Goal: Task Accomplishment & Management: Manage account settings

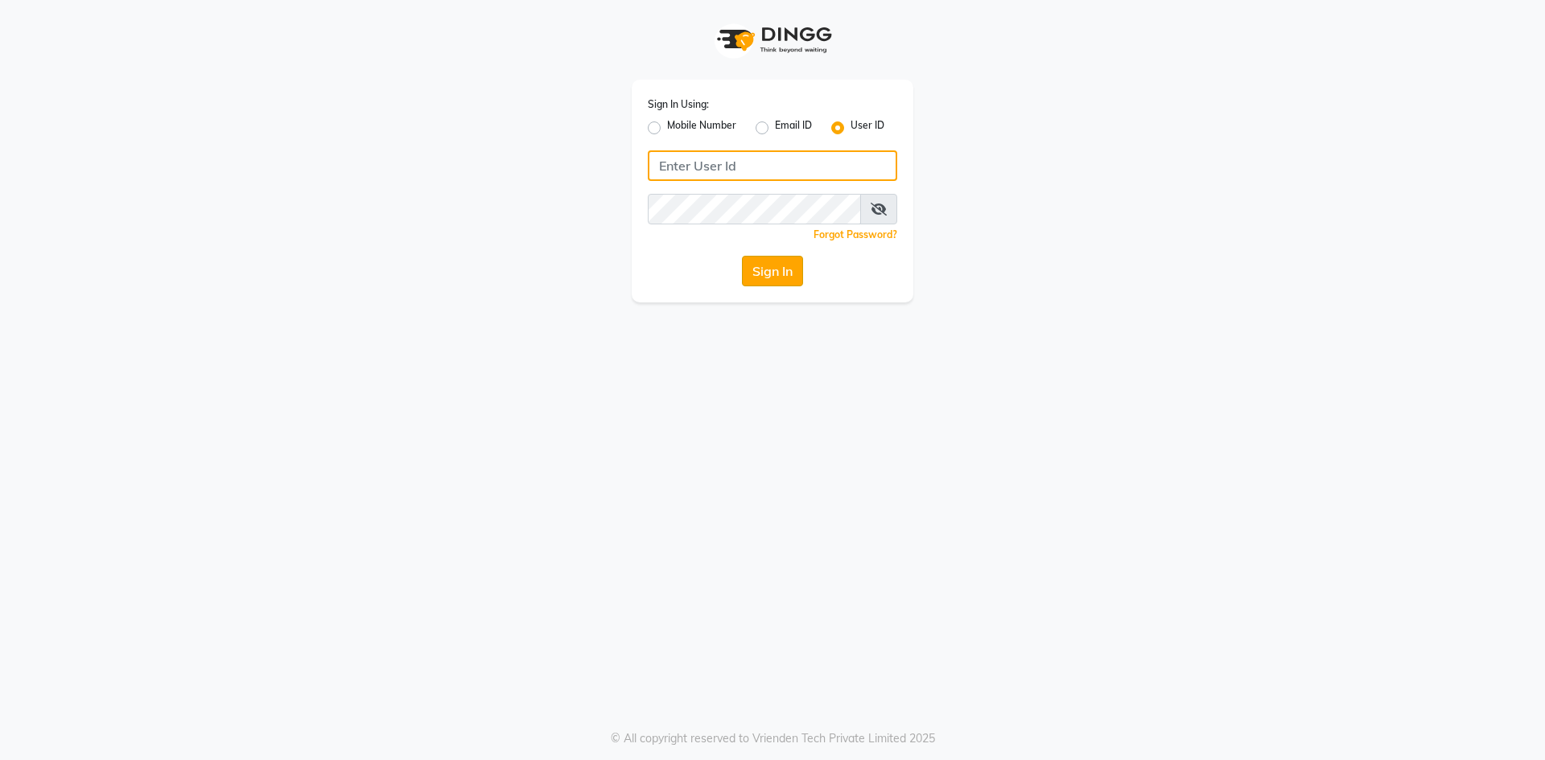
type input "Afeemspa&salon"
click at [772, 272] on button "Sign In" at bounding box center [772, 271] width 61 height 31
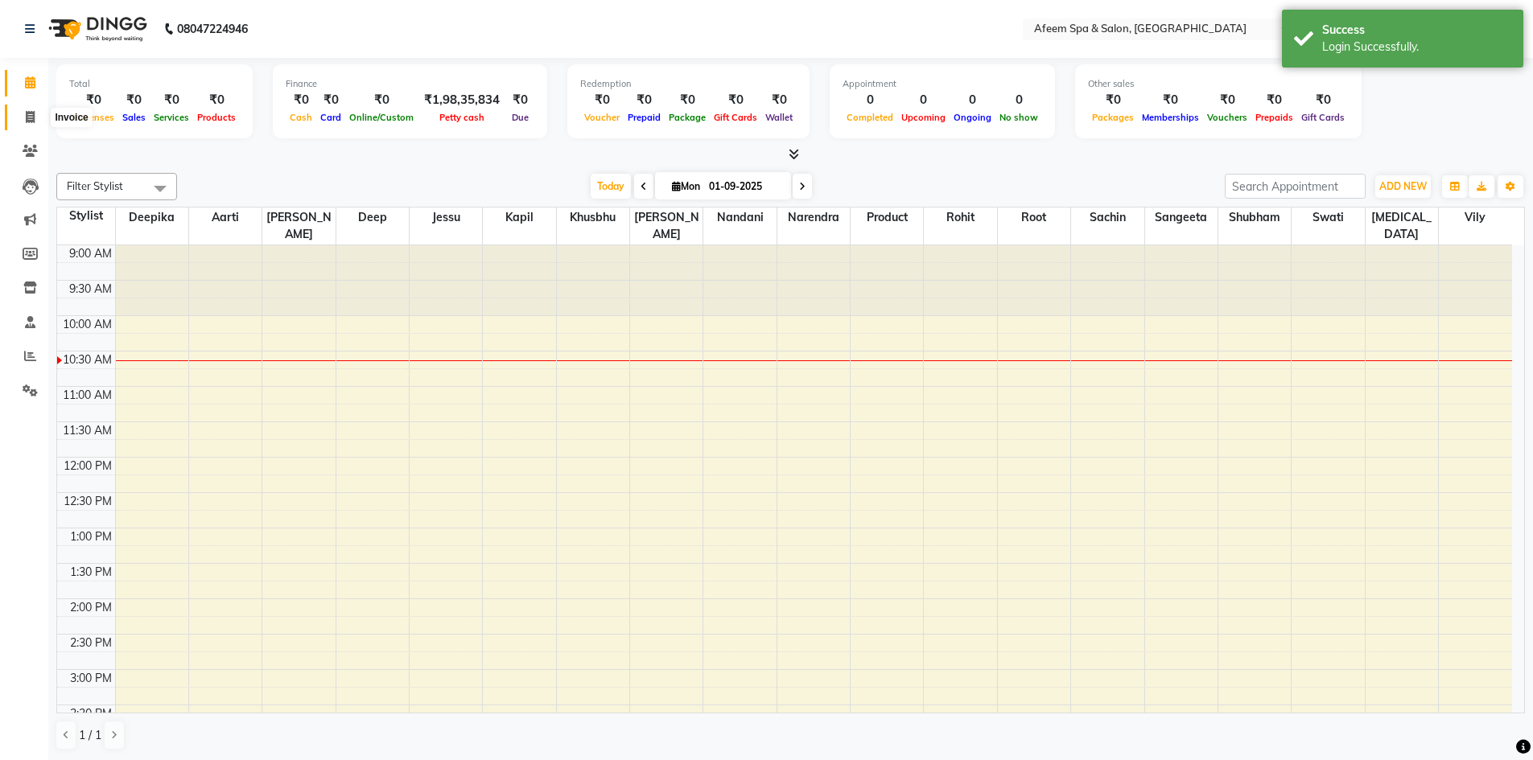
click at [29, 117] on icon at bounding box center [30, 117] width 9 height 12
select select "service"
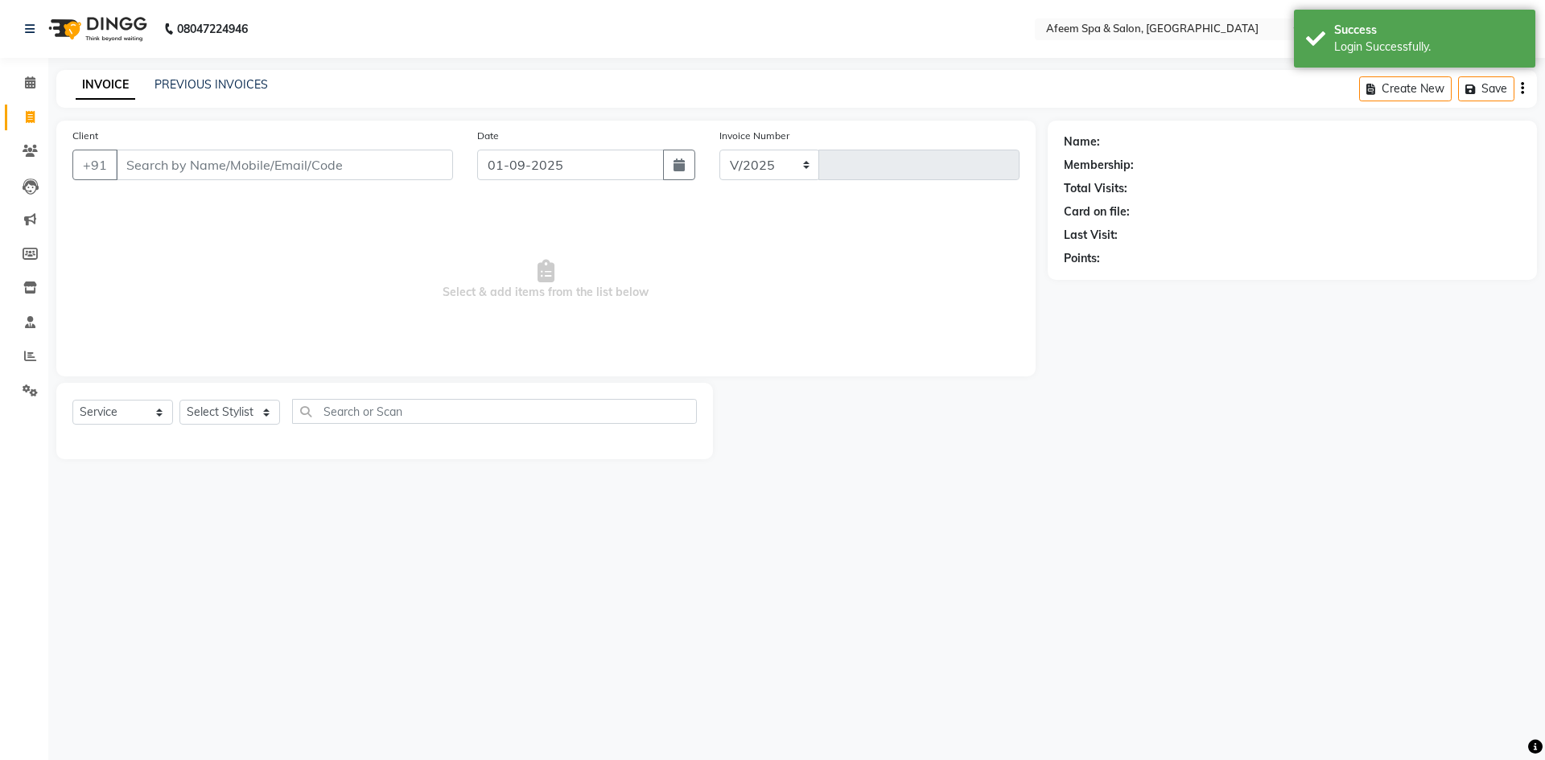
select select "750"
type input "2899"
click at [231, 90] on link "PREVIOUS INVOICES" at bounding box center [210, 84] width 113 height 14
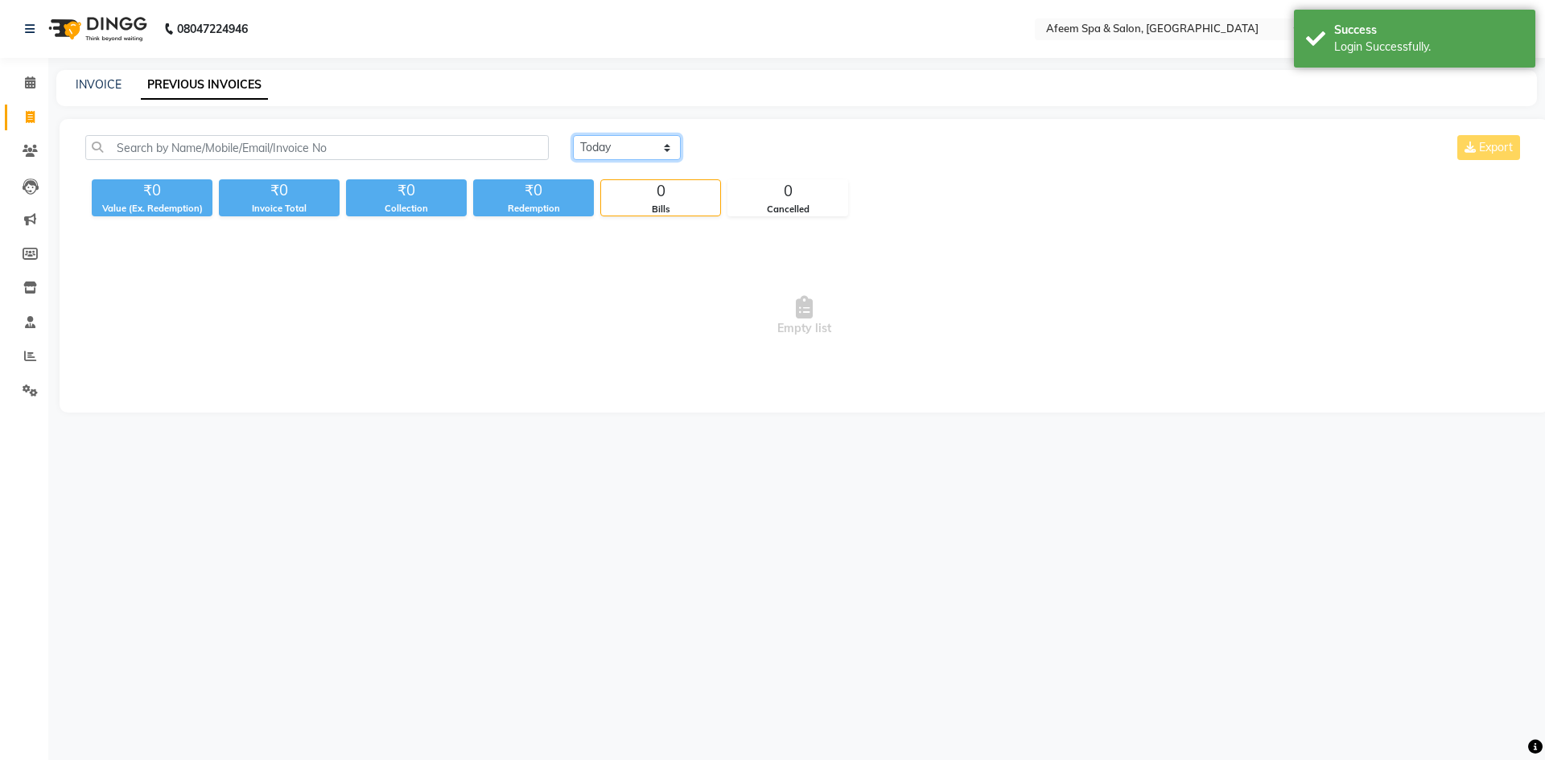
click at [647, 146] on select "[DATE] [DATE] Custom Range" at bounding box center [627, 147] width 108 height 25
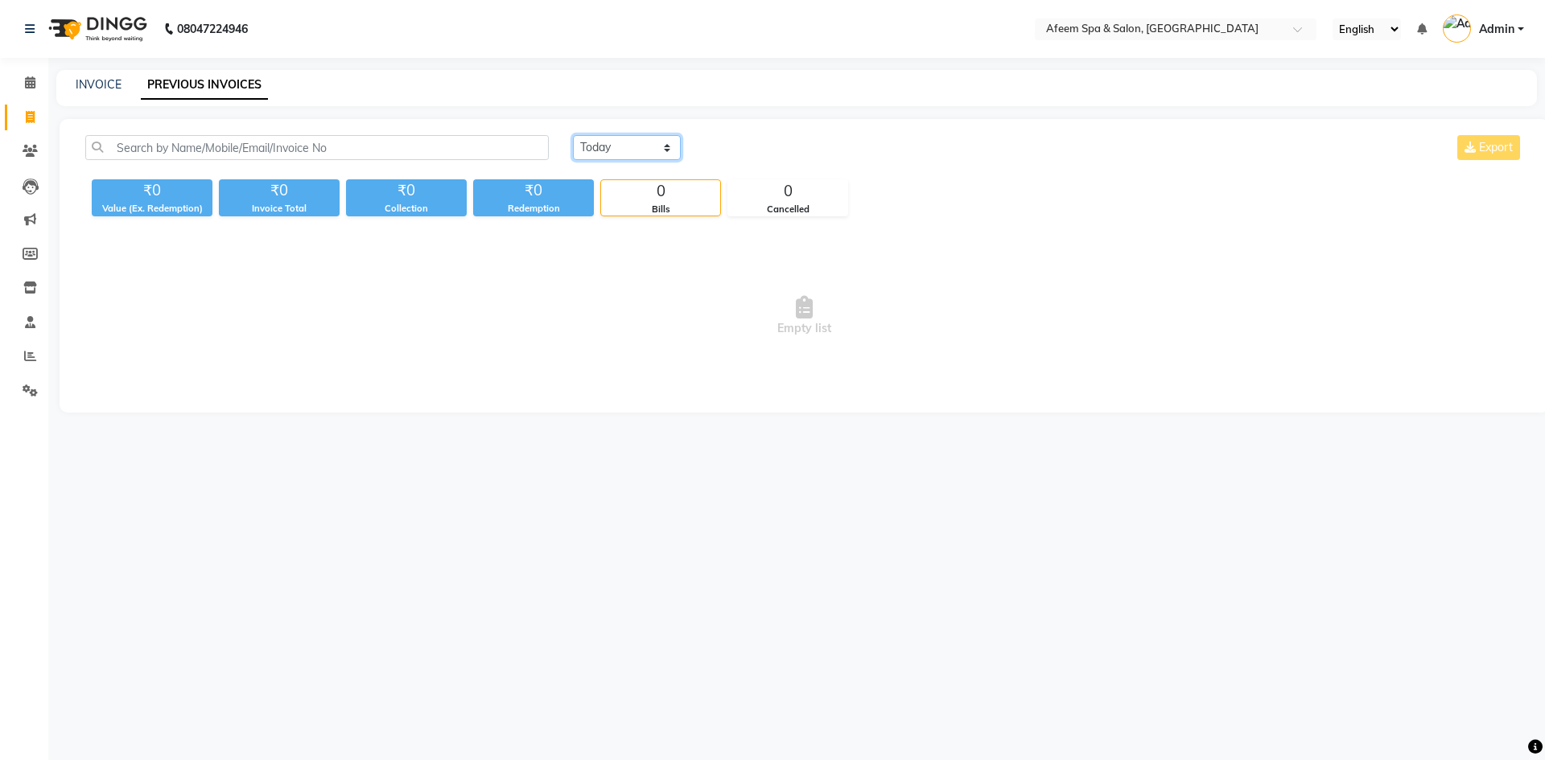
click at [573, 135] on select "[DATE] [DATE] Custom Range" at bounding box center [627, 147] width 108 height 25
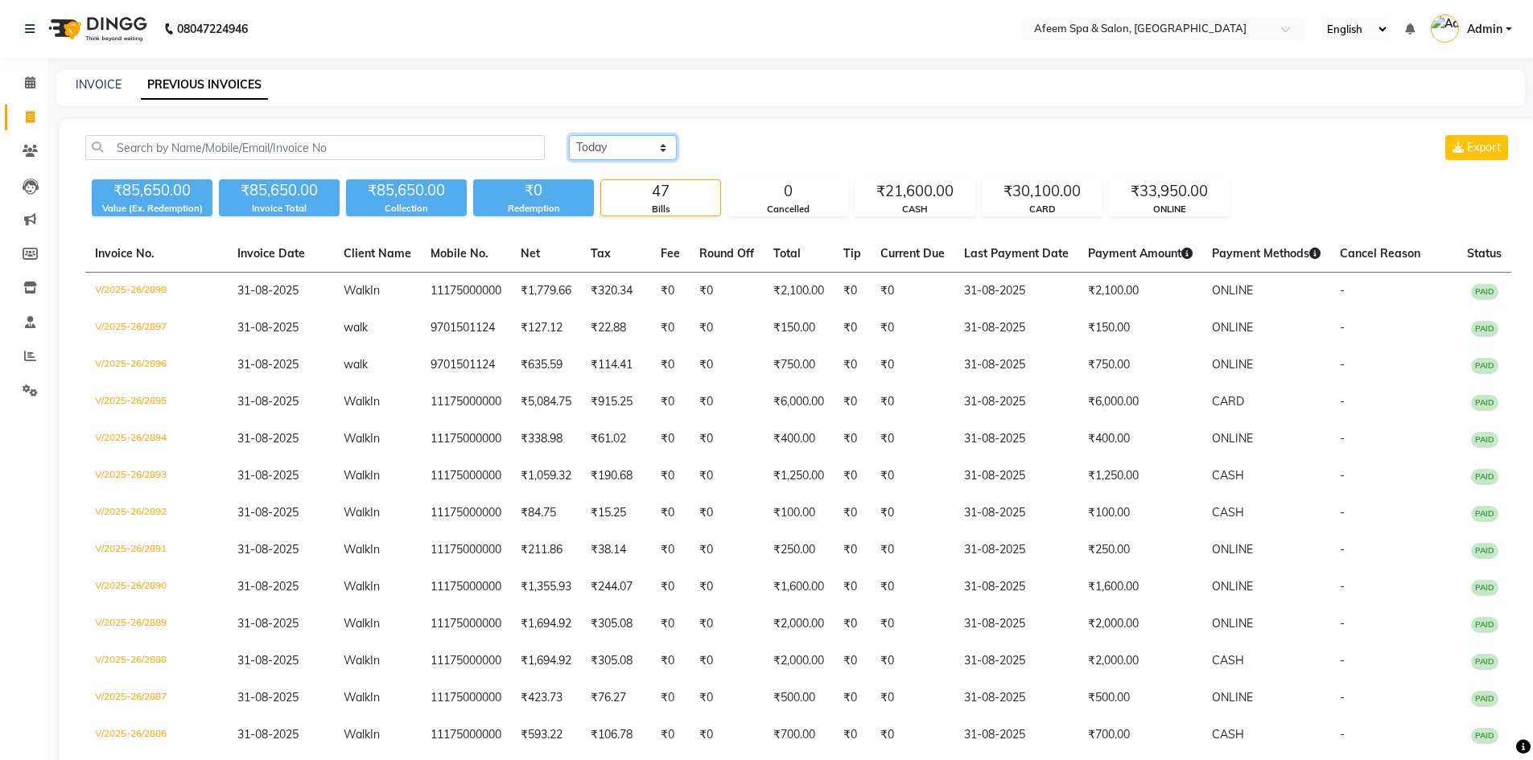
click at [623, 154] on select "[DATE] [DATE] Custom Range" at bounding box center [623, 147] width 108 height 25
select select "range"
click at [569, 135] on select "[DATE] [DATE] Custom Range" at bounding box center [623, 147] width 108 height 25
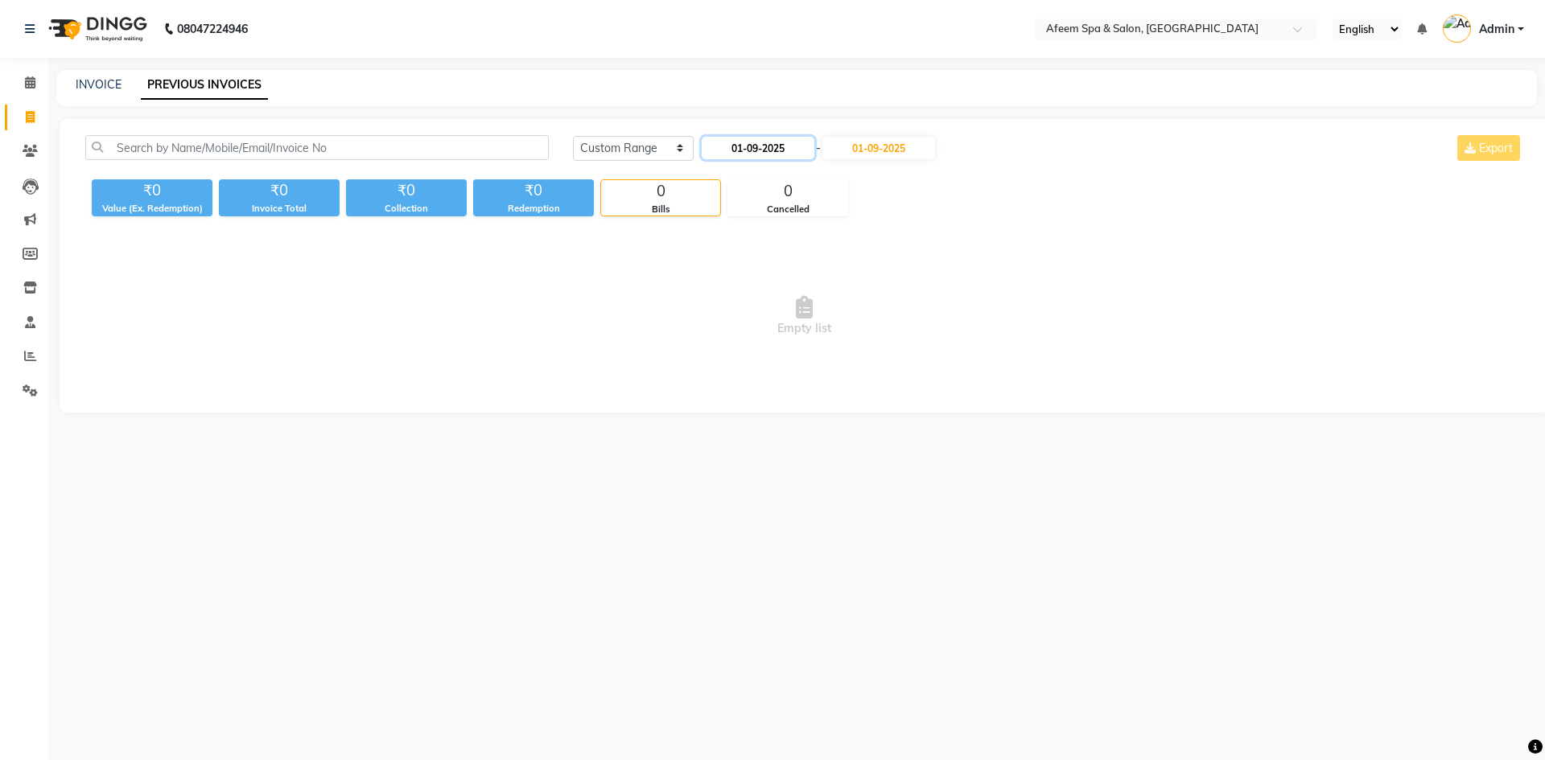
click at [770, 147] on input "01-09-2025" at bounding box center [758, 148] width 113 height 23
select select "9"
select select "2025"
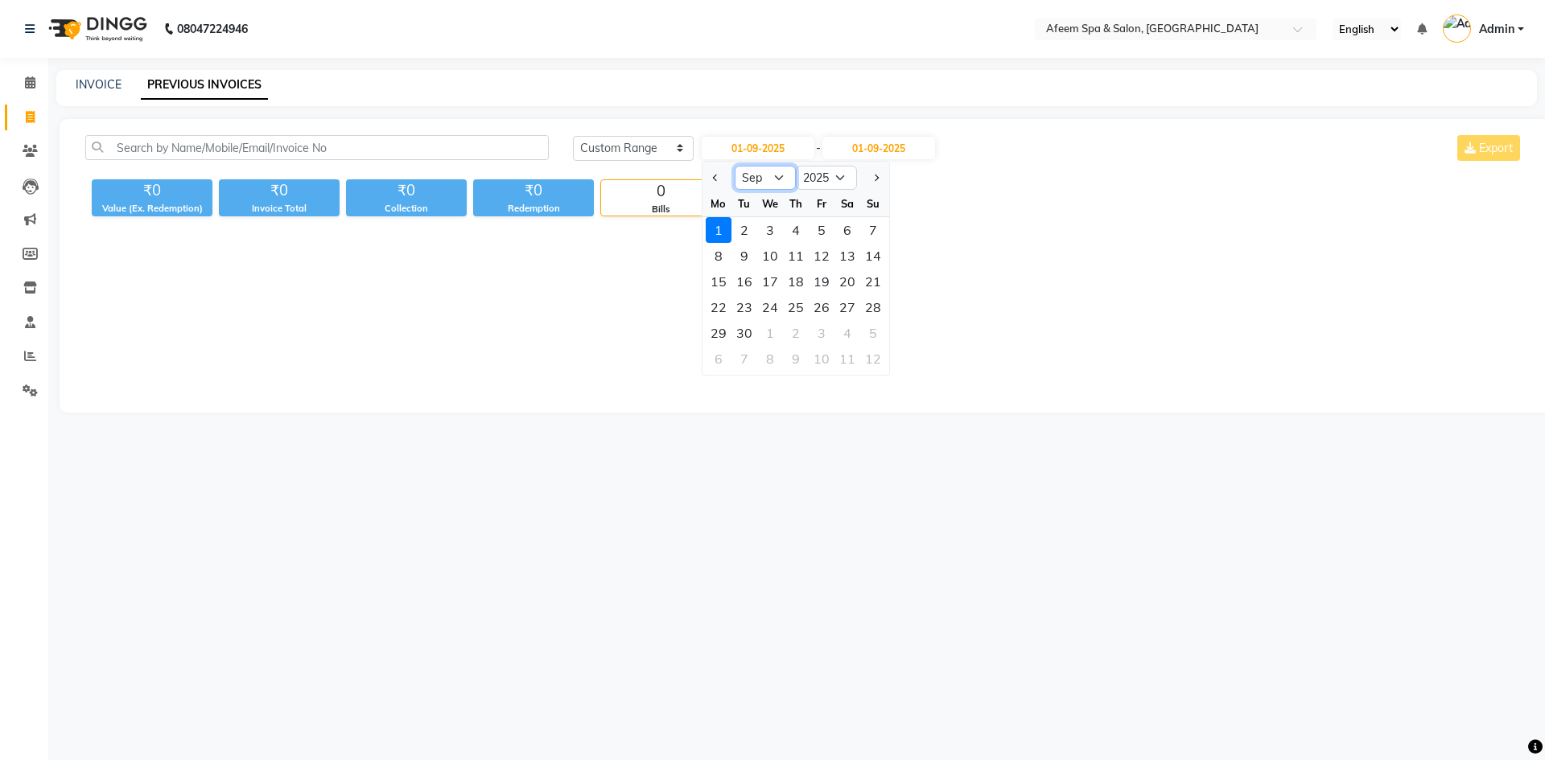
click at [764, 175] on select "Jan Feb Mar Apr May Jun [DATE] Aug Sep Oct Nov Dec" at bounding box center [765, 178] width 61 height 24
click at [735, 166] on select "Jan Feb Mar Apr May Jun [DATE] Aug Sep Oct Nov Dec" at bounding box center [765, 178] width 61 height 24
click at [742, 337] on div "30" at bounding box center [744, 333] width 26 height 26
type input "[DATE]"
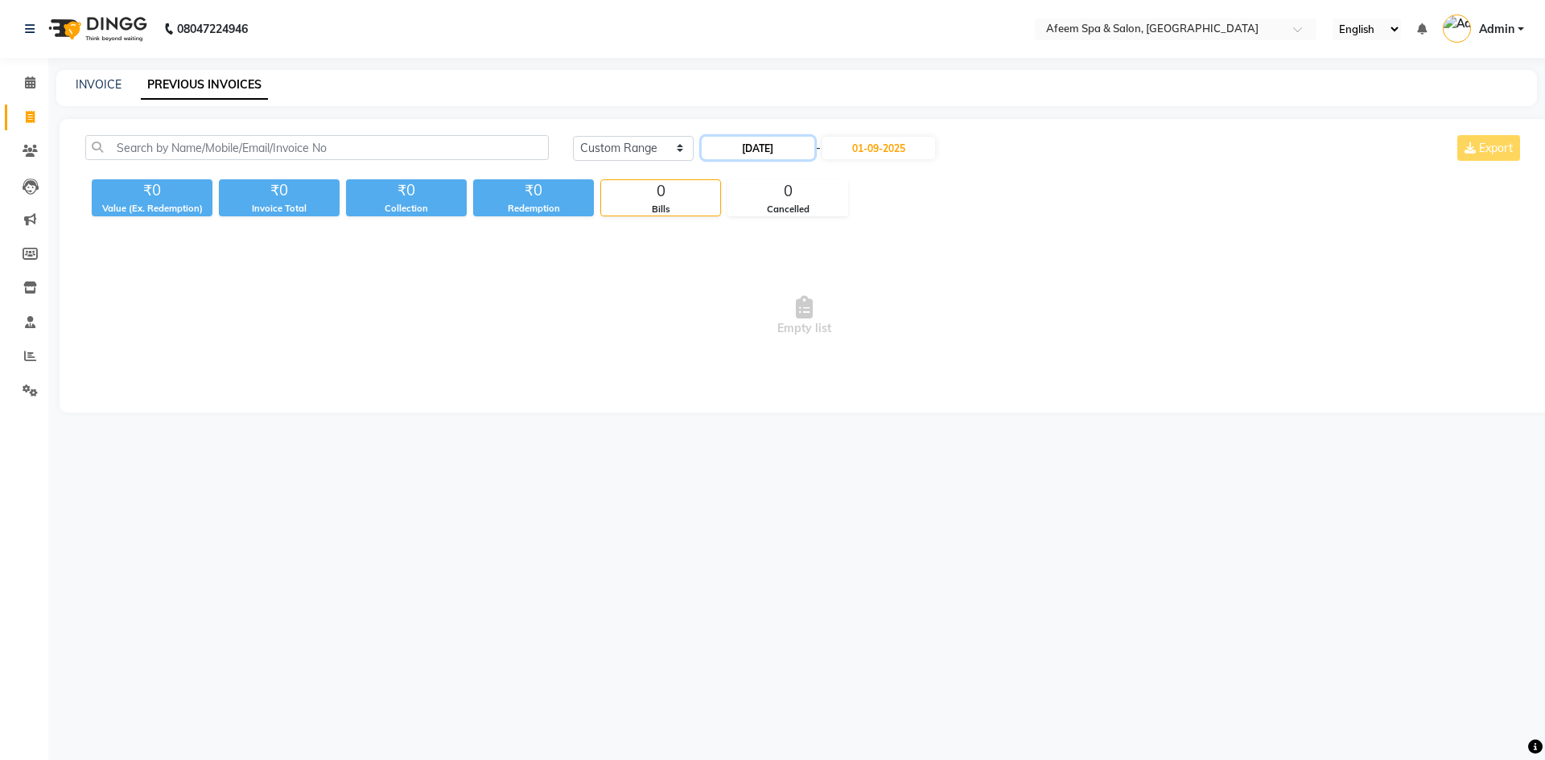
click at [767, 152] on input "[DATE]" at bounding box center [758, 148] width 113 height 23
select select "9"
select select "2025"
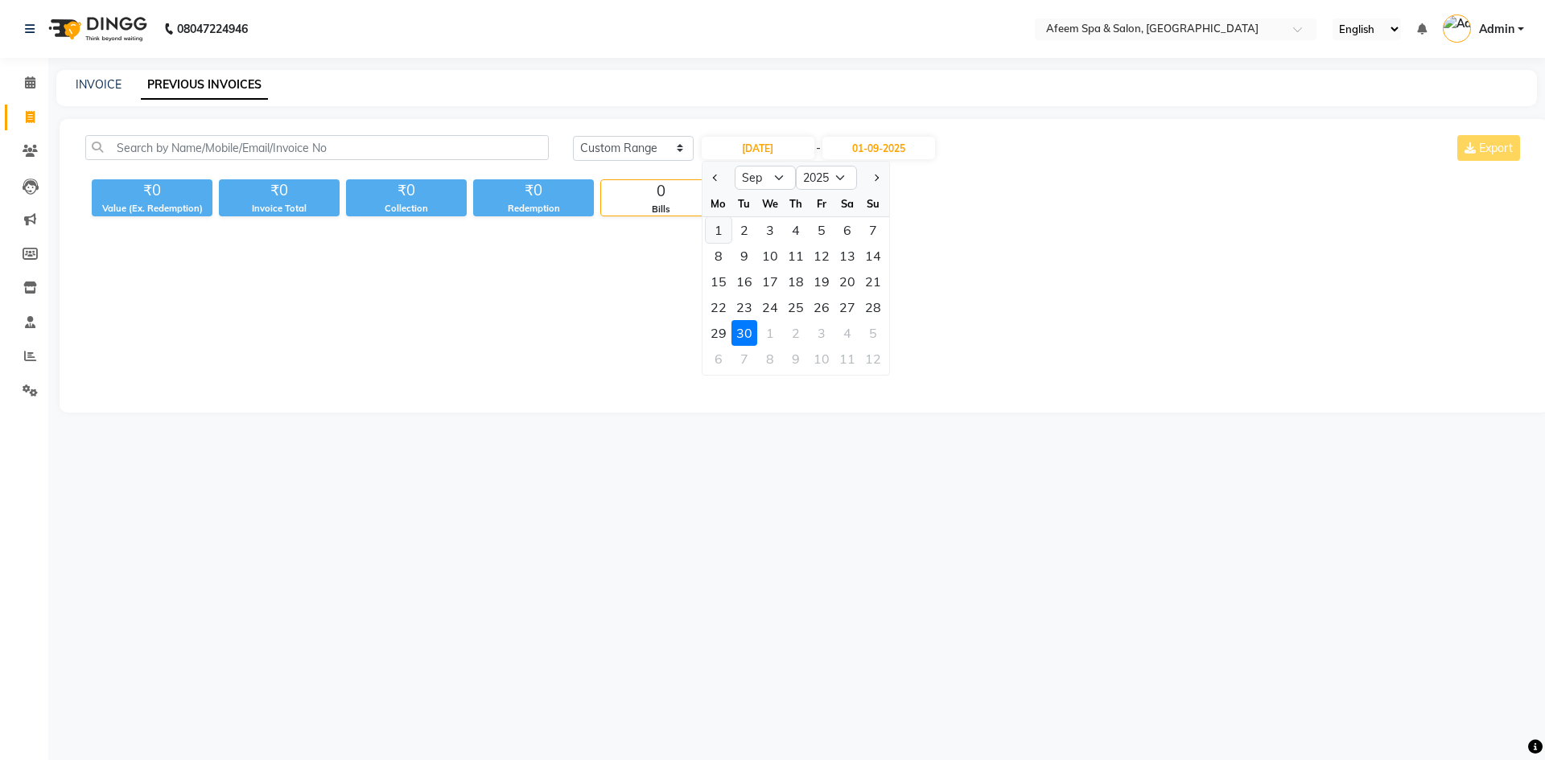
click at [722, 224] on div "1" at bounding box center [719, 230] width 26 height 26
type input "01-09-2025"
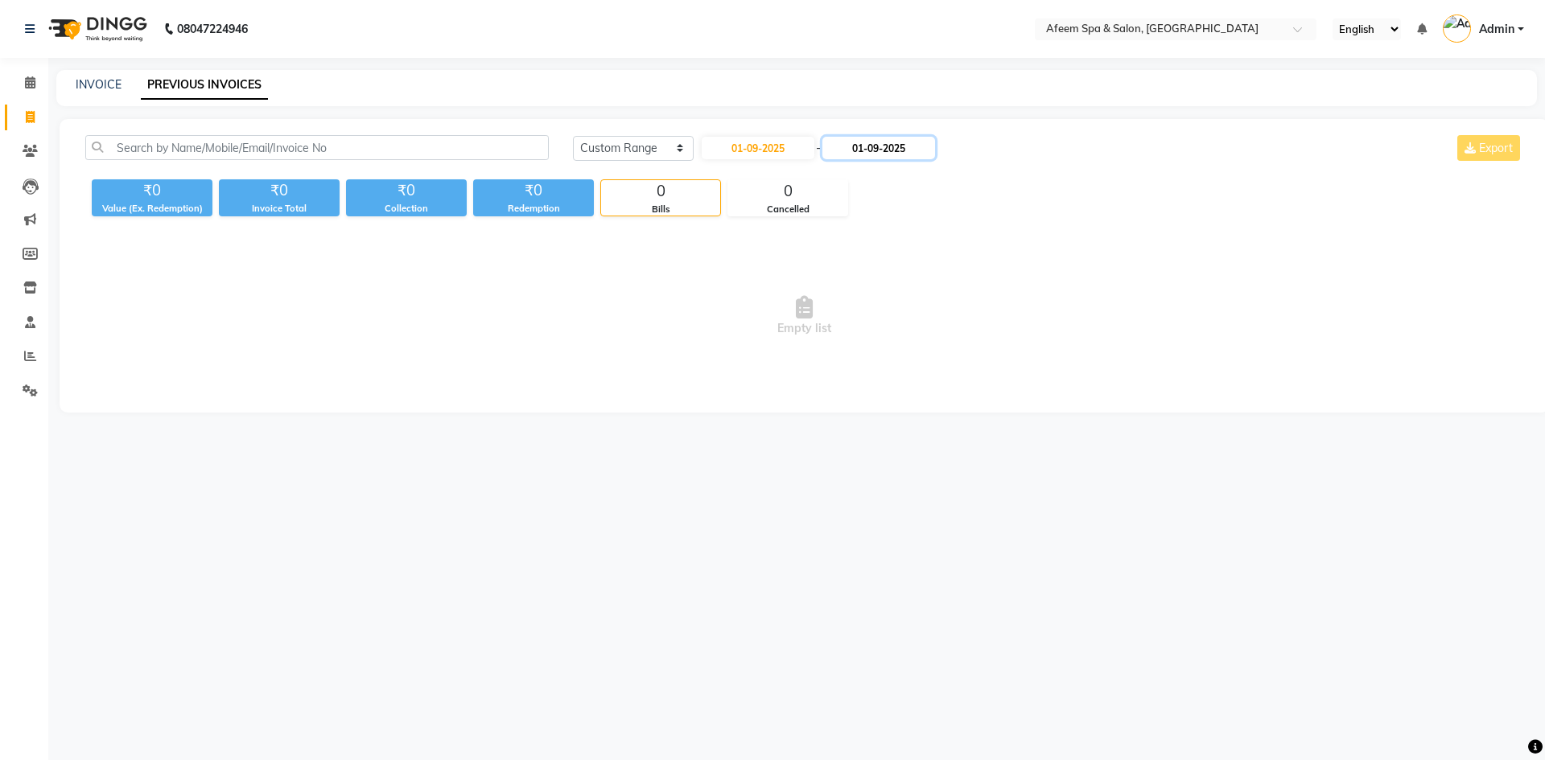
click at [888, 149] on input "01-09-2025" at bounding box center [878, 148] width 113 height 23
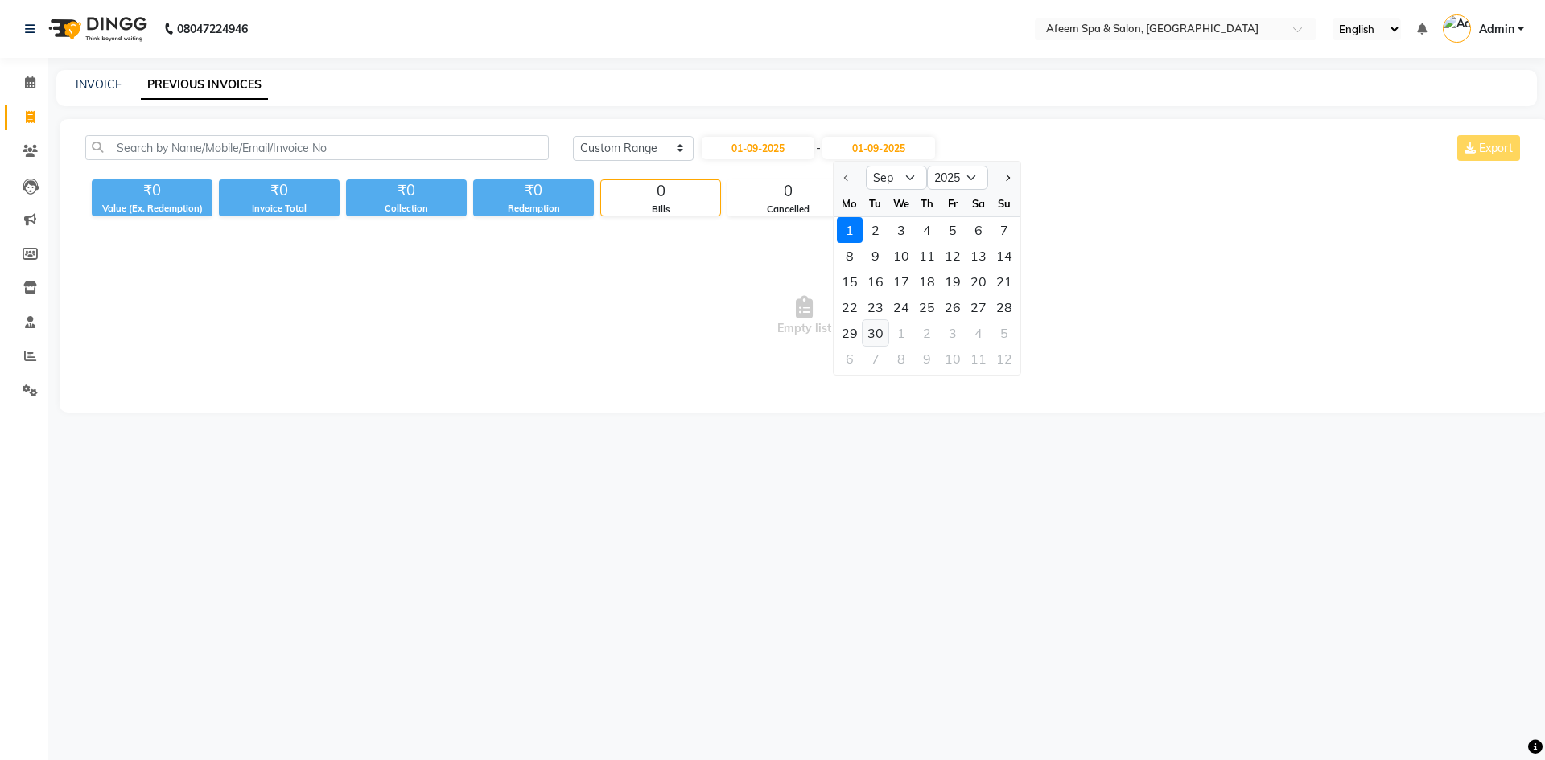
click at [880, 329] on div "30" at bounding box center [875, 333] width 26 height 26
type input "[DATE]"
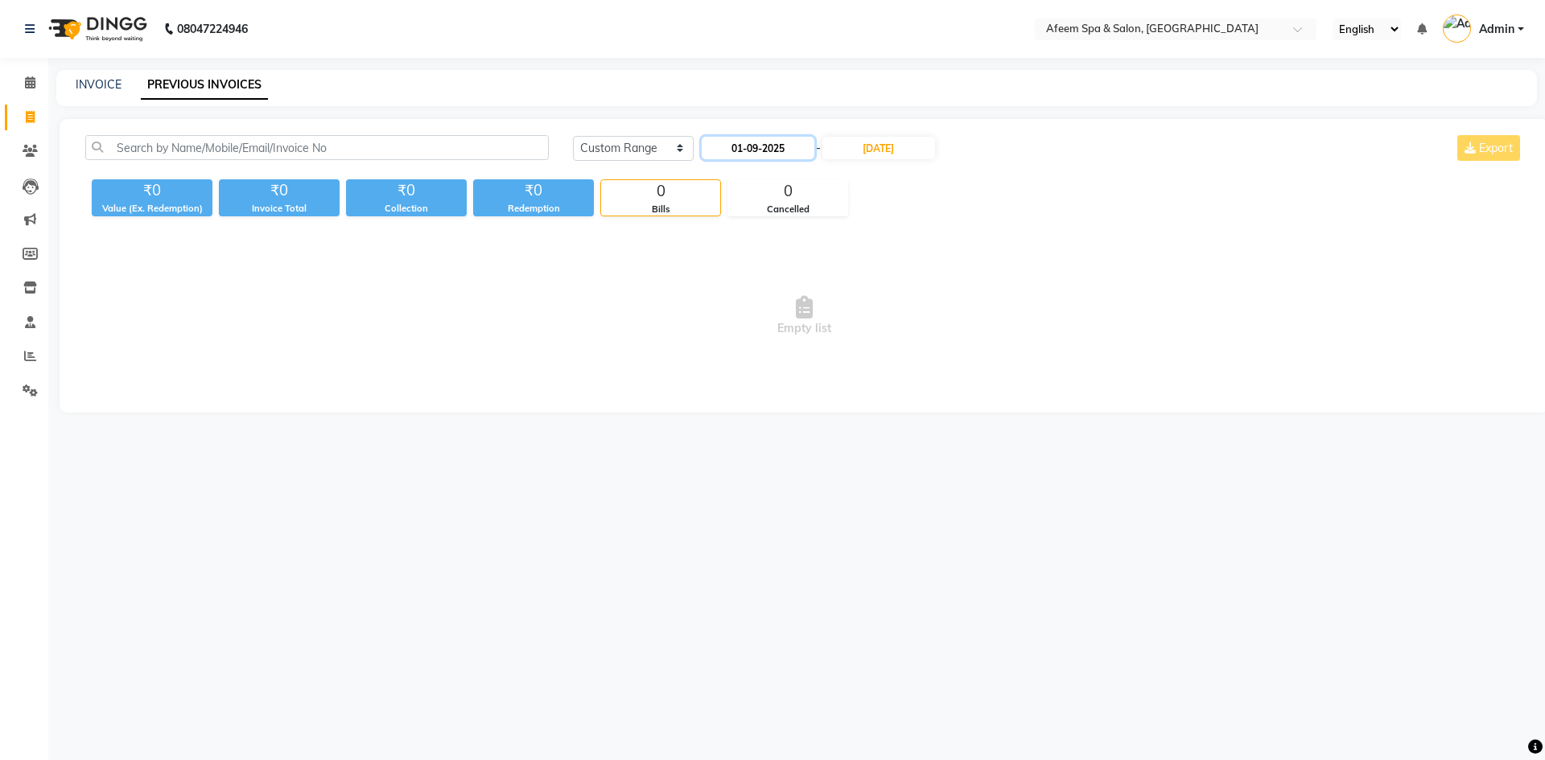
click at [749, 145] on input "01-09-2025" at bounding box center [758, 148] width 113 height 23
select select "9"
select select "2025"
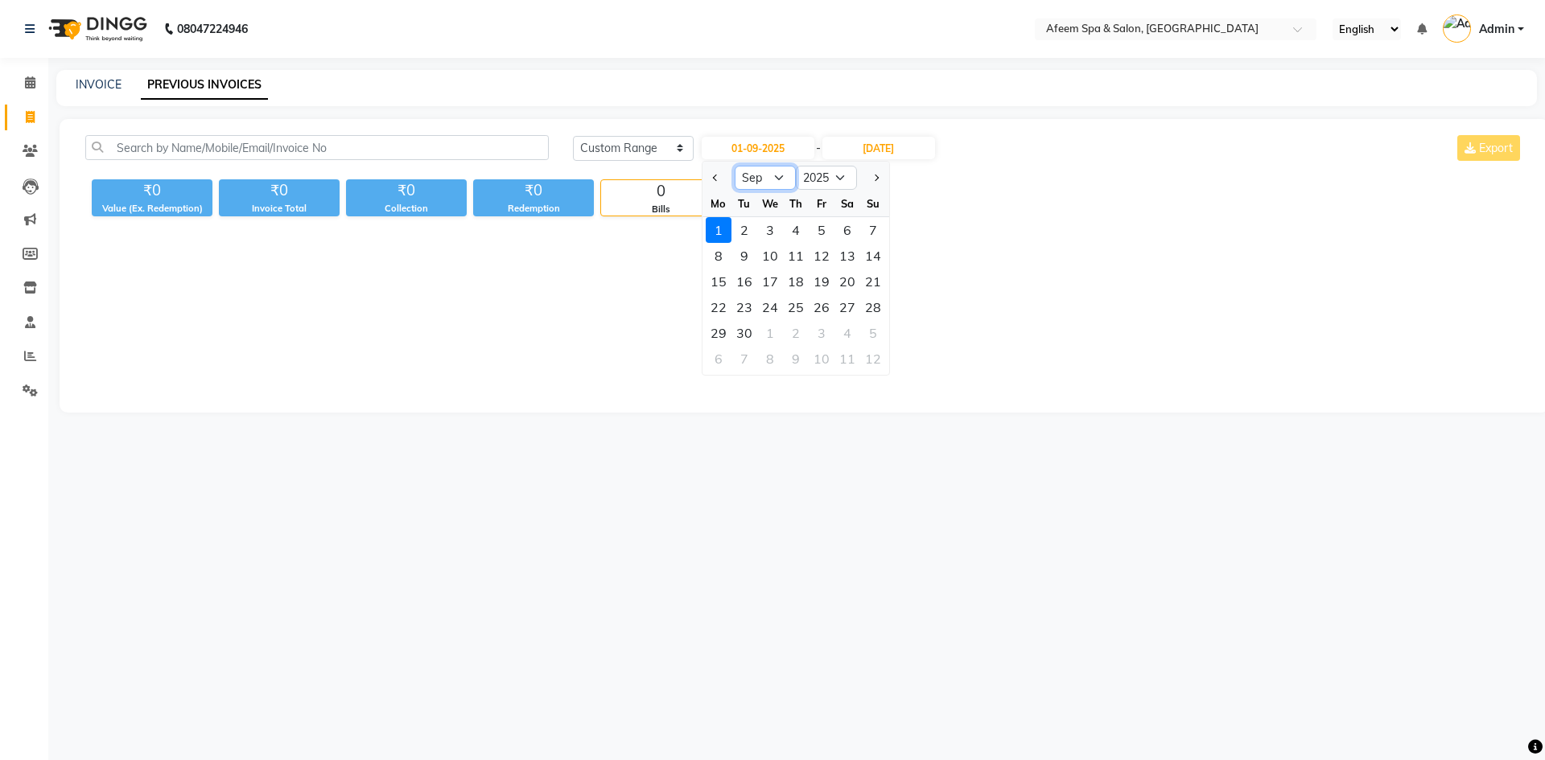
click at [760, 176] on select "Jan Feb Mar Apr May Jun [DATE] Aug Sep Oct Nov Dec" at bounding box center [765, 178] width 61 height 24
select select "8"
click at [735, 166] on select "Jan Feb Mar Apr May Jun [DATE] Aug Sep Oct Nov Dec" at bounding box center [765, 178] width 61 height 24
click at [821, 230] on div "1" at bounding box center [822, 230] width 26 height 26
type input "[DATE]"
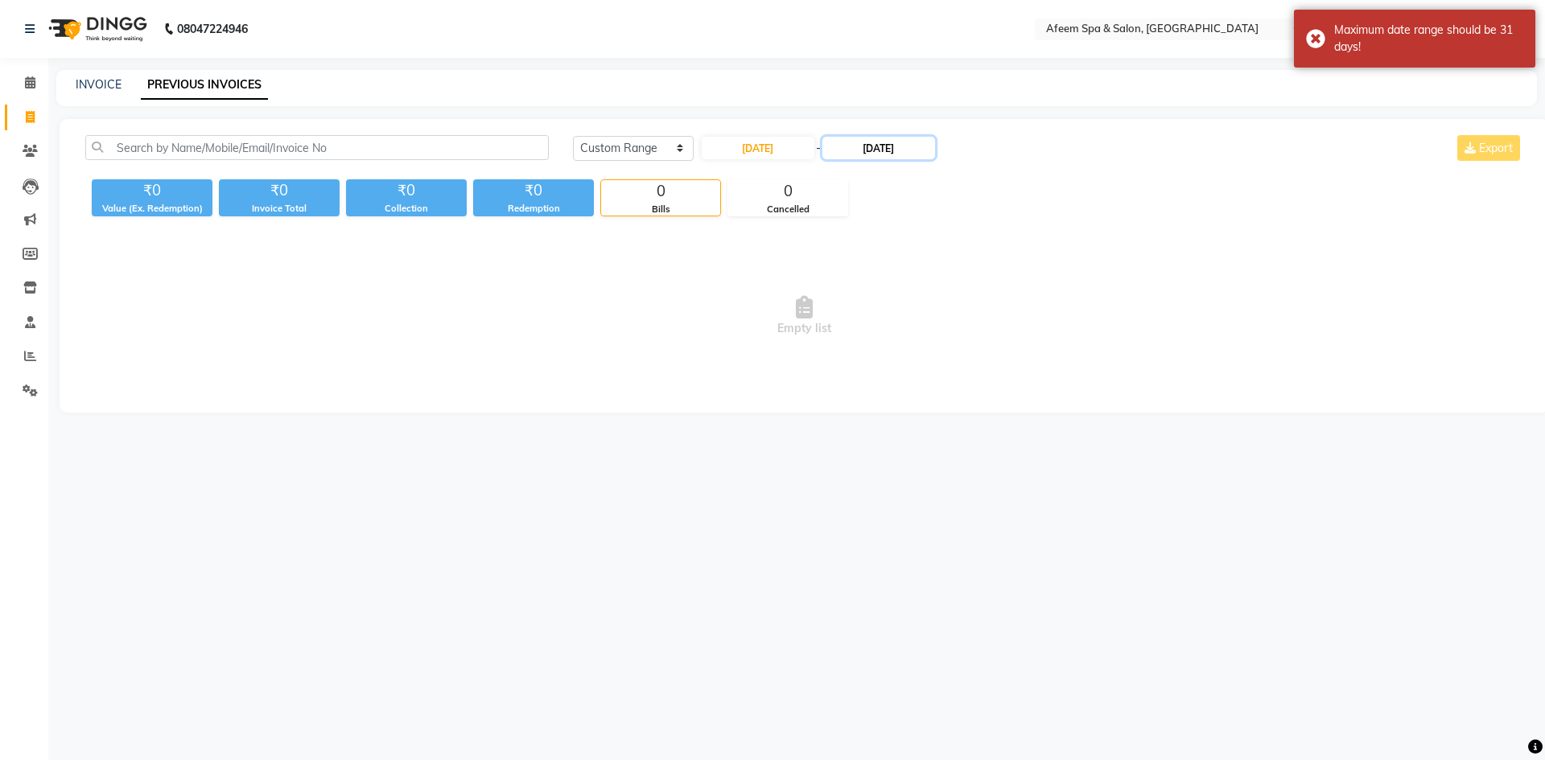
click at [895, 149] on input "[DATE]" at bounding box center [878, 148] width 113 height 23
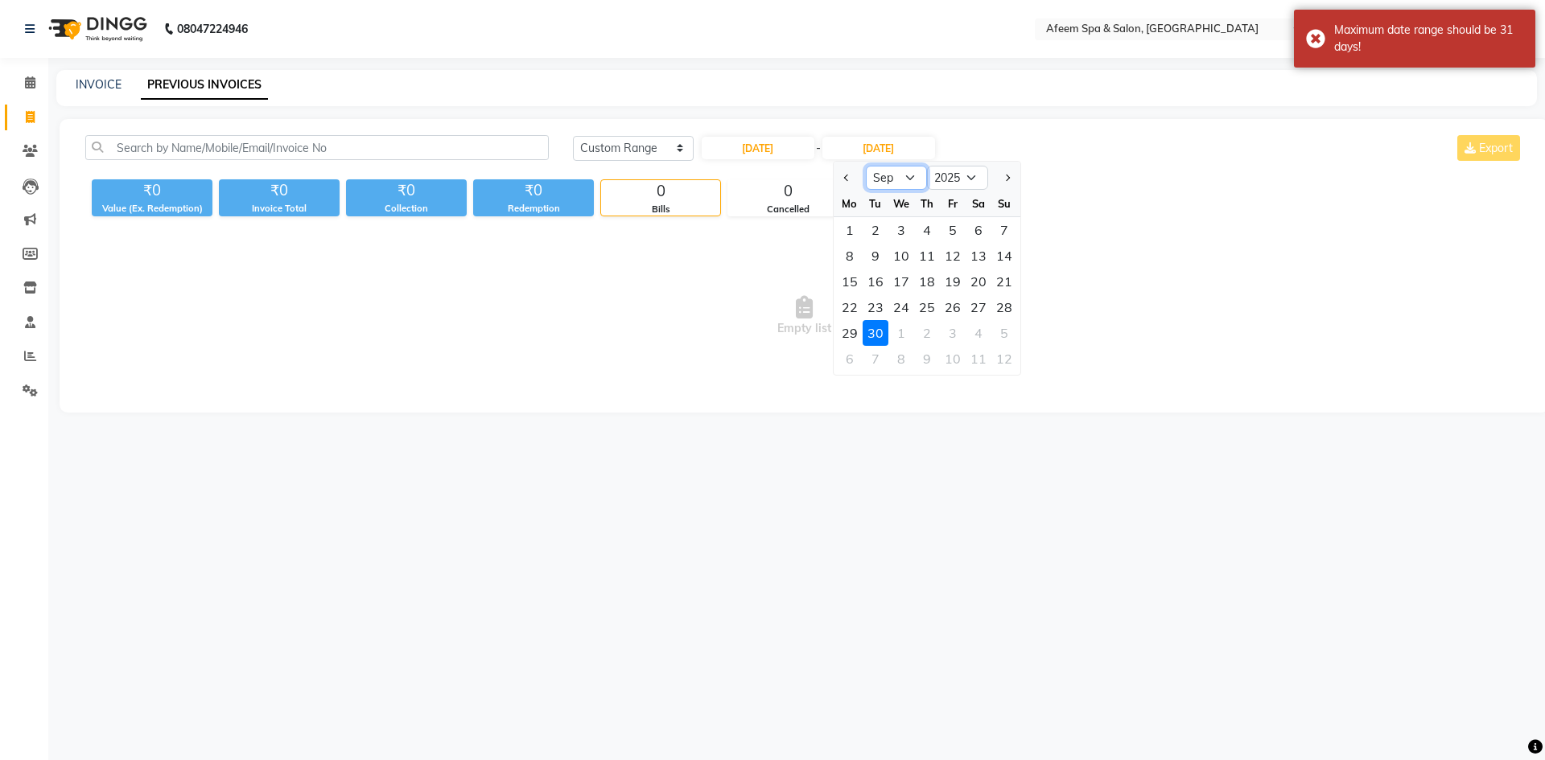
click at [899, 172] on select "Aug Sep Oct Nov Dec" at bounding box center [896, 178] width 61 height 24
select select "8"
click at [866, 166] on select "Aug Sep Oct Nov Dec" at bounding box center [896, 178] width 61 height 24
click at [1006, 327] on div "31" at bounding box center [1004, 333] width 26 height 26
type input "31-08-2025"
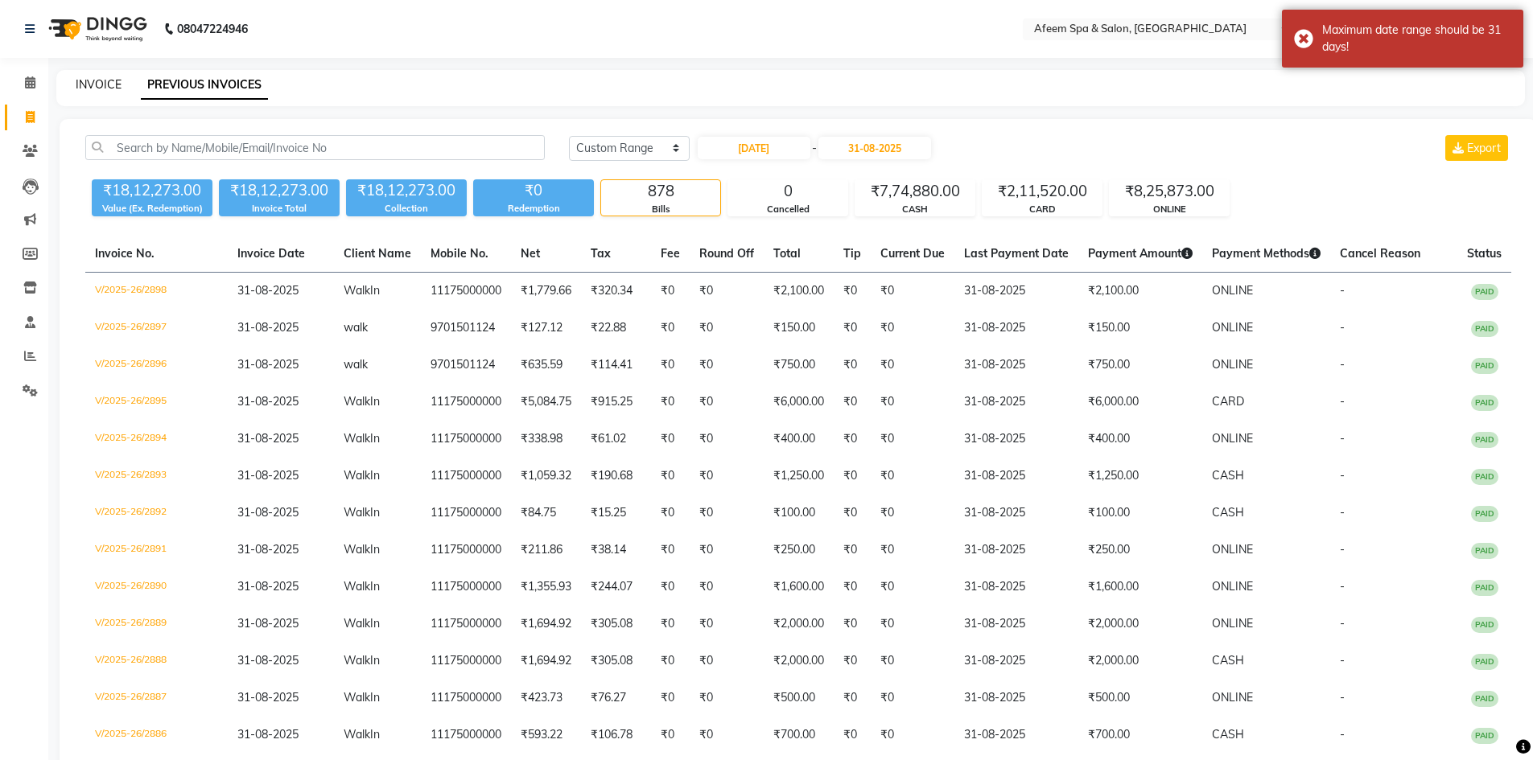
click at [109, 86] on link "INVOICE" at bounding box center [99, 84] width 46 height 14
select select "service"
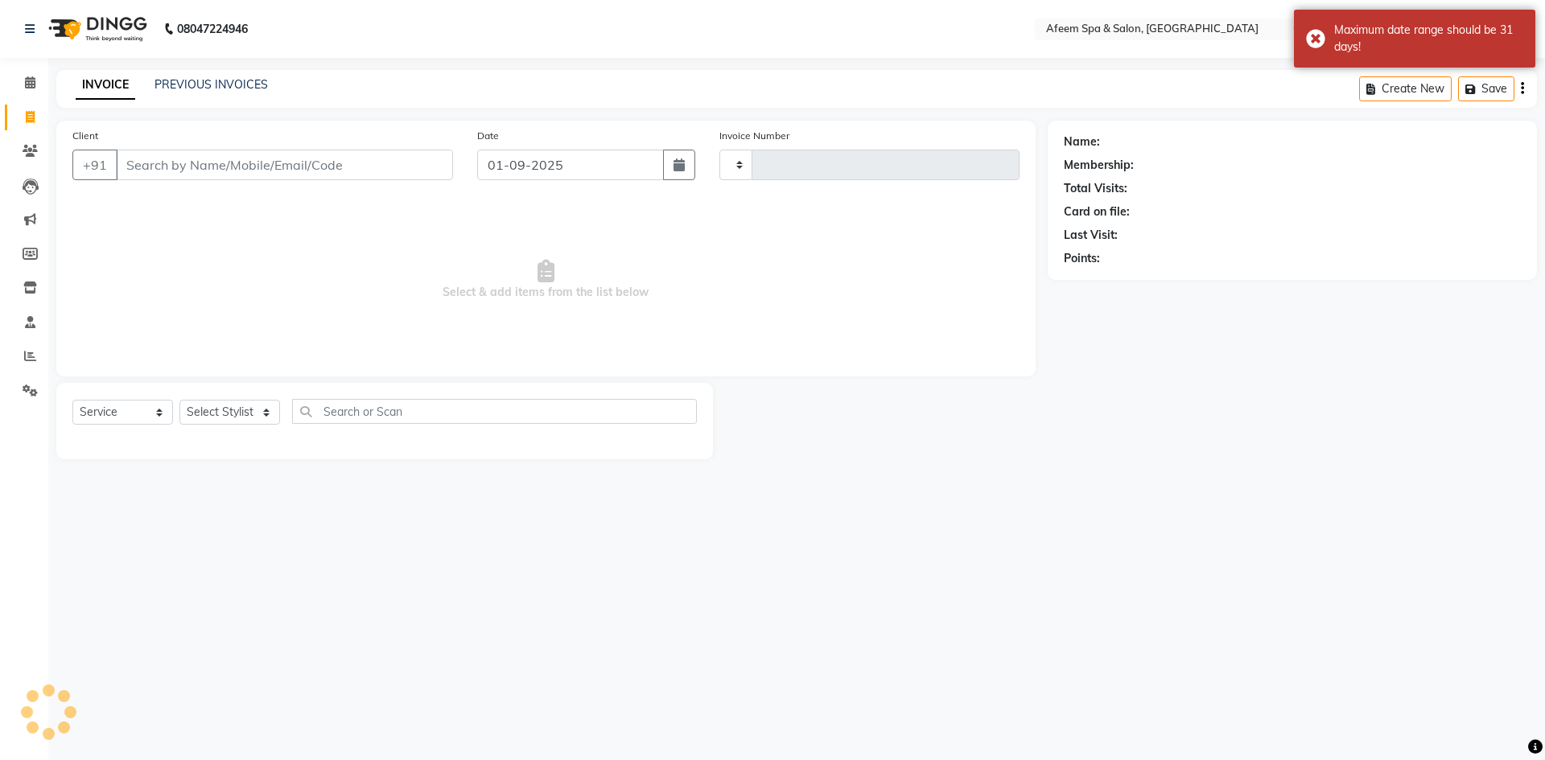
type input "2899"
select select "750"
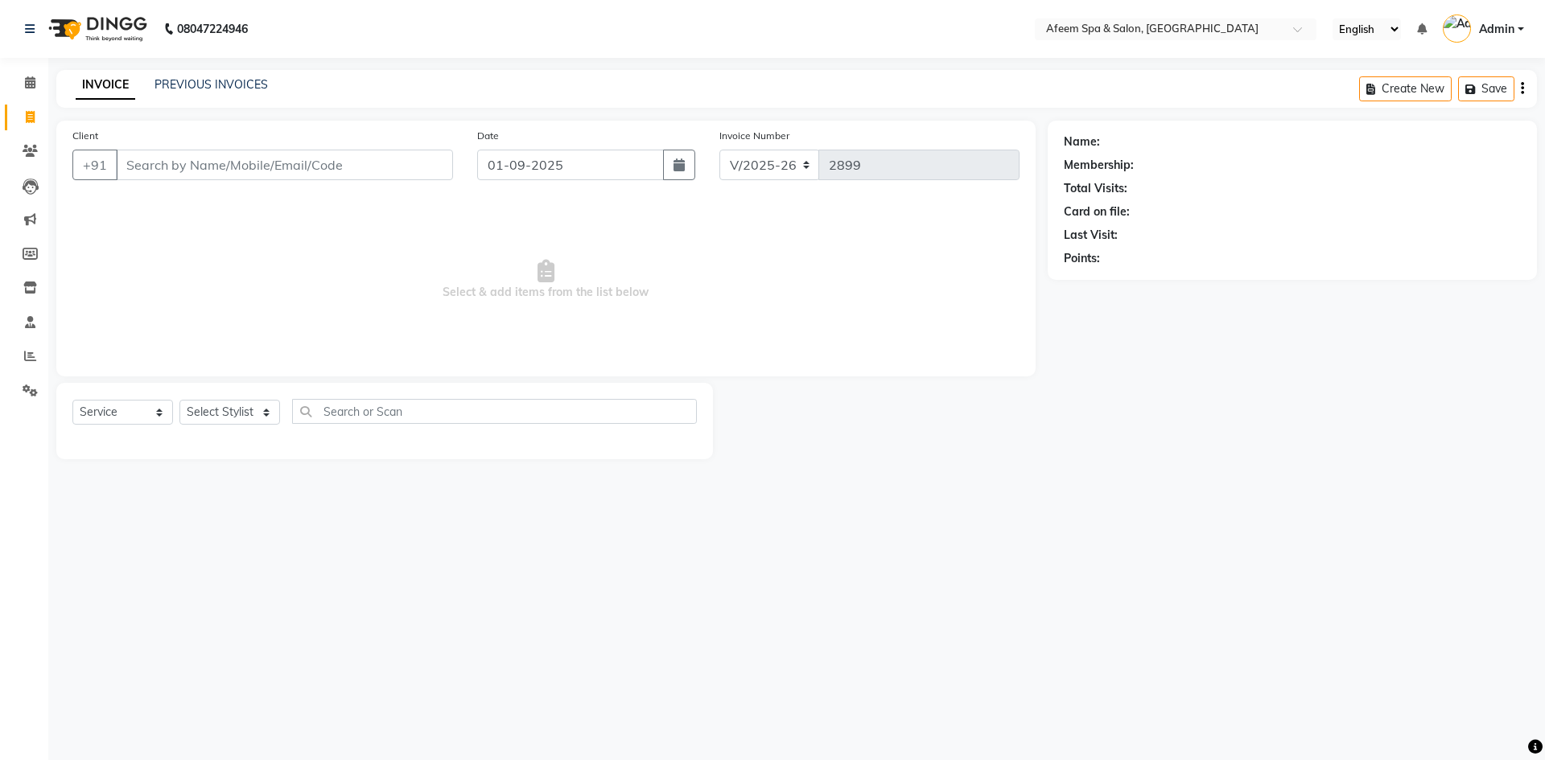
click at [1060, 611] on div "08047224946 Select Location × Afeem Spa & Salon, Surya Colony English ENGLISH E…" at bounding box center [772, 380] width 1545 height 760
click at [189, 167] on input "Client" at bounding box center [284, 165] width 337 height 31
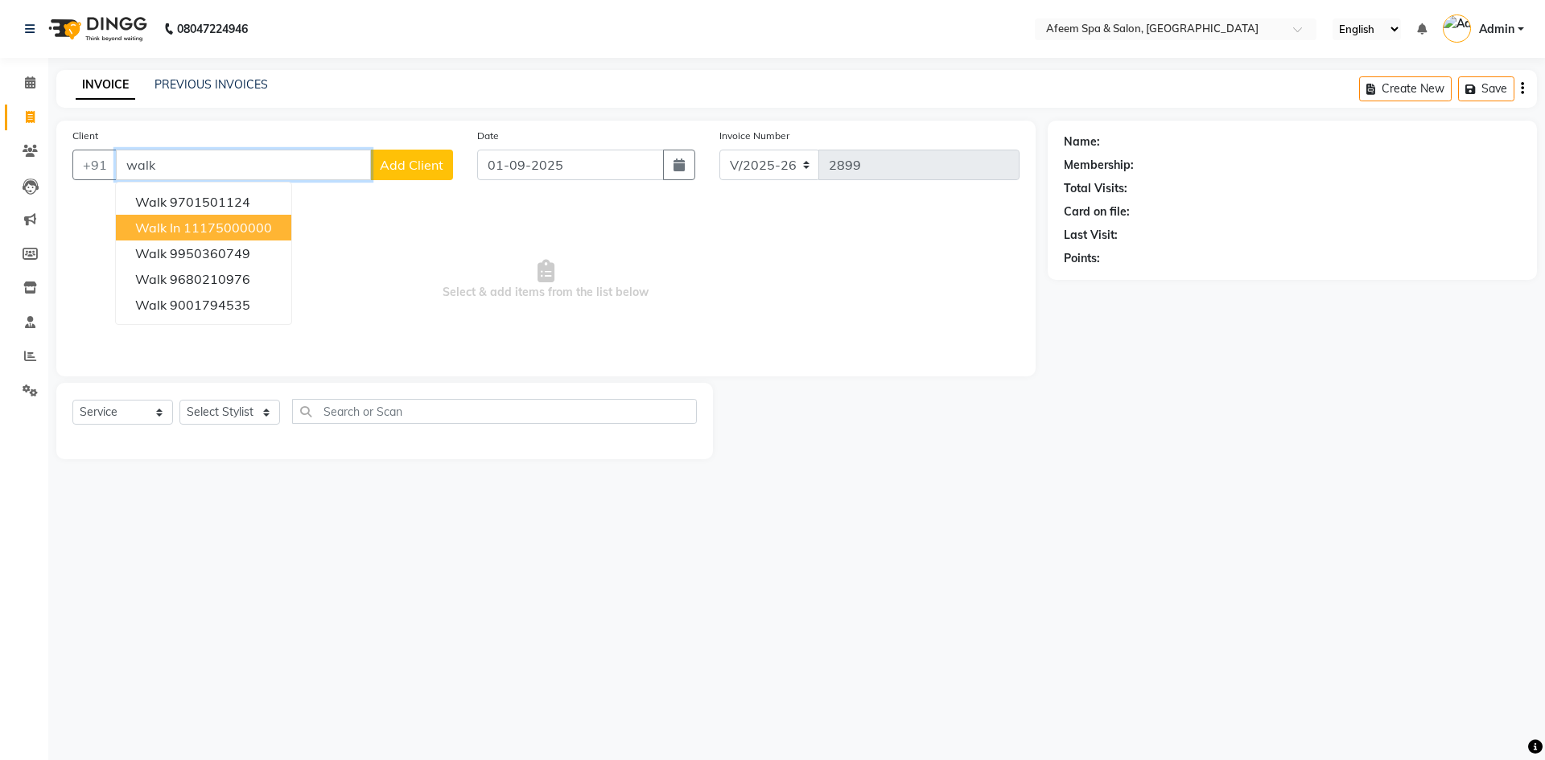
click at [196, 221] on ngb-highlight "11175000000" at bounding box center [227, 228] width 88 height 16
type input "11175000000"
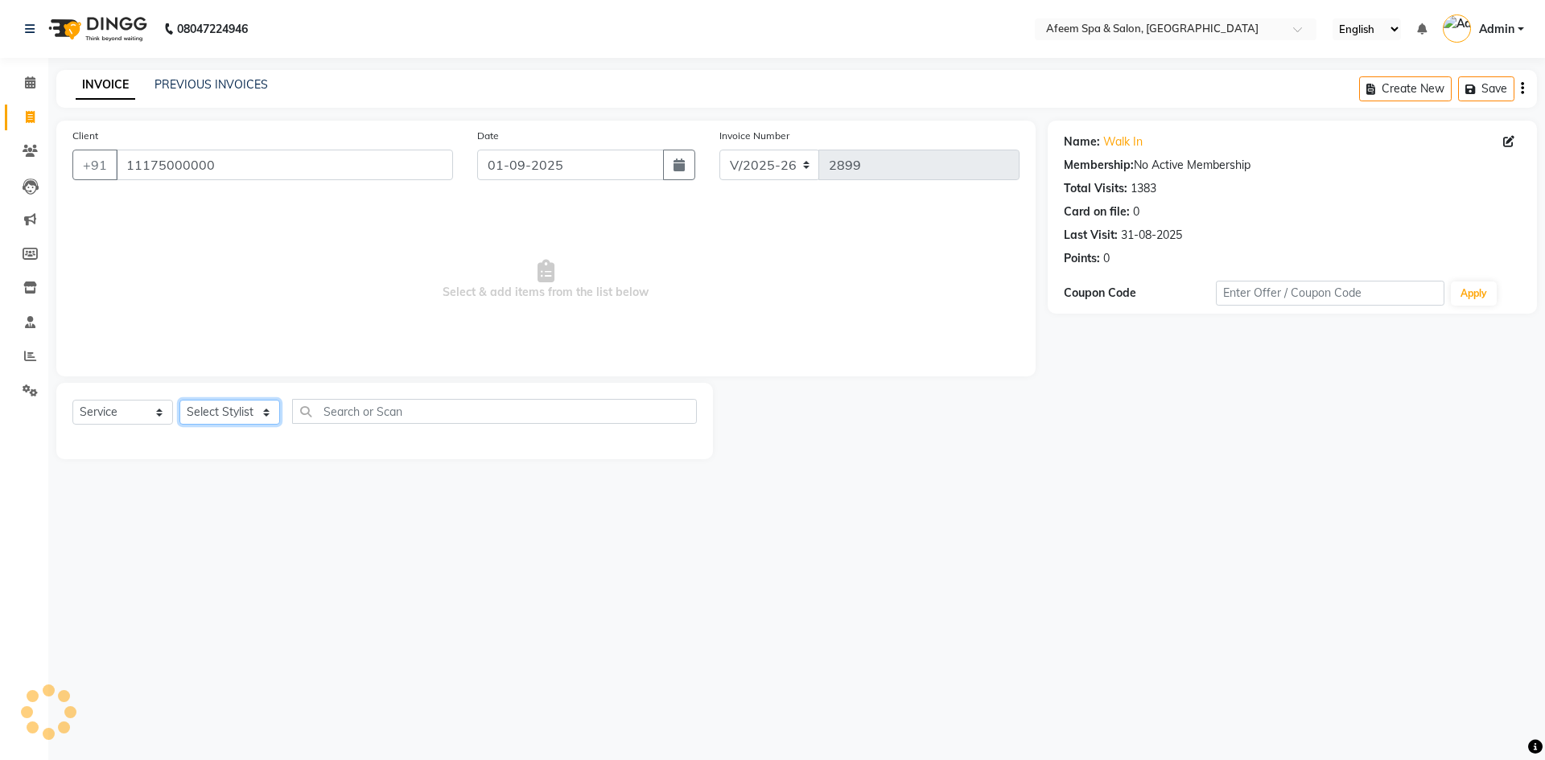
click at [250, 419] on select "Select Stylist aarti bhavna deep Deepika [PERSON_NAME] [PERSON_NAME] [PERSON_NA…" at bounding box center [229, 412] width 101 height 25
select select "37804"
click at [179, 400] on select "Select Stylist aarti bhavna deep Deepika [PERSON_NAME] [PERSON_NAME] [PERSON_NA…" at bounding box center [229, 412] width 101 height 25
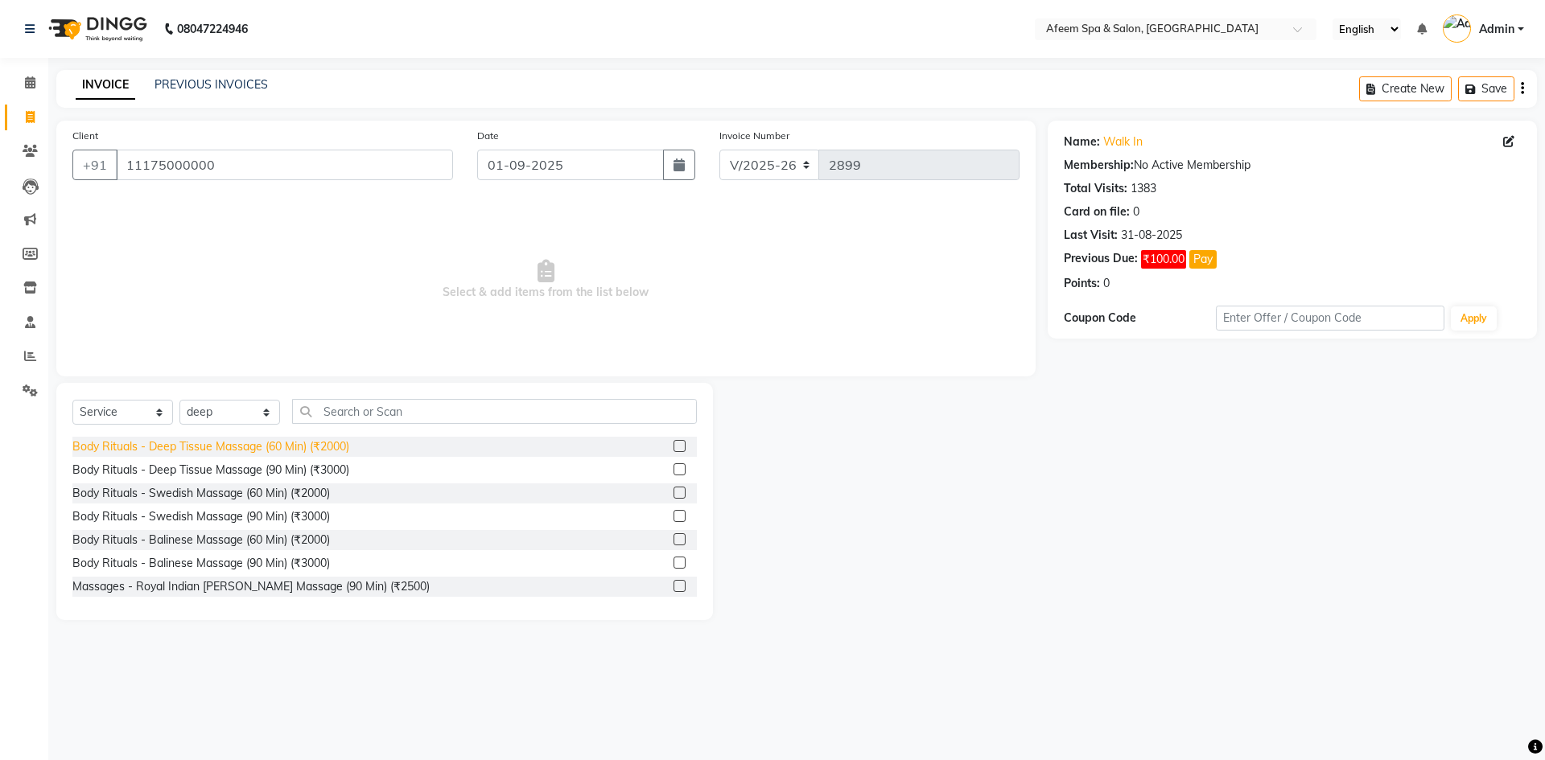
click at [344, 440] on div "Body Rituals - Deep Tissue Massage (60 Min) (₹2000)" at bounding box center [210, 446] width 277 height 17
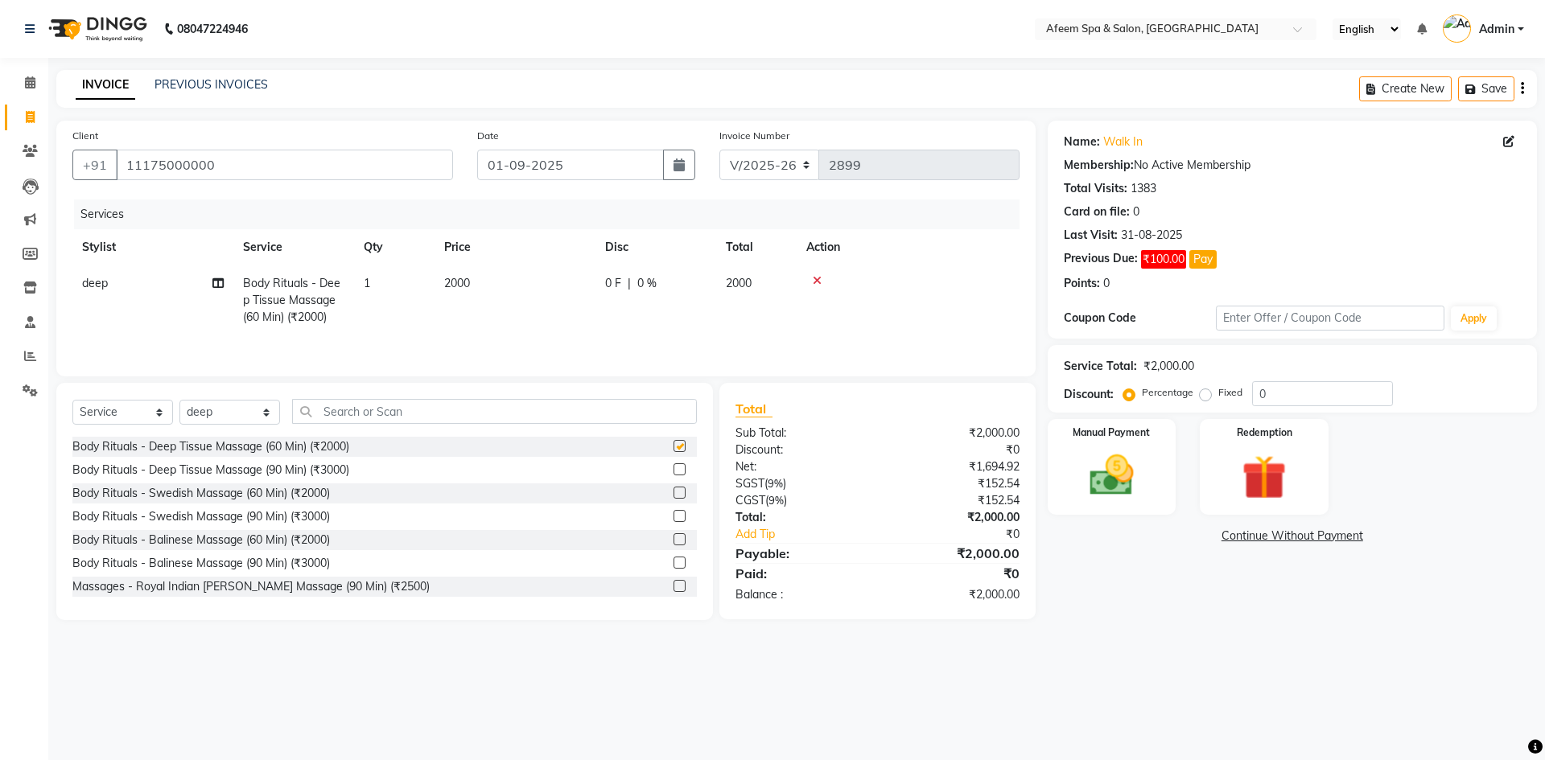
checkbox input "false"
click at [475, 303] on td "2000" at bounding box center [514, 300] width 161 height 70
select select "37804"
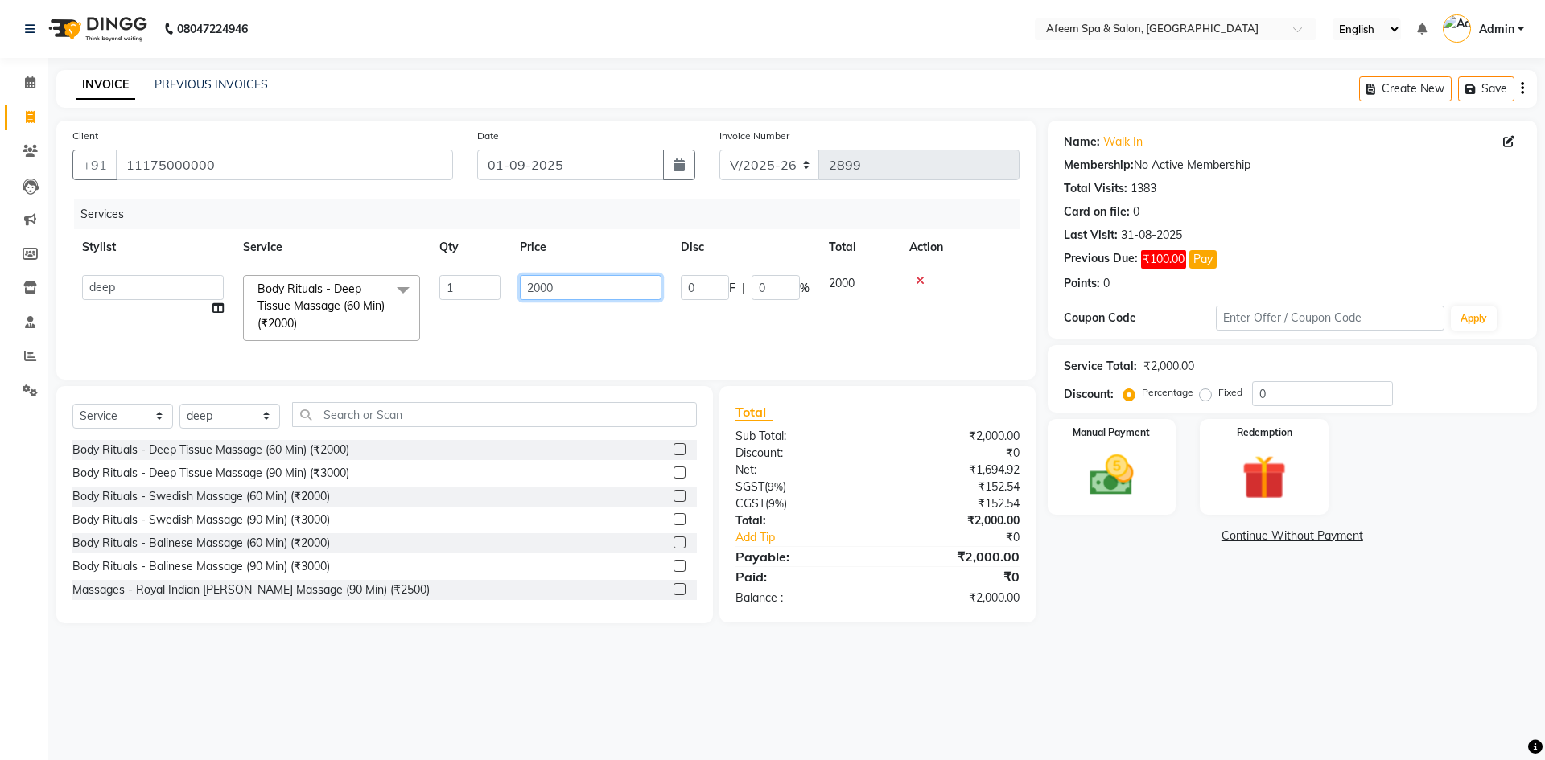
drag, startPoint x: 625, startPoint y: 292, endPoint x: 413, endPoint y: 293, distance: 212.4
click at [413, 293] on tr "aarti bhavna deep [PERSON_NAME] [PERSON_NAME] [PERSON_NAME] Product [PERSON_NAM…" at bounding box center [545, 307] width 947 height 85
type input "250"
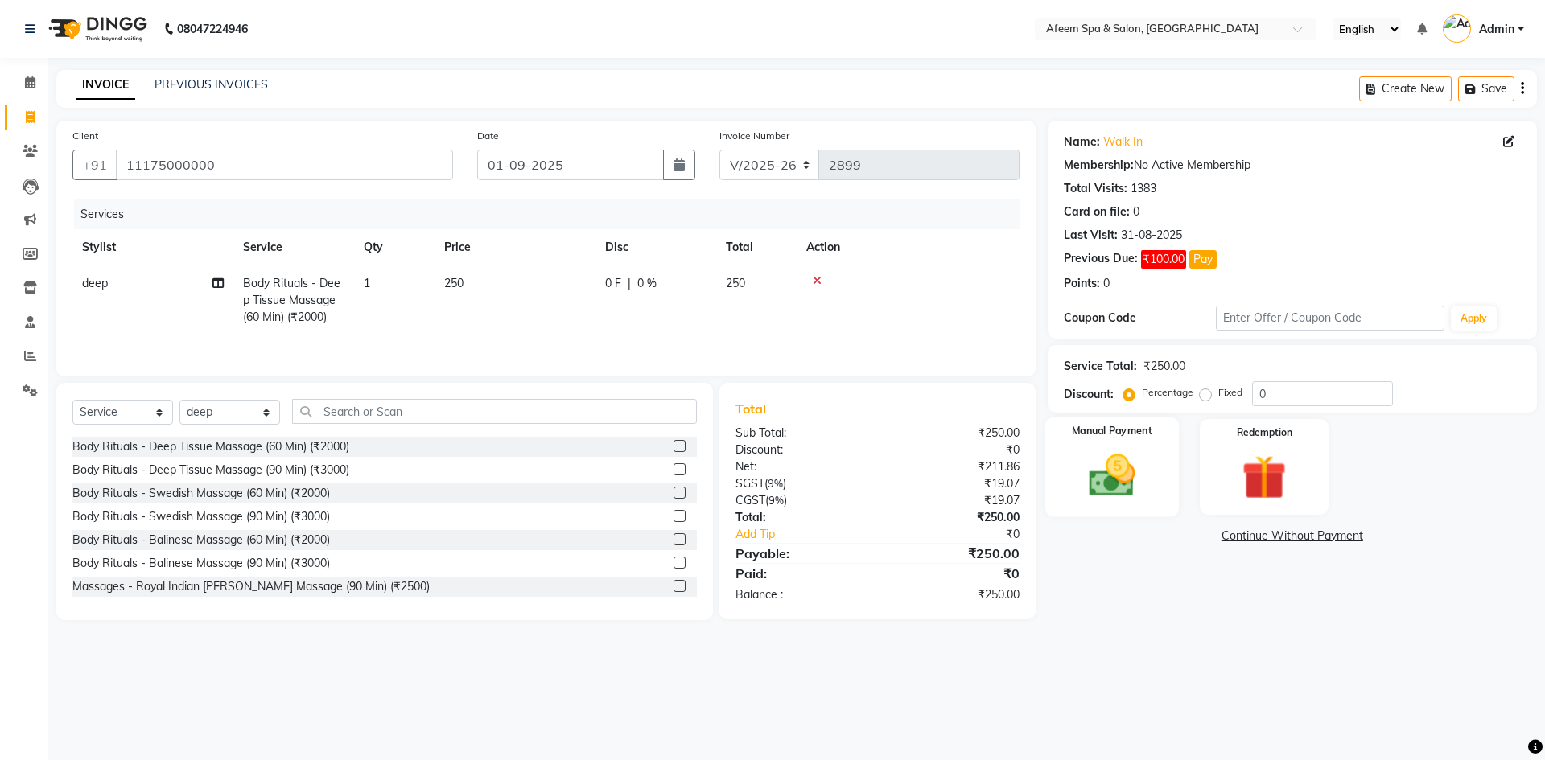
click at [1110, 480] on img at bounding box center [1111, 475] width 75 height 53
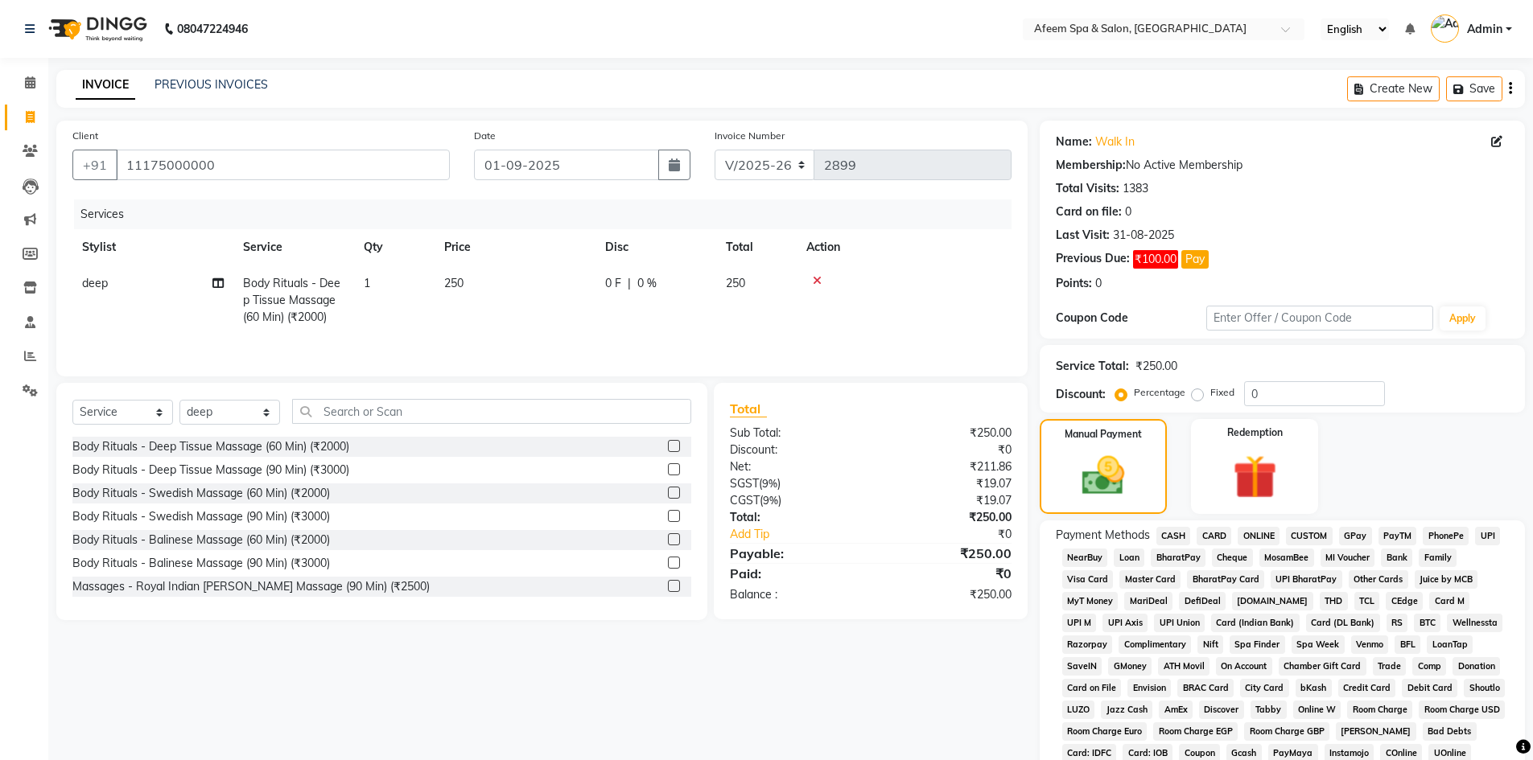
click at [1267, 532] on span "ONLINE" at bounding box center [1258, 536] width 42 height 19
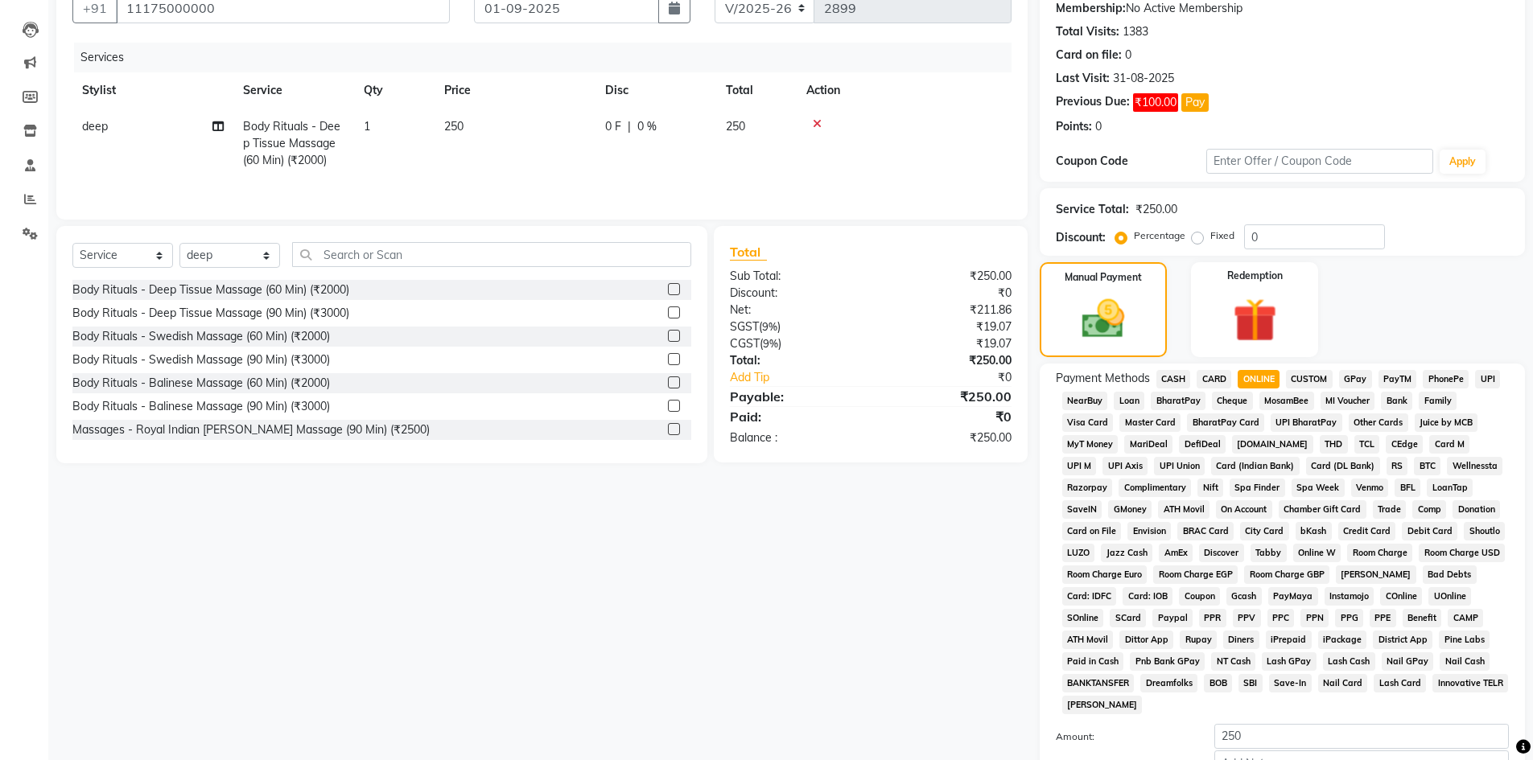
scroll to position [322, 0]
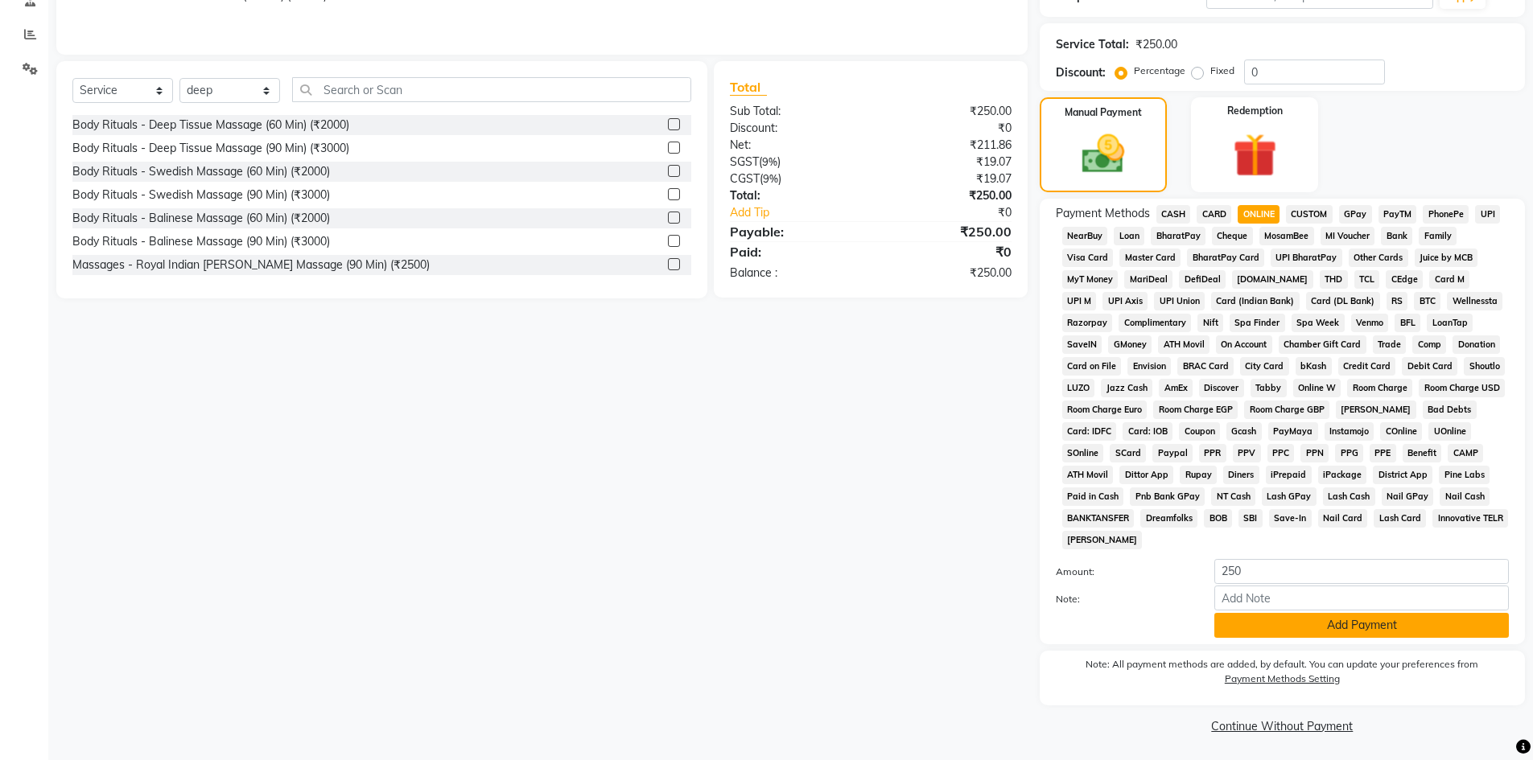
click at [1393, 637] on button "Add Payment" at bounding box center [1361, 625] width 294 height 25
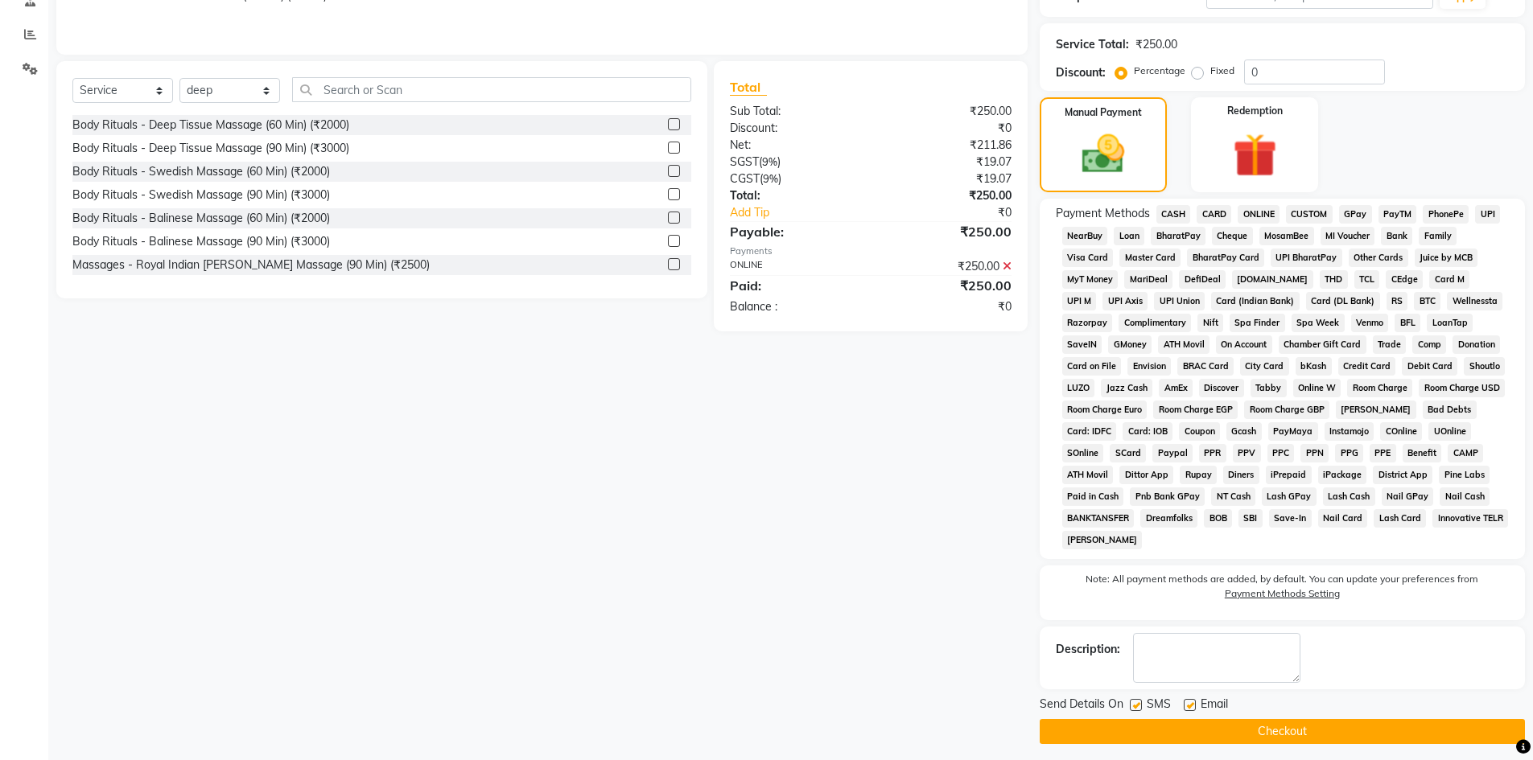
click at [1315, 729] on button "Checkout" at bounding box center [1281, 731] width 485 height 25
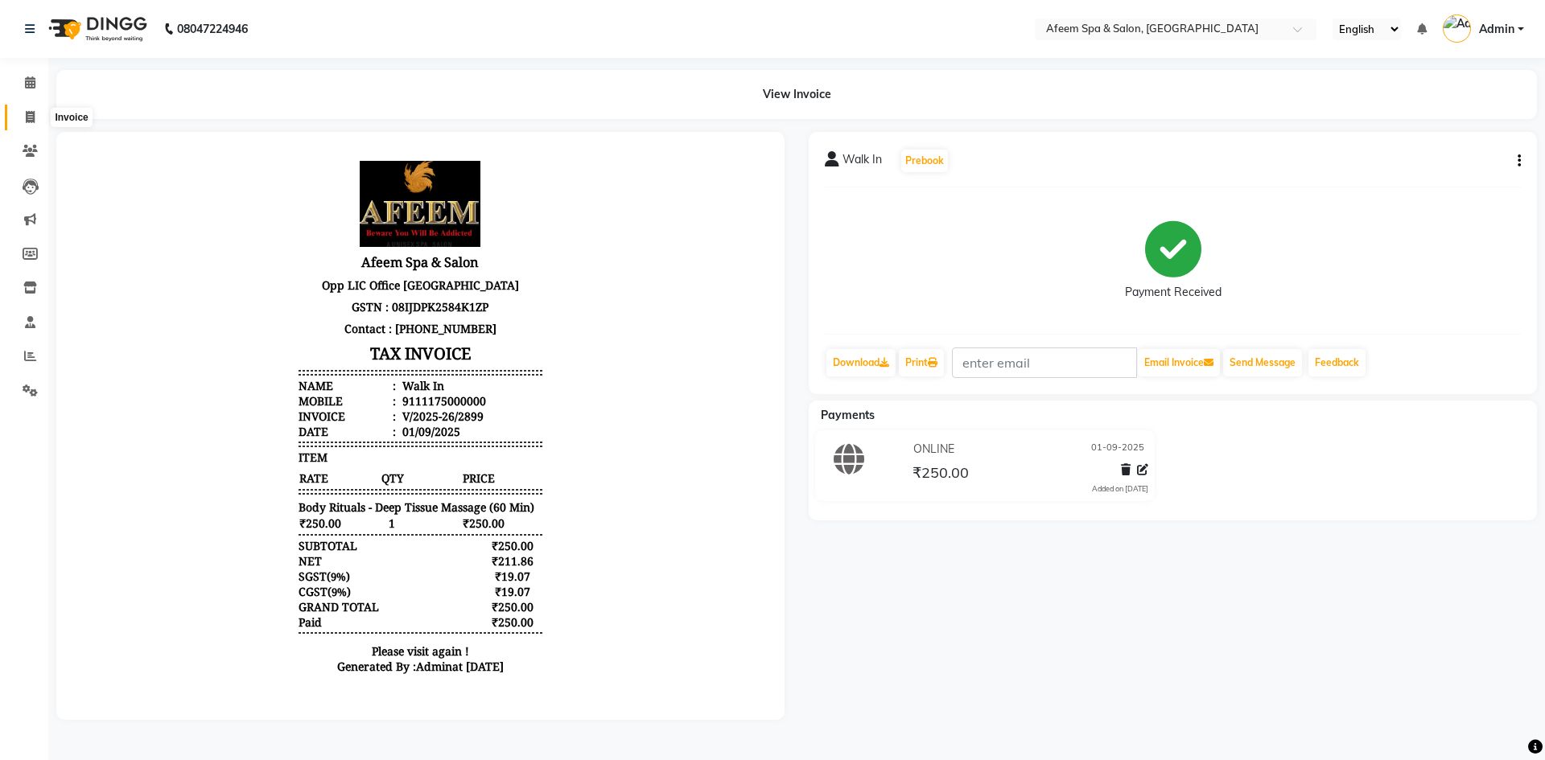
click at [30, 121] on icon at bounding box center [30, 117] width 9 height 12
select select "service"
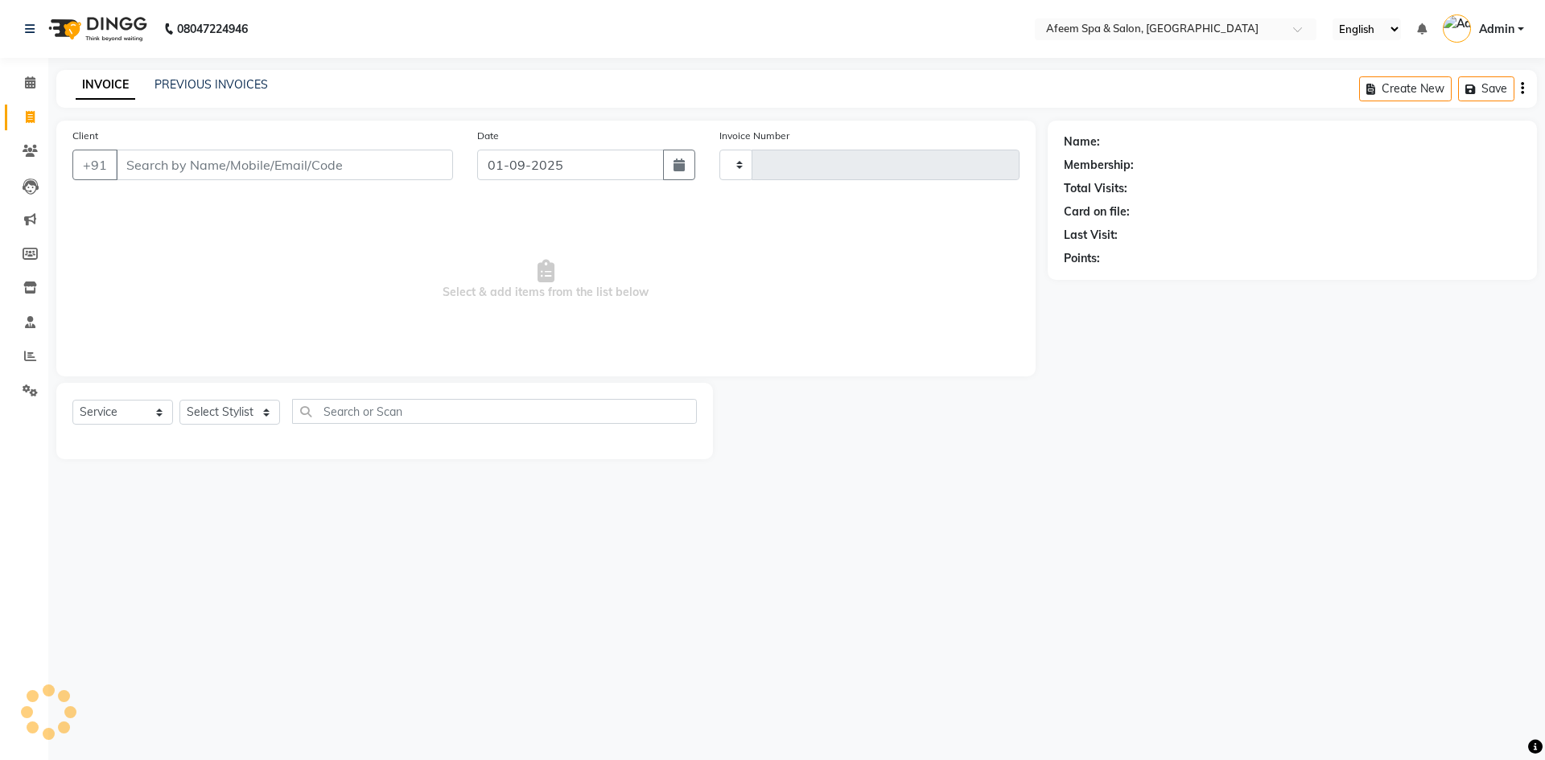
type input "2900"
select select "750"
click at [204, 90] on link "PREVIOUS INVOICES" at bounding box center [210, 84] width 113 height 14
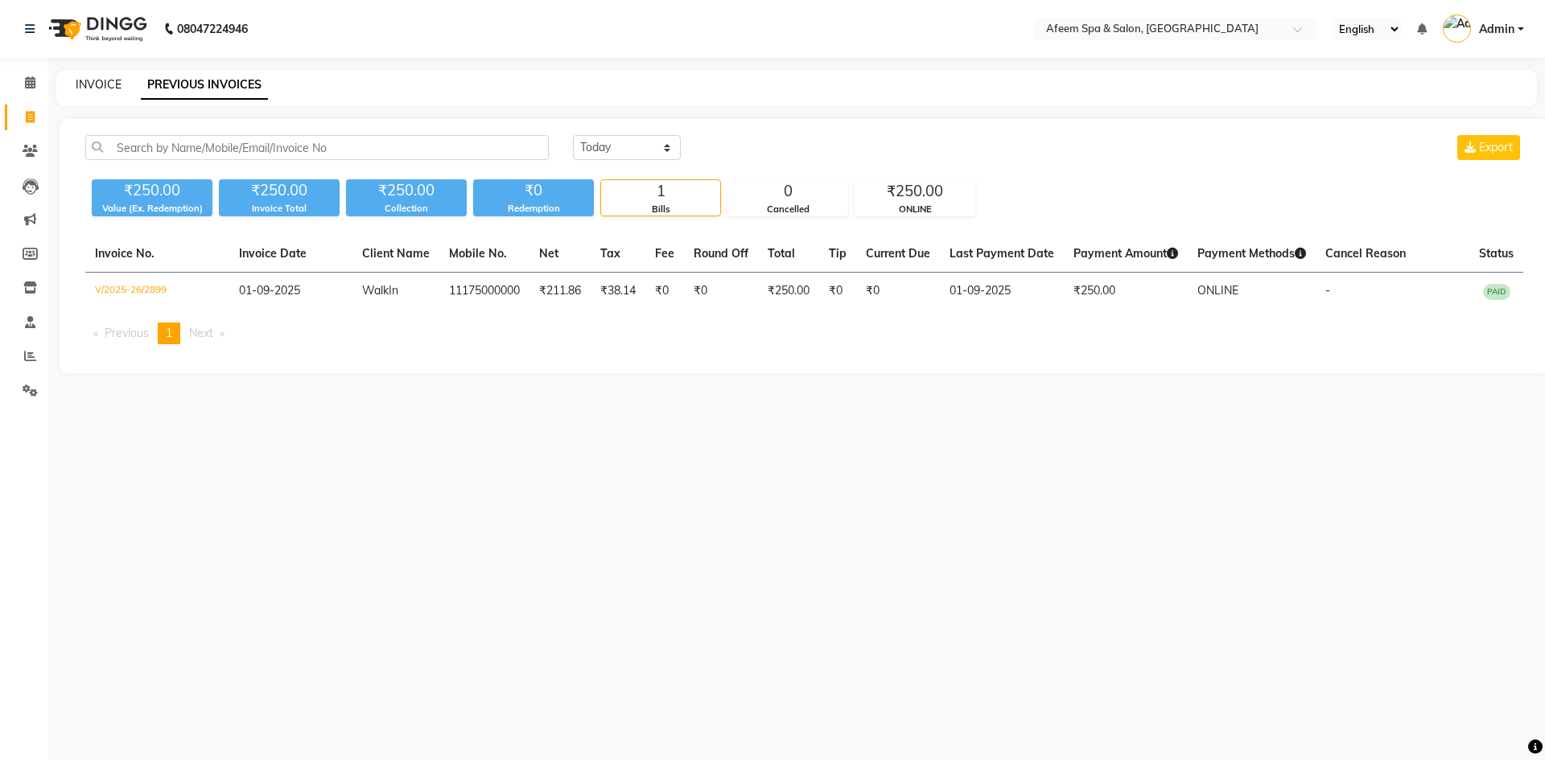
click at [97, 88] on link "INVOICE" at bounding box center [99, 84] width 46 height 14
select select "service"
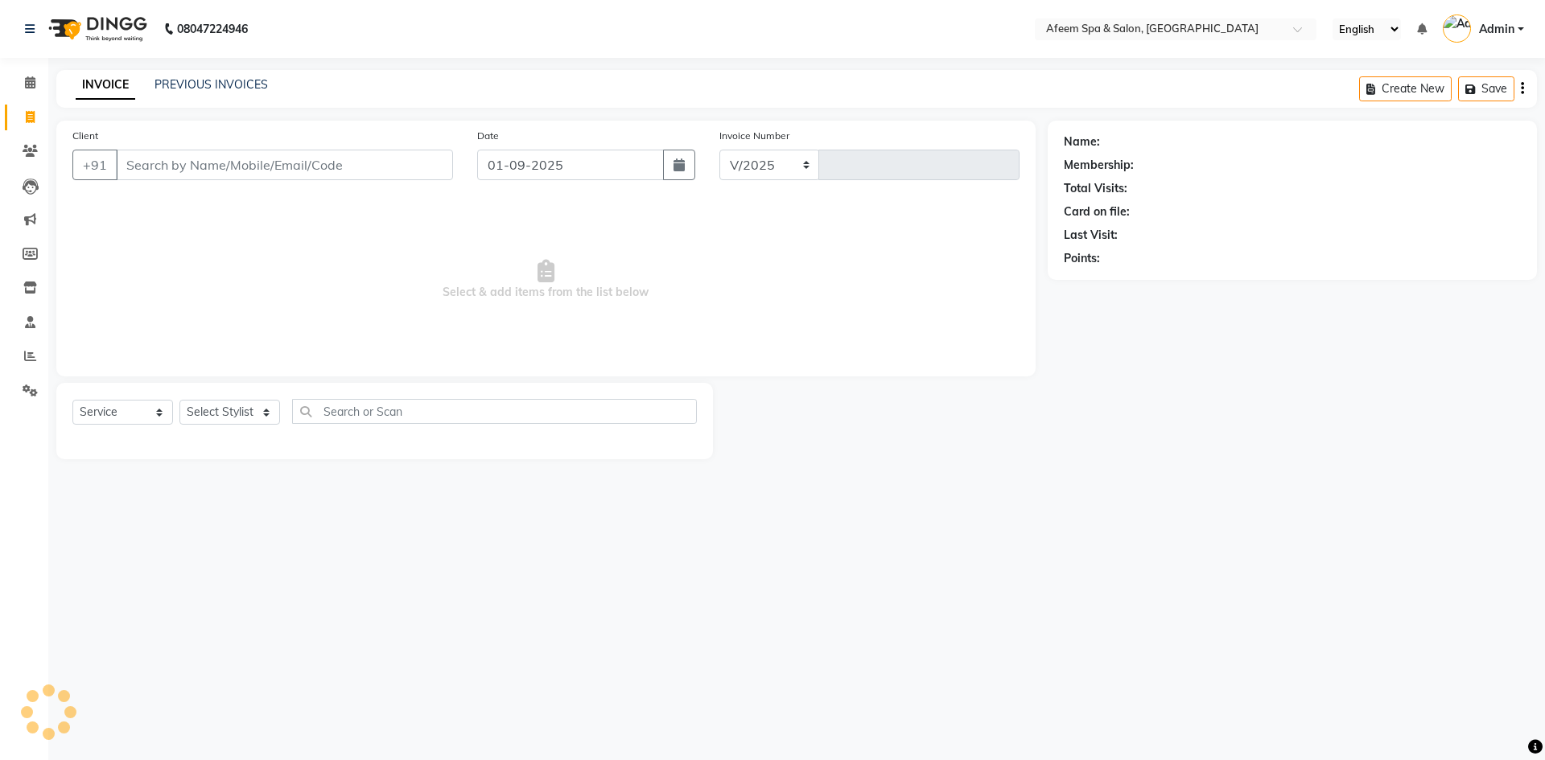
select select "750"
type input "2900"
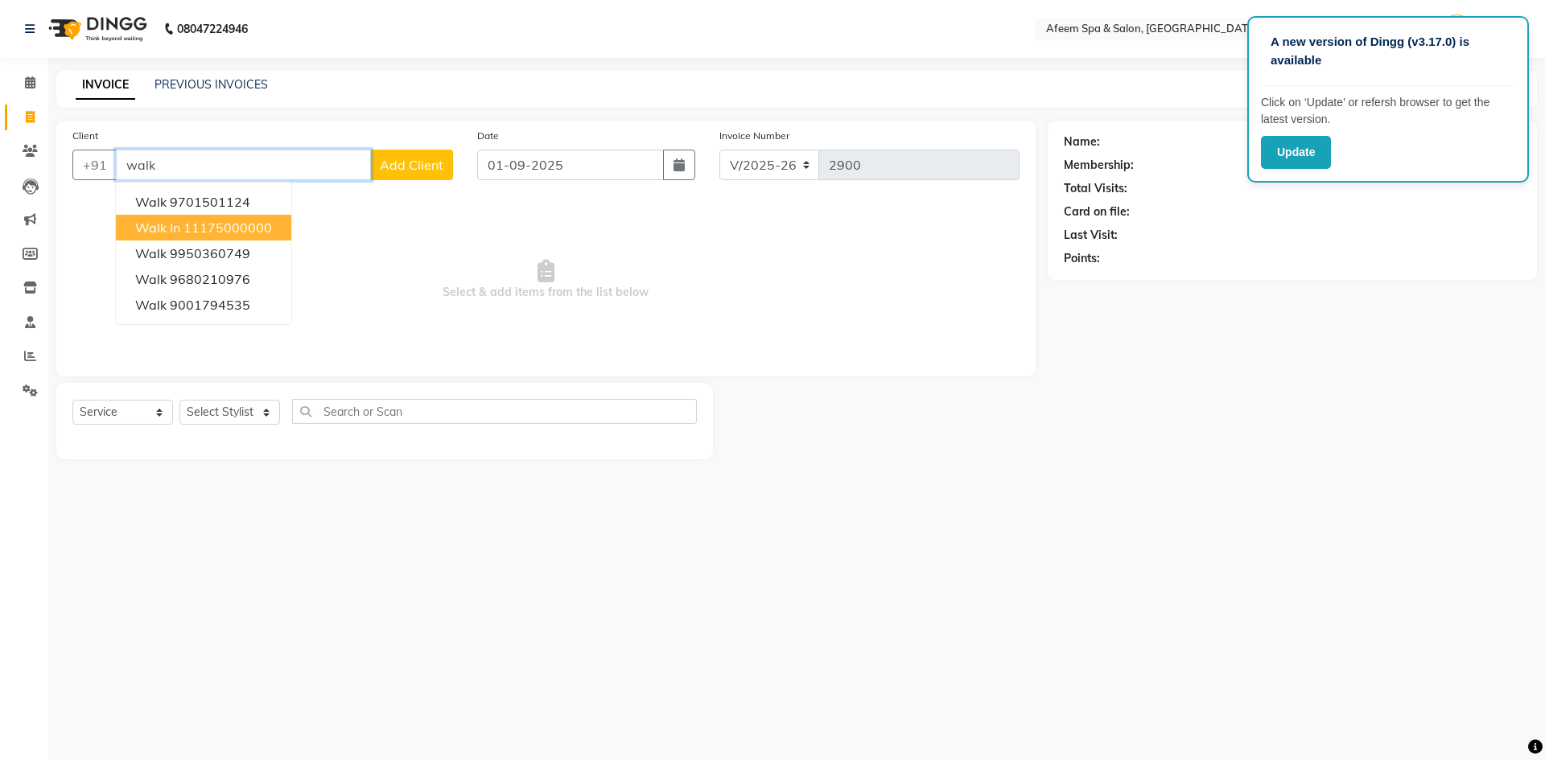
click at [167, 220] on span "Walk In" at bounding box center [157, 228] width 45 height 16
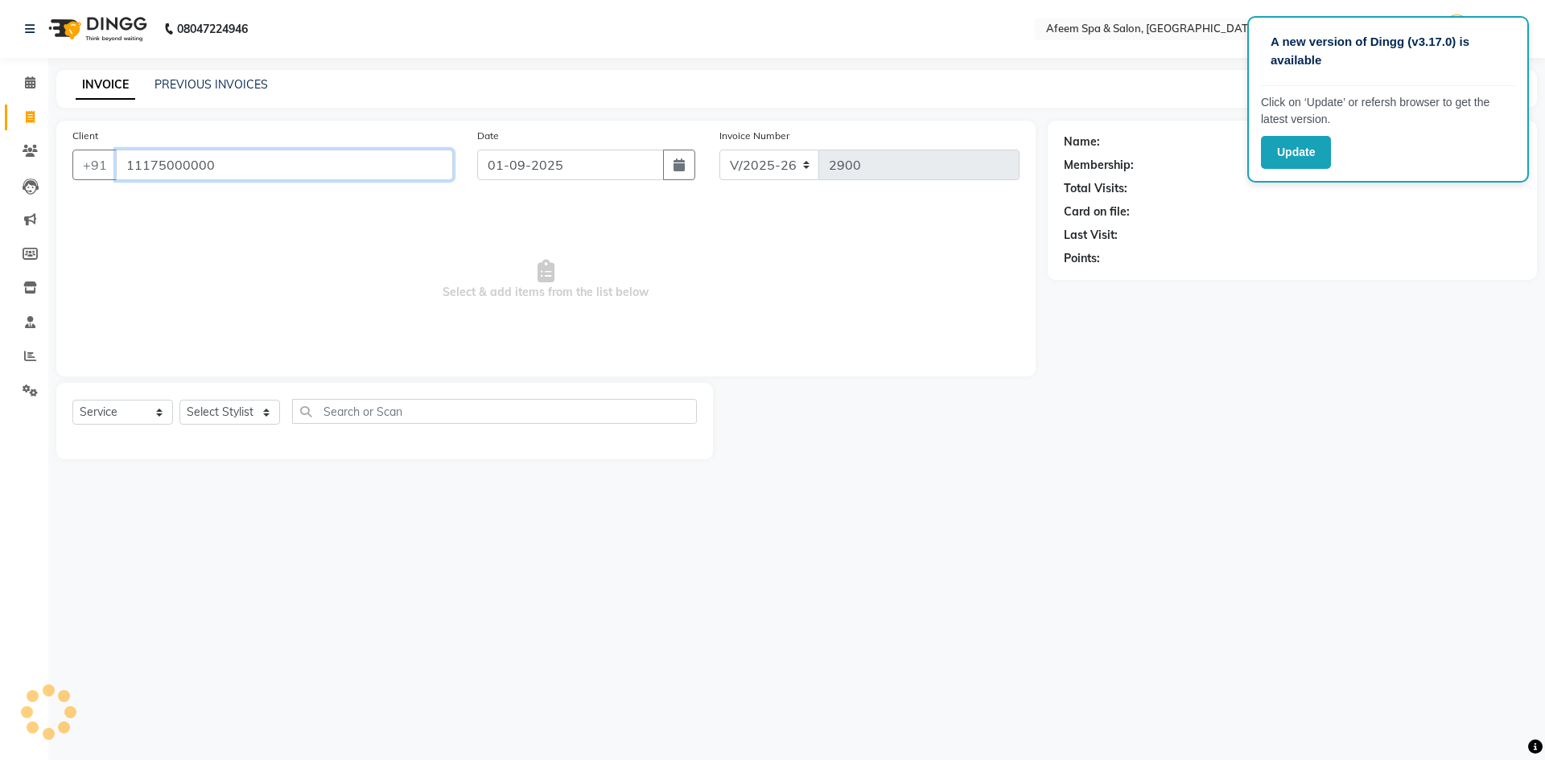
type input "11175000000"
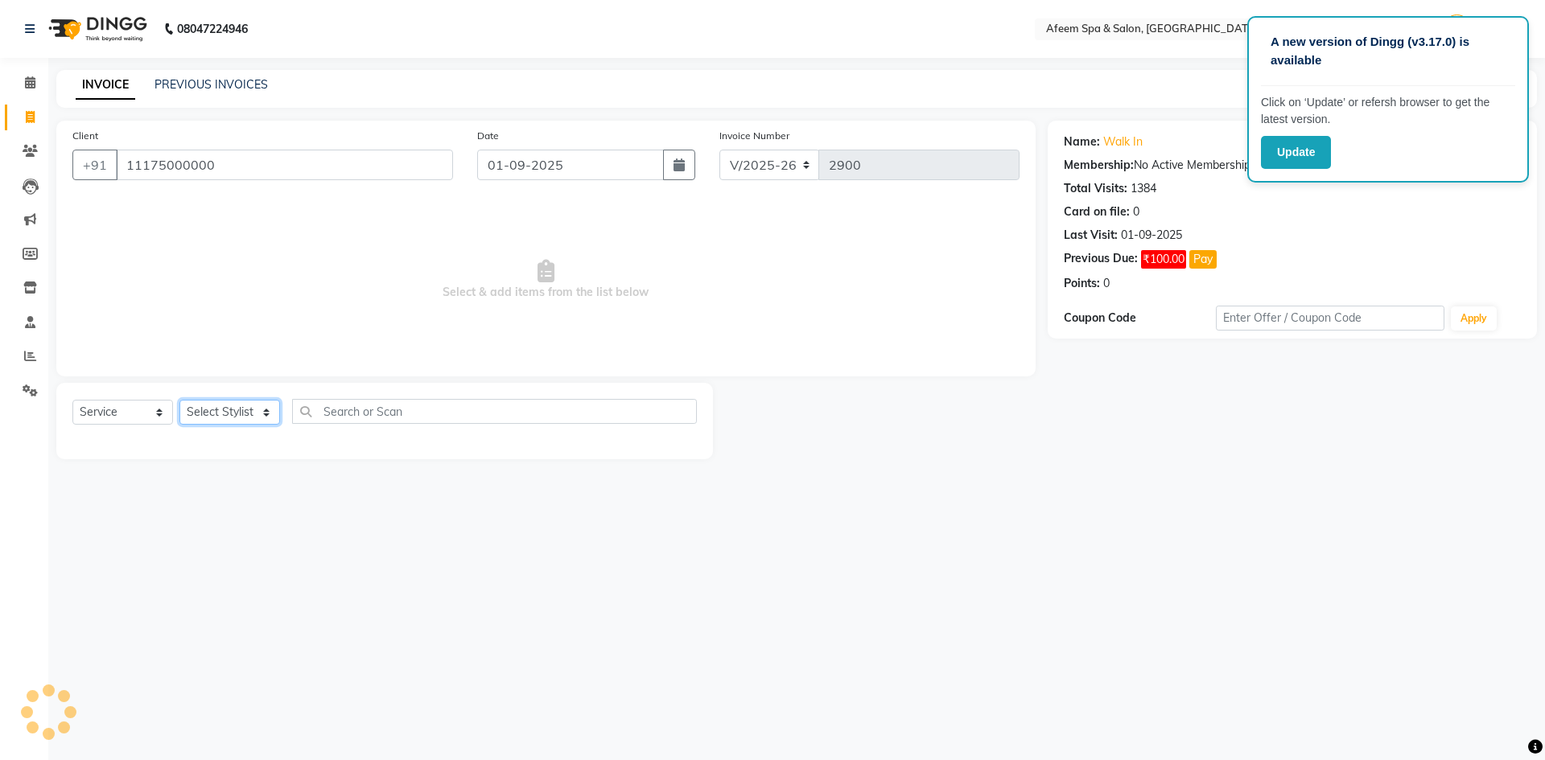
click at [232, 421] on select "Select Stylist aarti bhavna deep Deepika [PERSON_NAME] [PERSON_NAME] [PERSON_NA…" at bounding box center [229, 412] width 101 height 25
select select "28158"
click at [179, 400] on select "Select Stylist aarti bhavna deep Deepika [PERSON_NAME] [PERSON_NAME] [PERSON_NA…" at bounding box center [229, 412] width 101 height 25
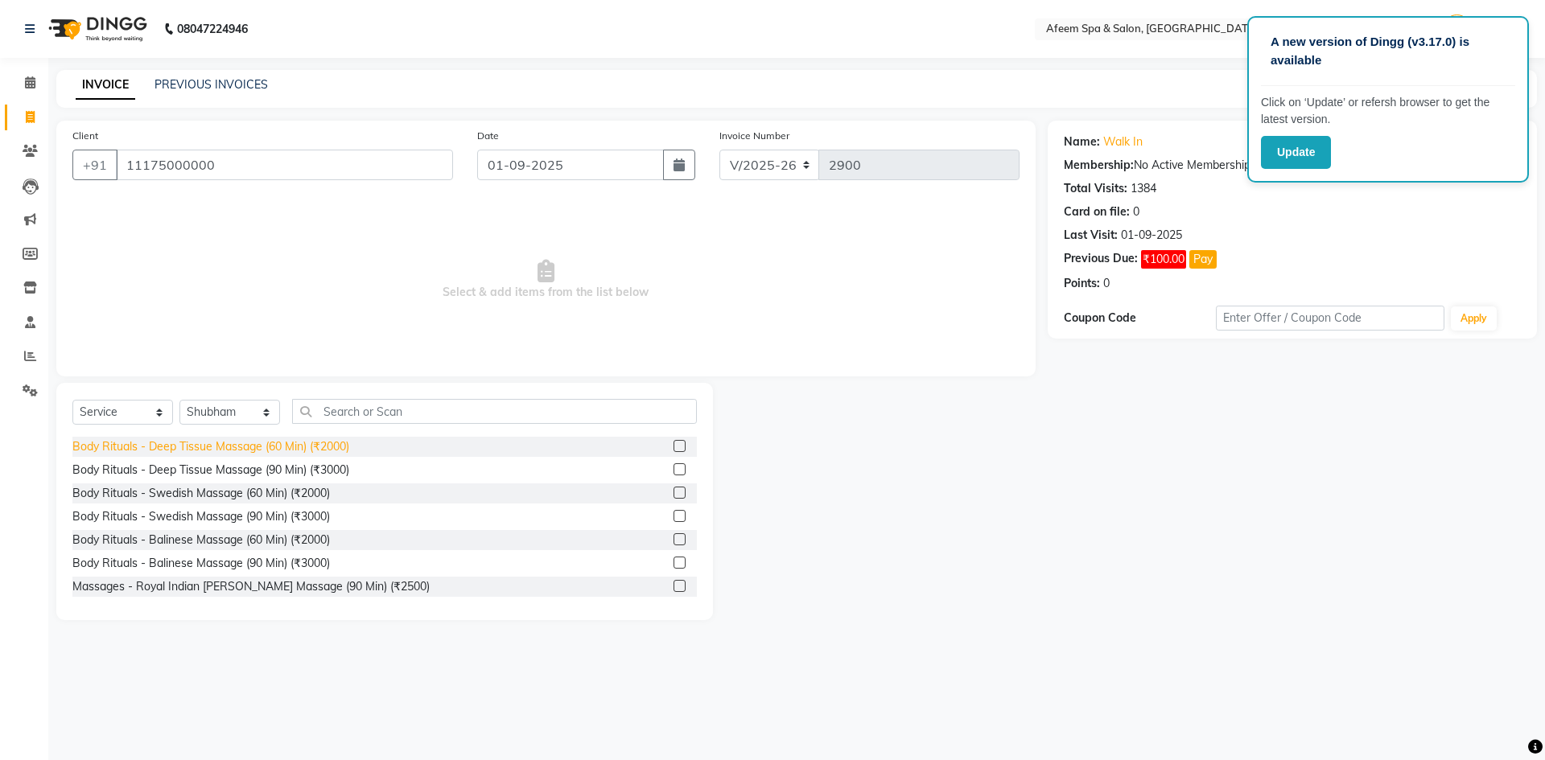
click at [327, 449] on div "Body Rituals - Deep Tissue Massage (60 Min) (₹2000)" at bounding box center [210, 446] width 277 height 17
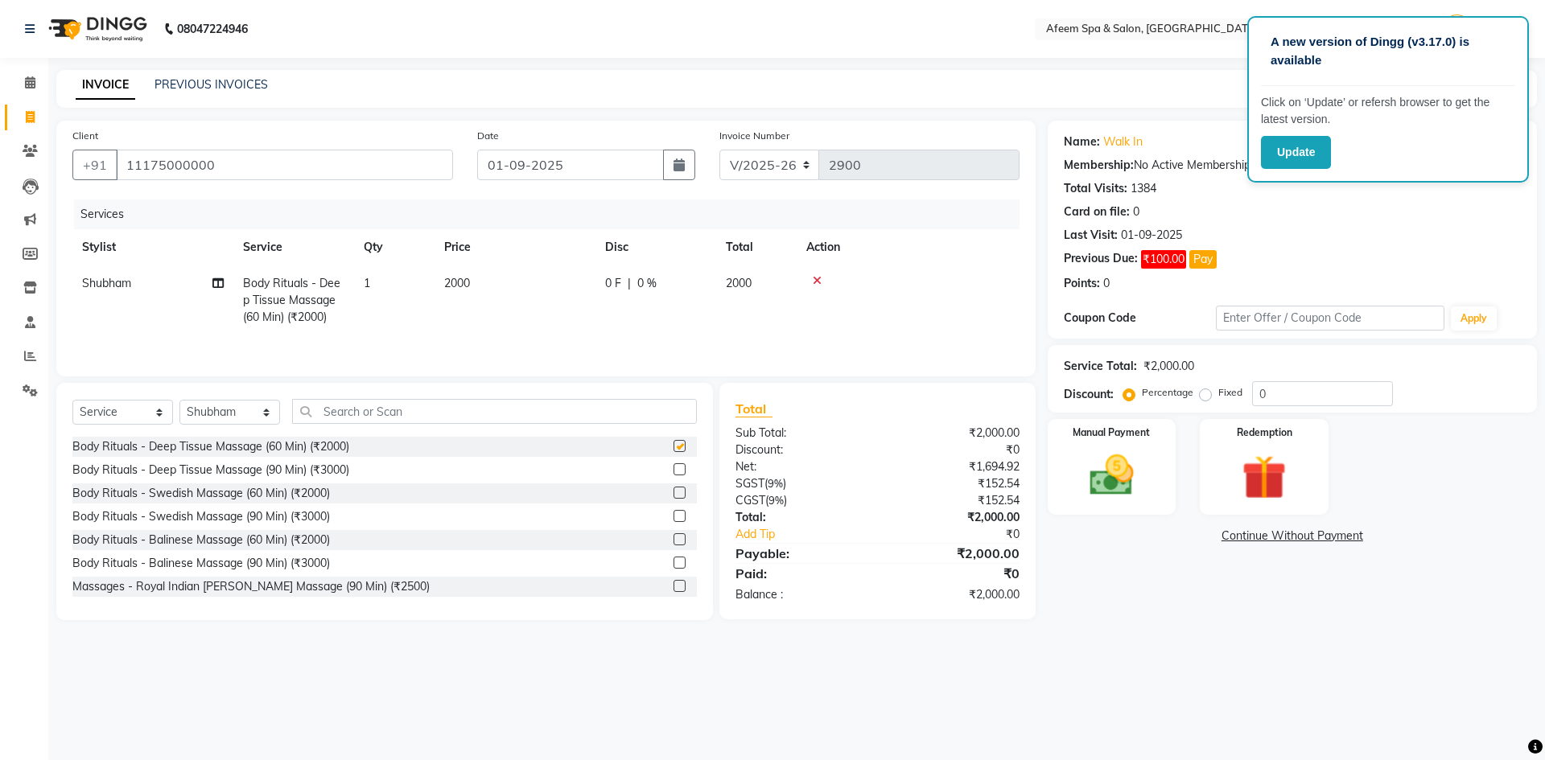
checkbox input "false"
click at [451, 274] on td "2000" at bounding box center [514, 300] width 161 height 70
select select "28158"
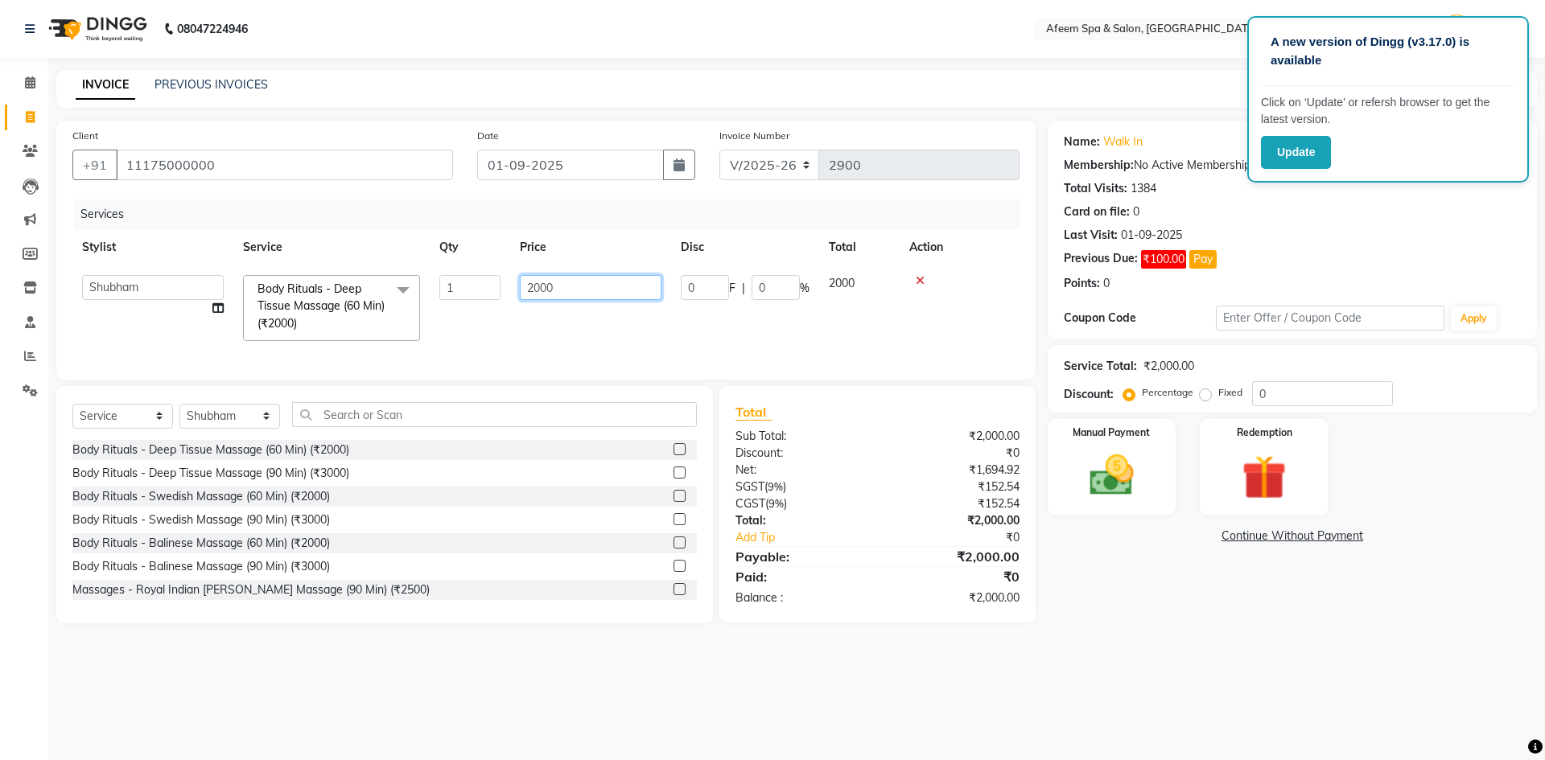
drag, startPoint x: 581, startPoint y: 283, endPoint x: 463, endPoint y: 294, distance: 118.0
click at [463, 294] on tr "aarti bhavna deep [PERSON_NAME] [PERSON_NAME] [PERSON_NAME] Product [PERSON_NAM…" at bounding box center [545, 307] width 947 height 85
type input "1800"
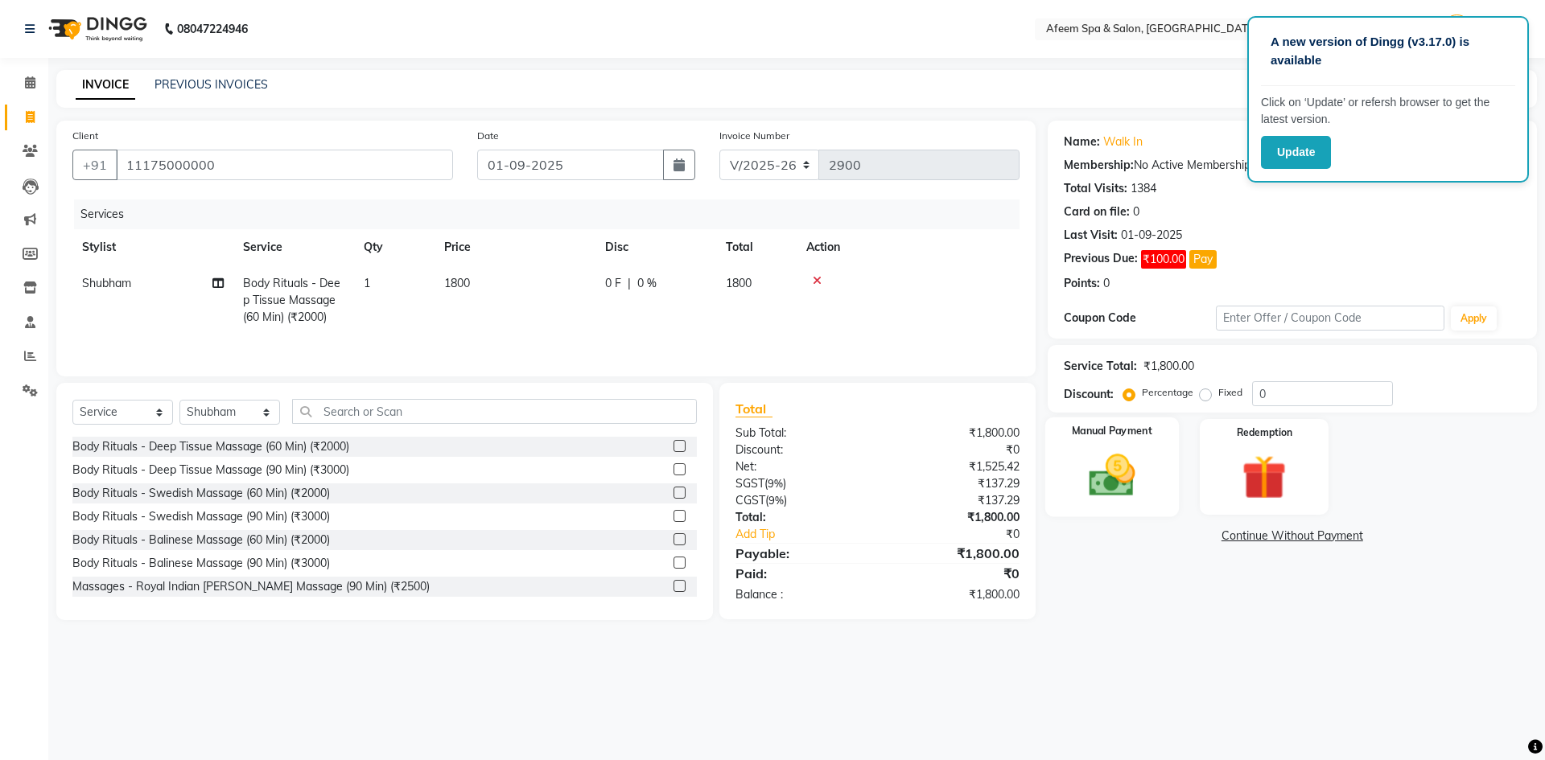
click at [1120, 501] on img at bounding box center [1111, 475] width 75 height 53
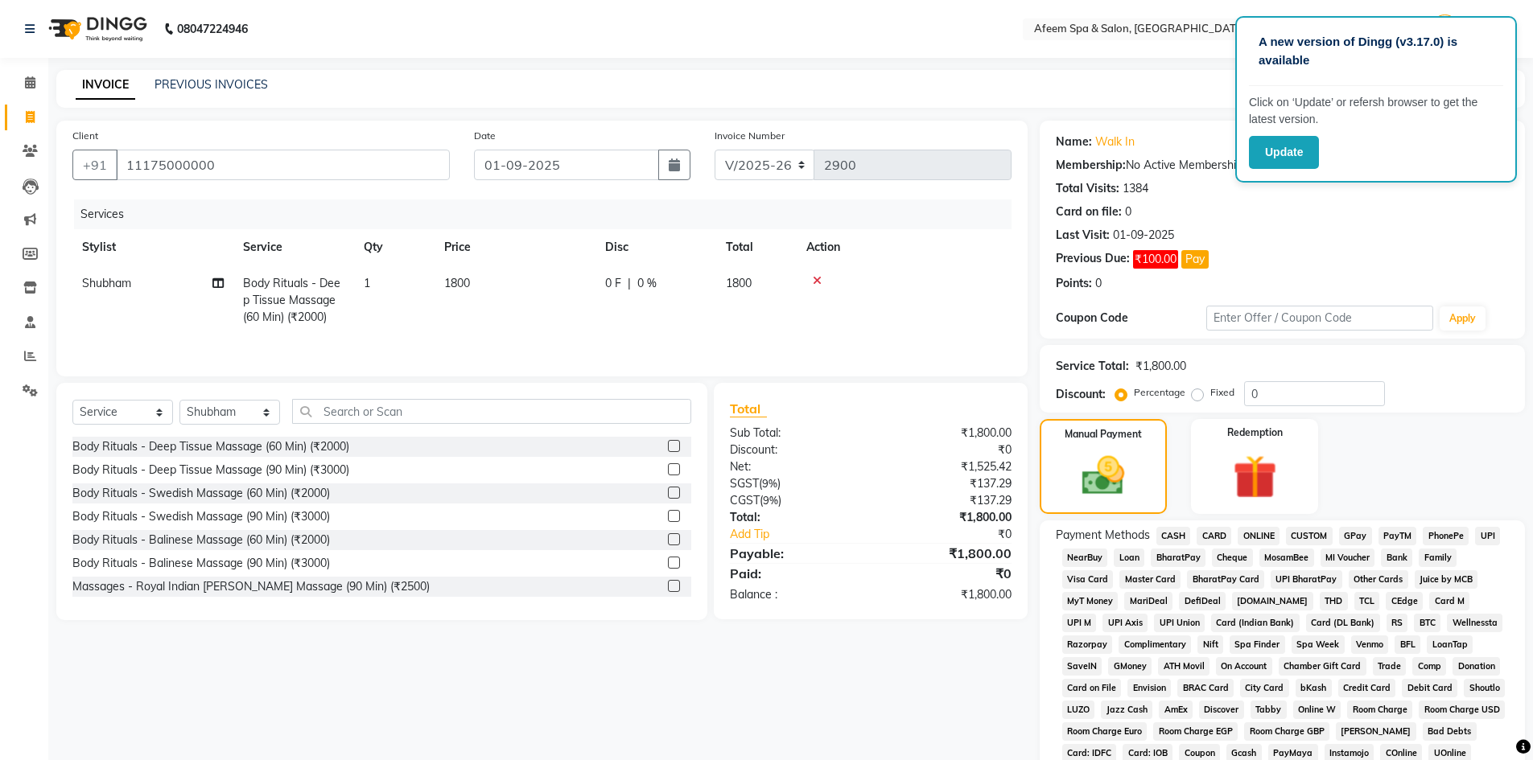
click at [1182, 538] on span "CASH" at bounding box center [1173, 536] width 35 height 19
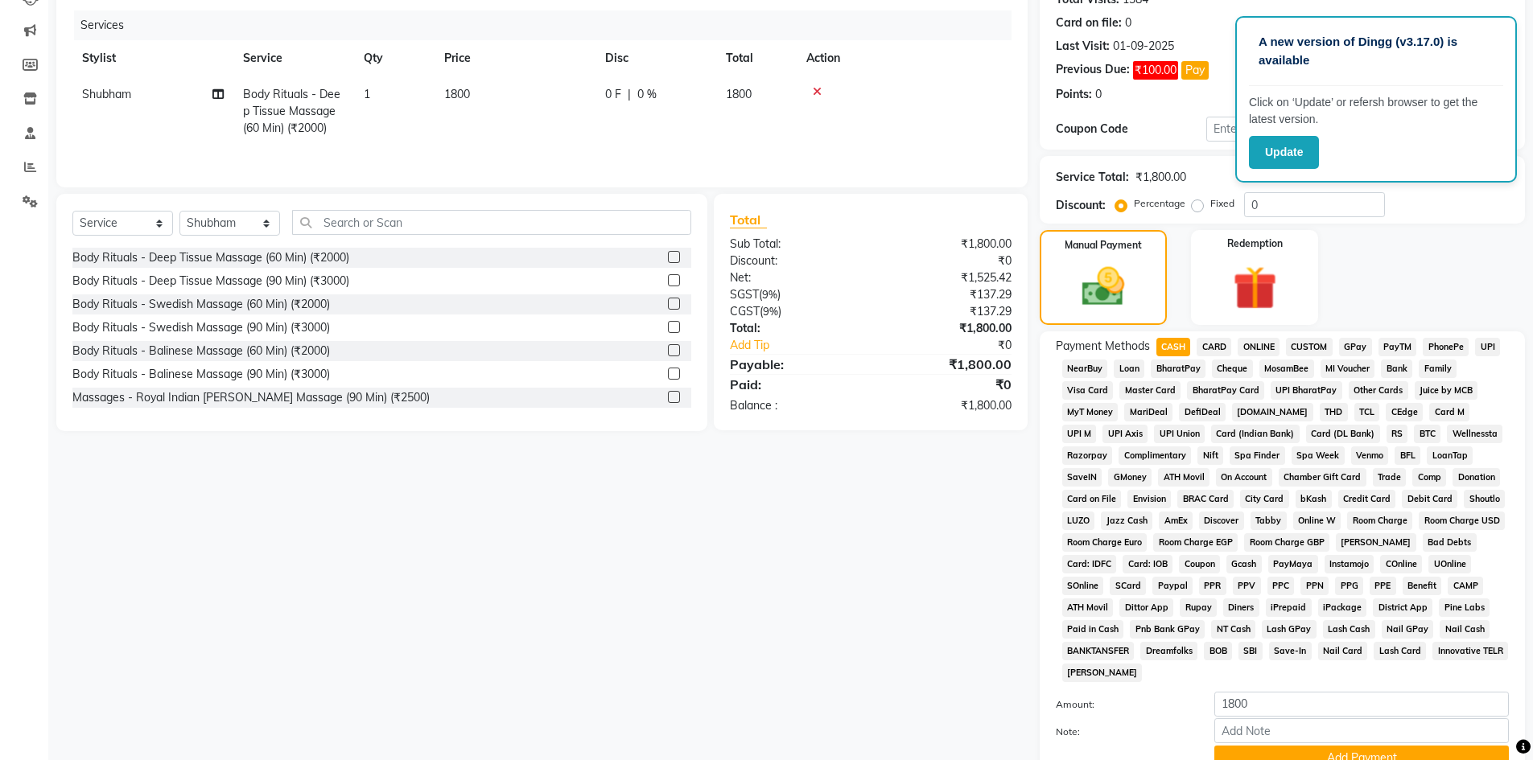
scroll to position [322, 0]
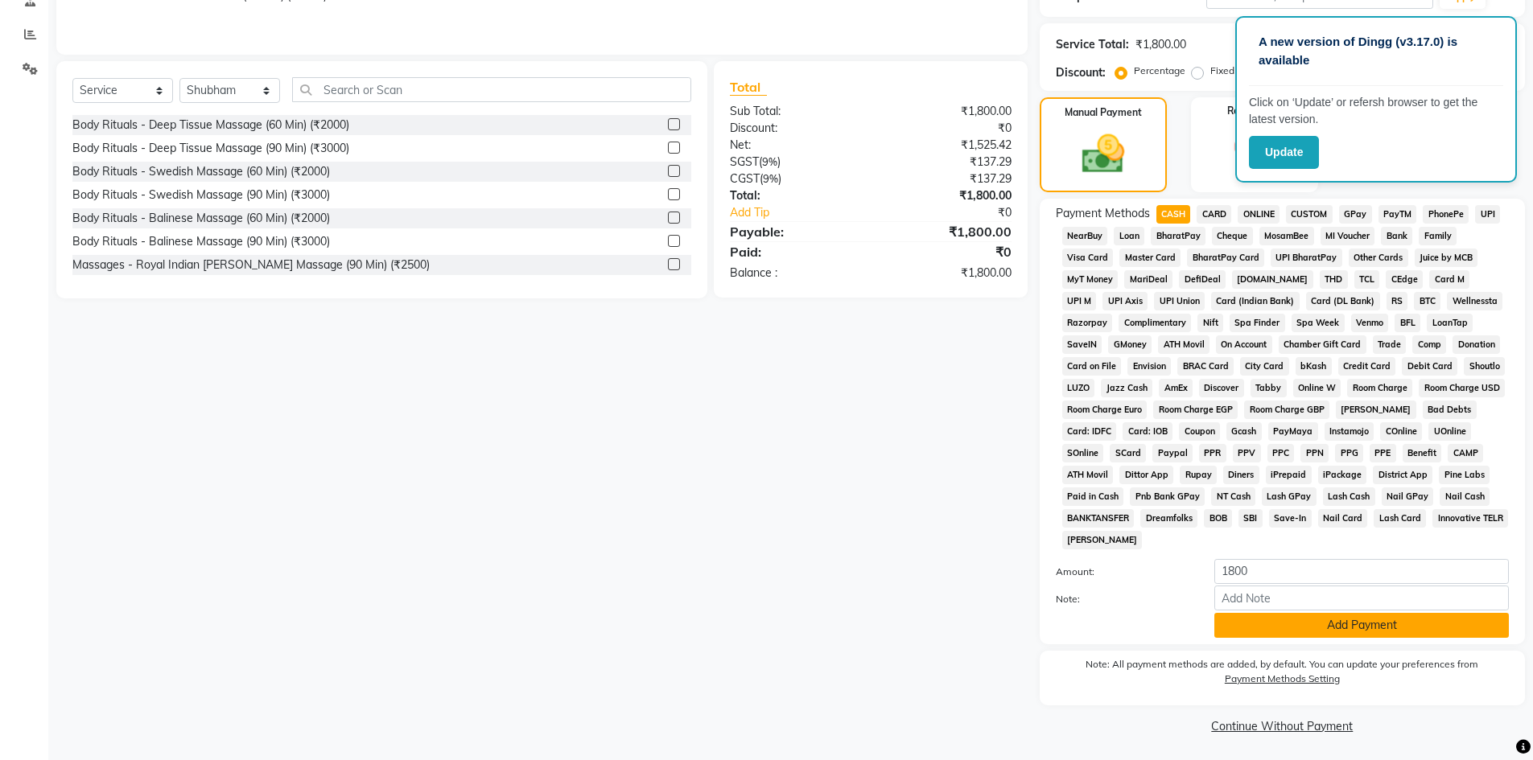
click at [1275, 636] on button "Add Payment" at bounding box center [1361, 625] width 294 height 25
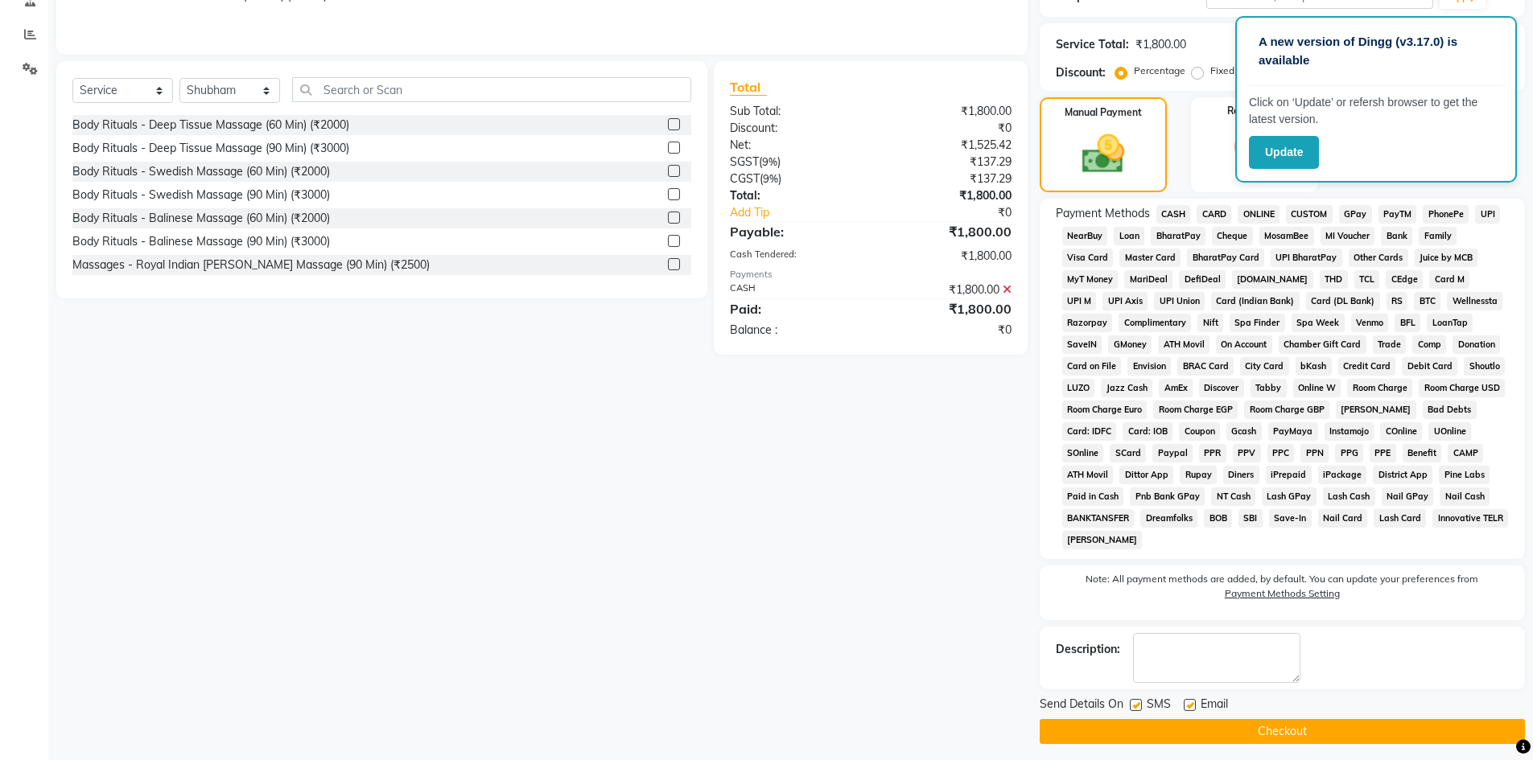
click at [1196, 724] on button "Checkout" at bounding box center [1281, 731] width 485 height 25
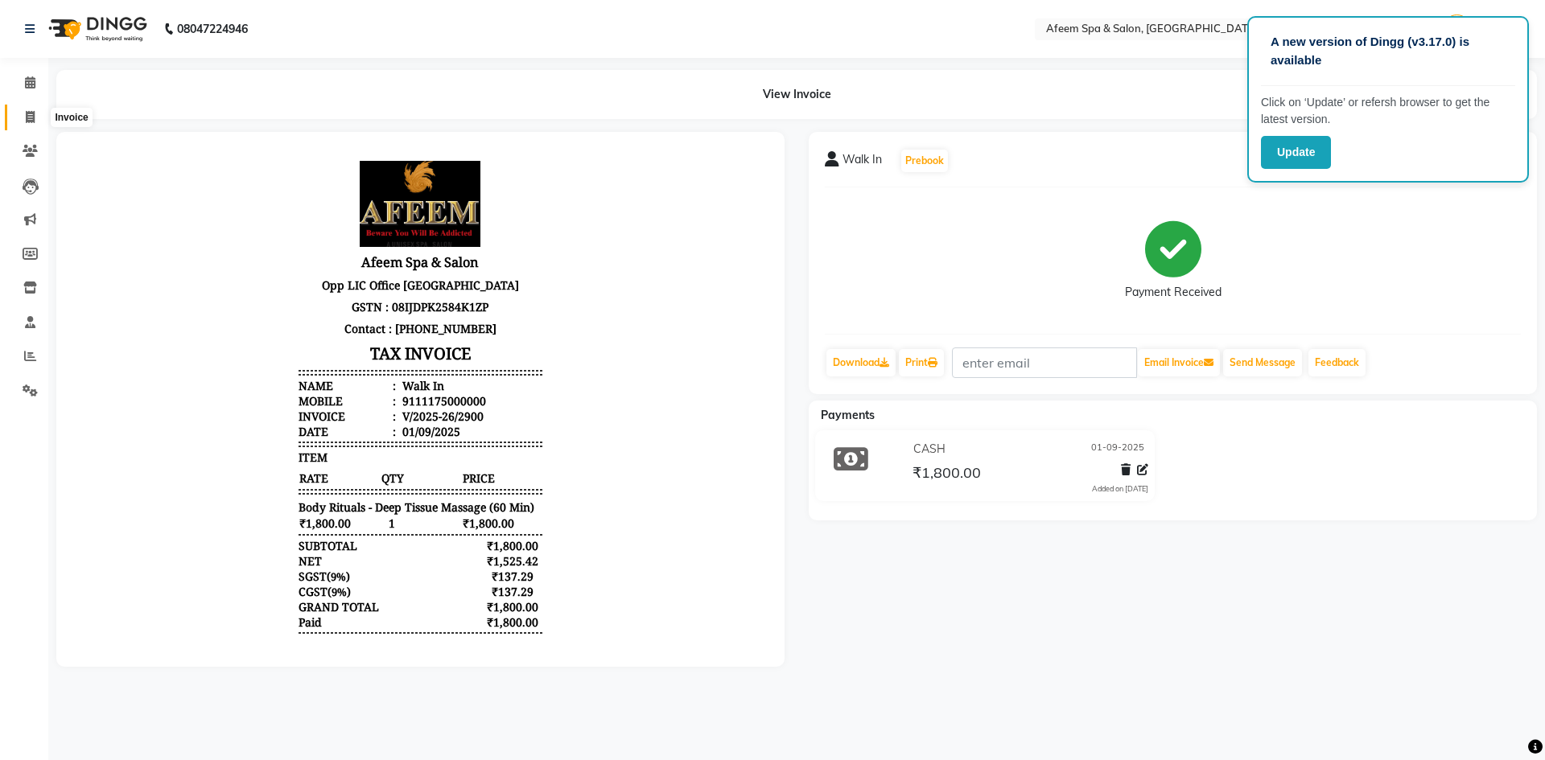
click at [32, 118] on icon at bounding box center [30, 117] width 9 height 12
select select "service"
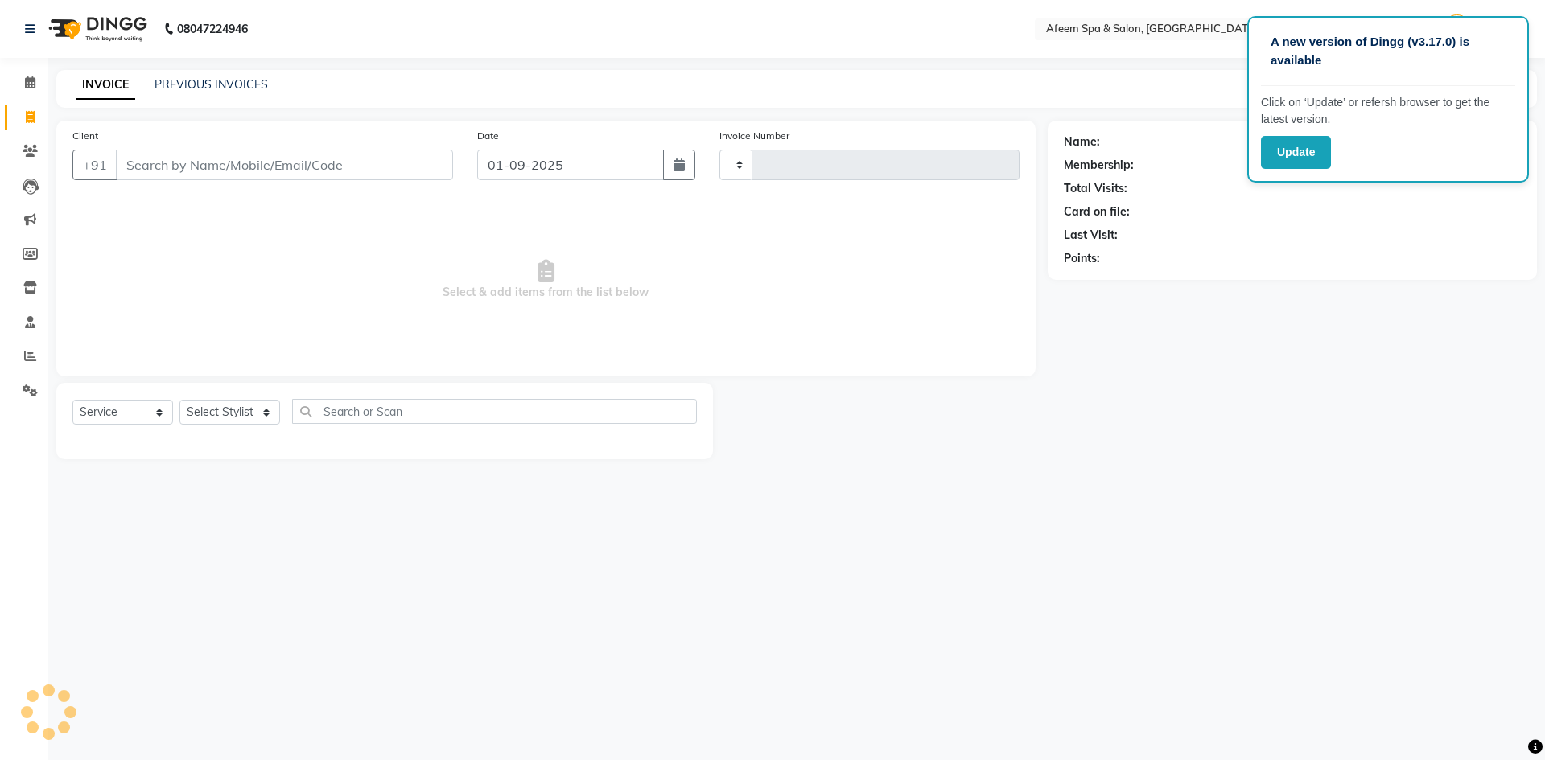
type input "2901"
select select "750"
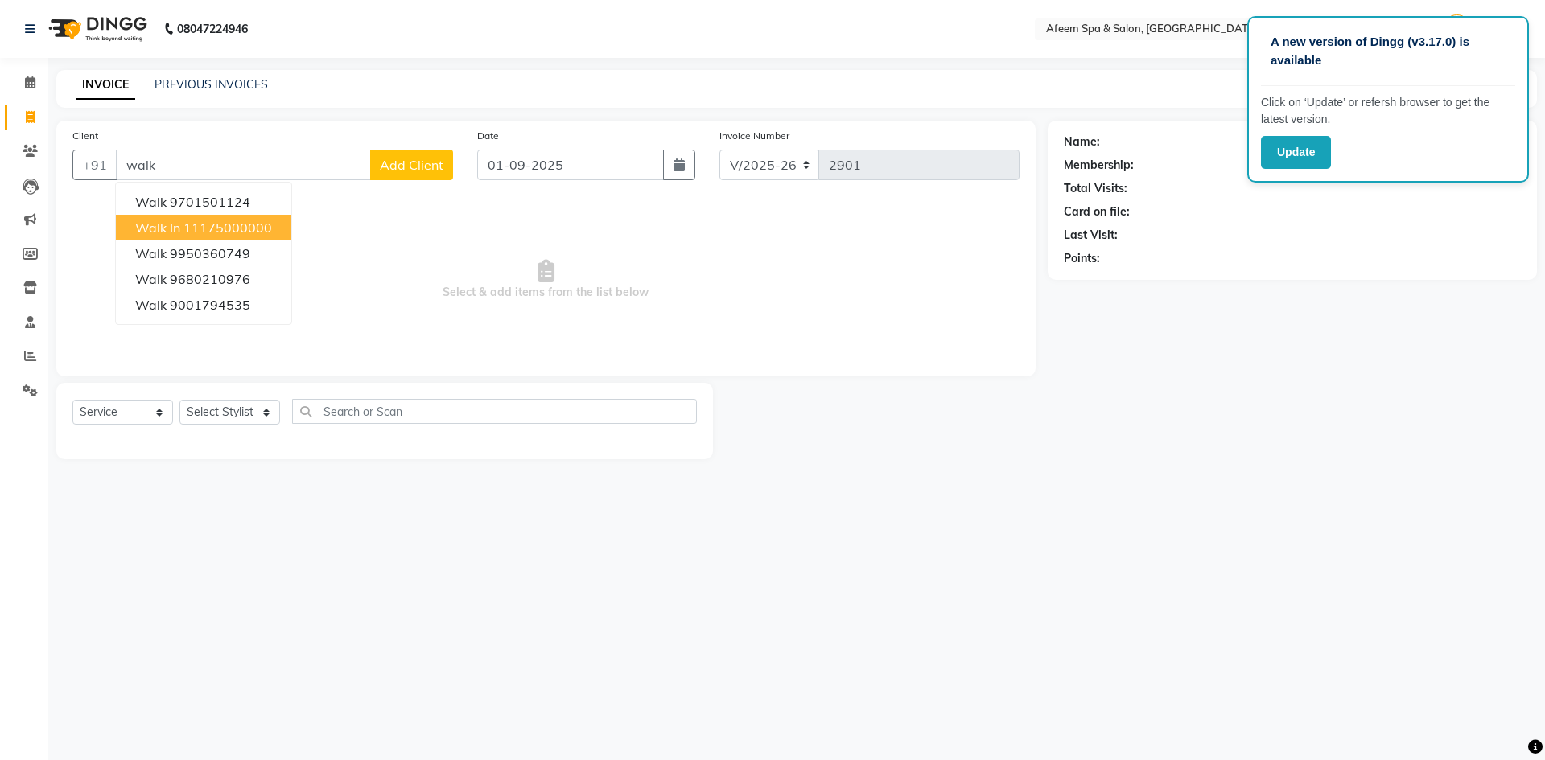
click at [229, 218] on button "Walk In 11175000000" at bounding box center [203, 228] width 175 height 26
type input "11175000000"
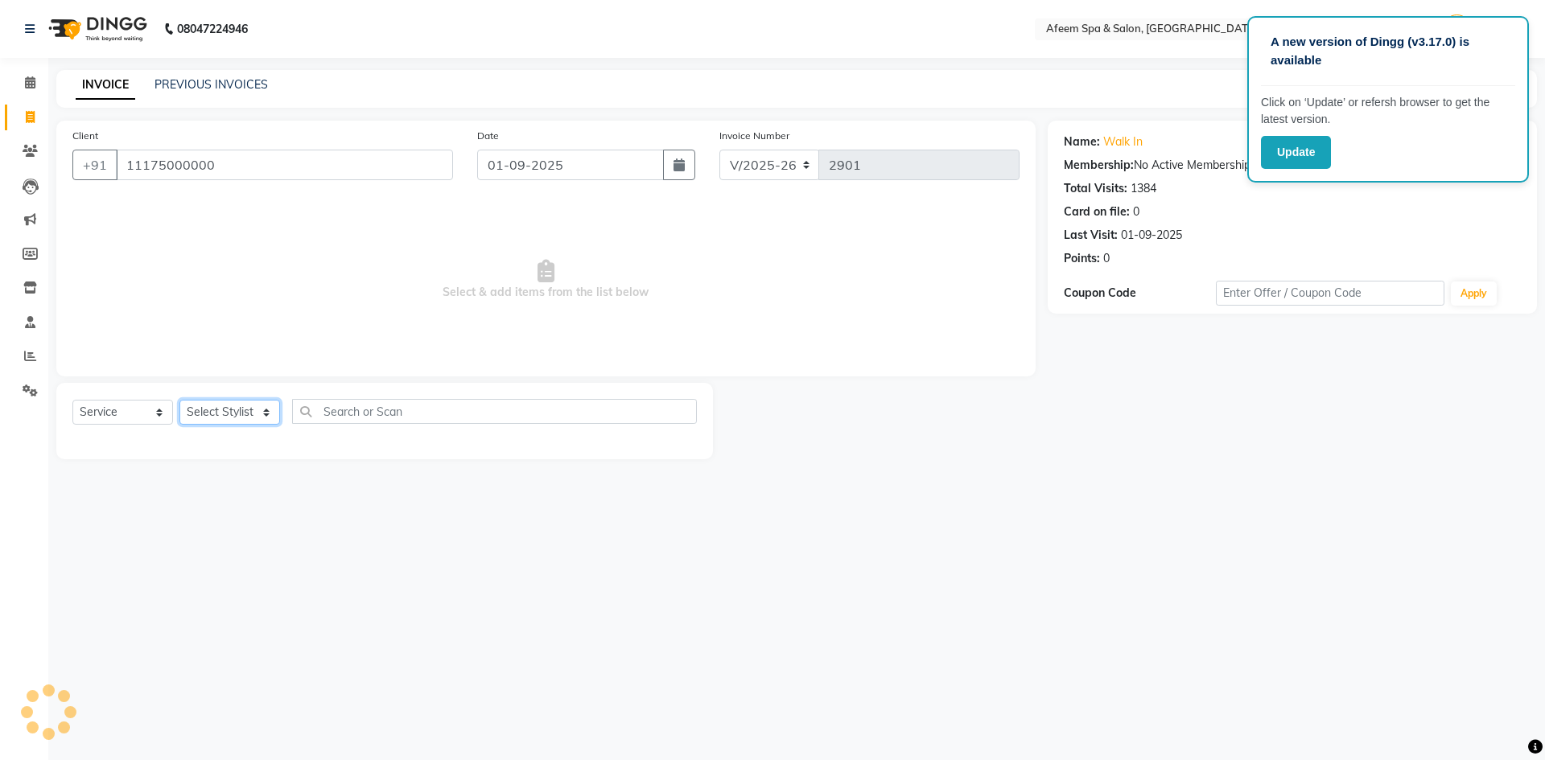
click at [237, 417] on select "Select Stylist aarti bhavna deep Deepika [PERSON_NAME] [PERSON_NAME] [PERSON_NA…" at bounding box center [229, 412] width 101 height 25
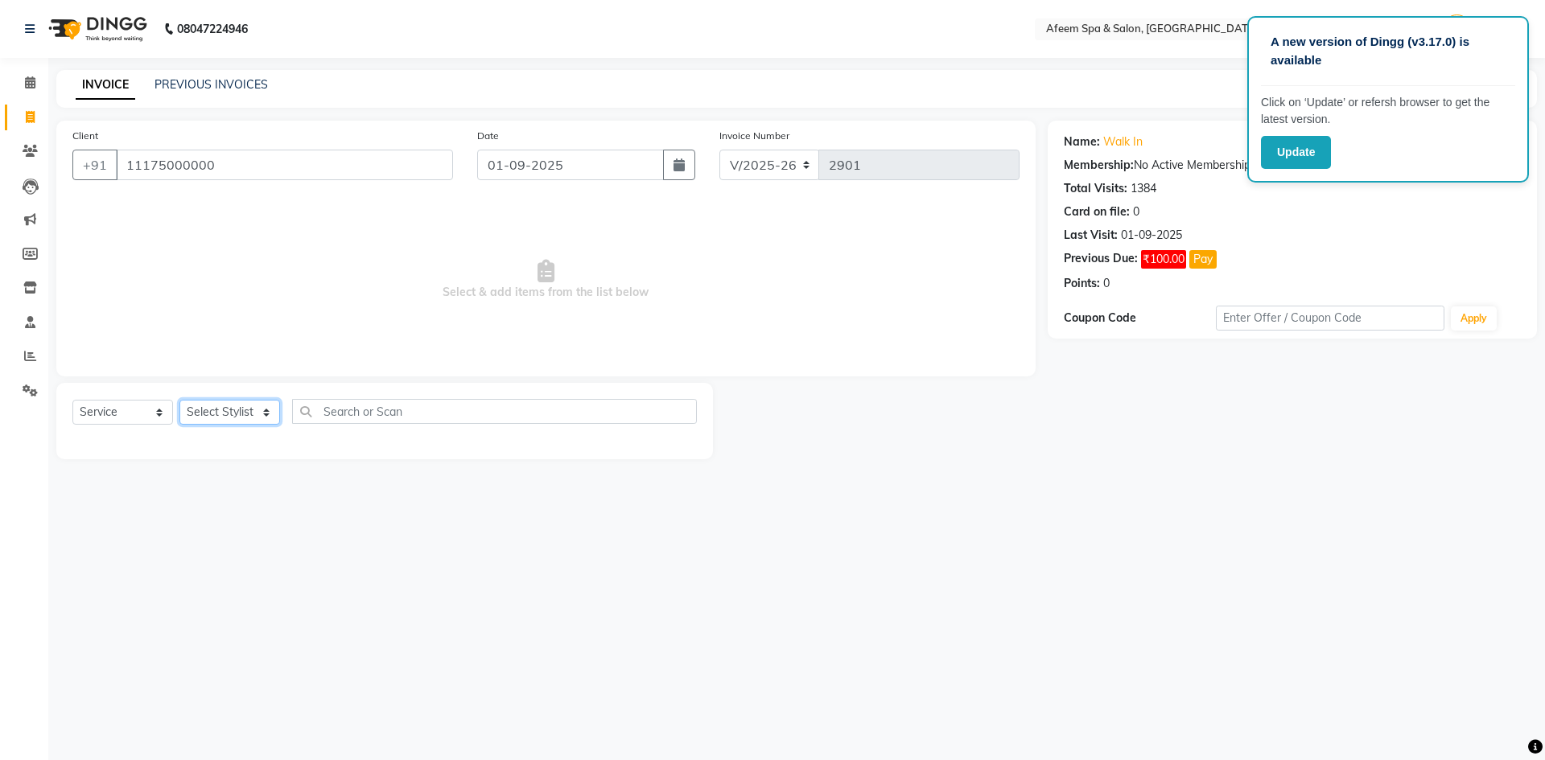
select select "45314"
click at [179, 400] on select "Select Stylist aarti bhavna deep Deepika [PERSON_NAME] [PERSON_NAME] [PERSON_NA…" at bounding box center [229, 412] width 101 height 25
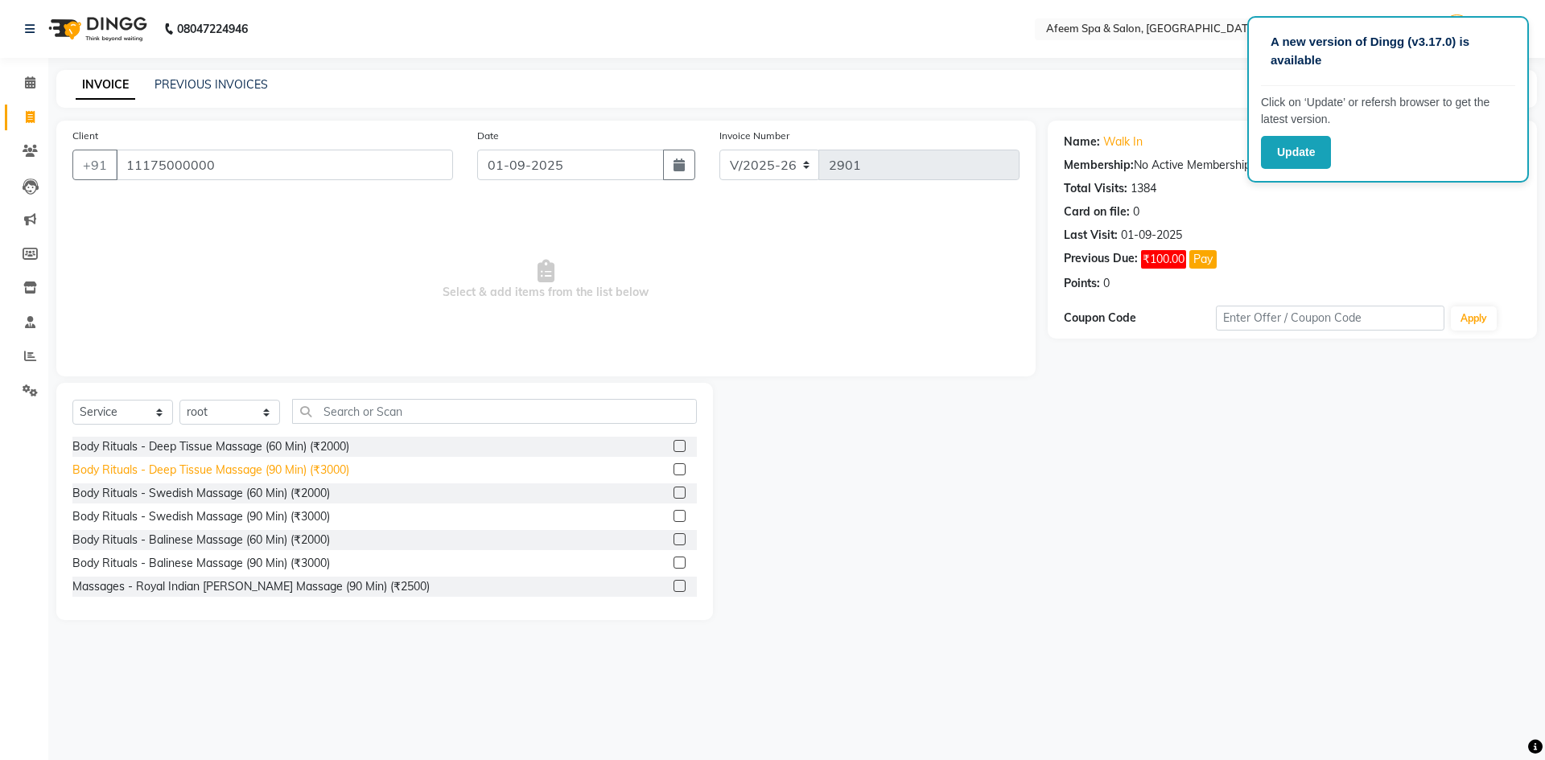
click at [335, 475] on div "Body Rituals - Deep Tissue Massage (90 Min) (₹3000)" at bounding box center [210, 470] width 277 height 17
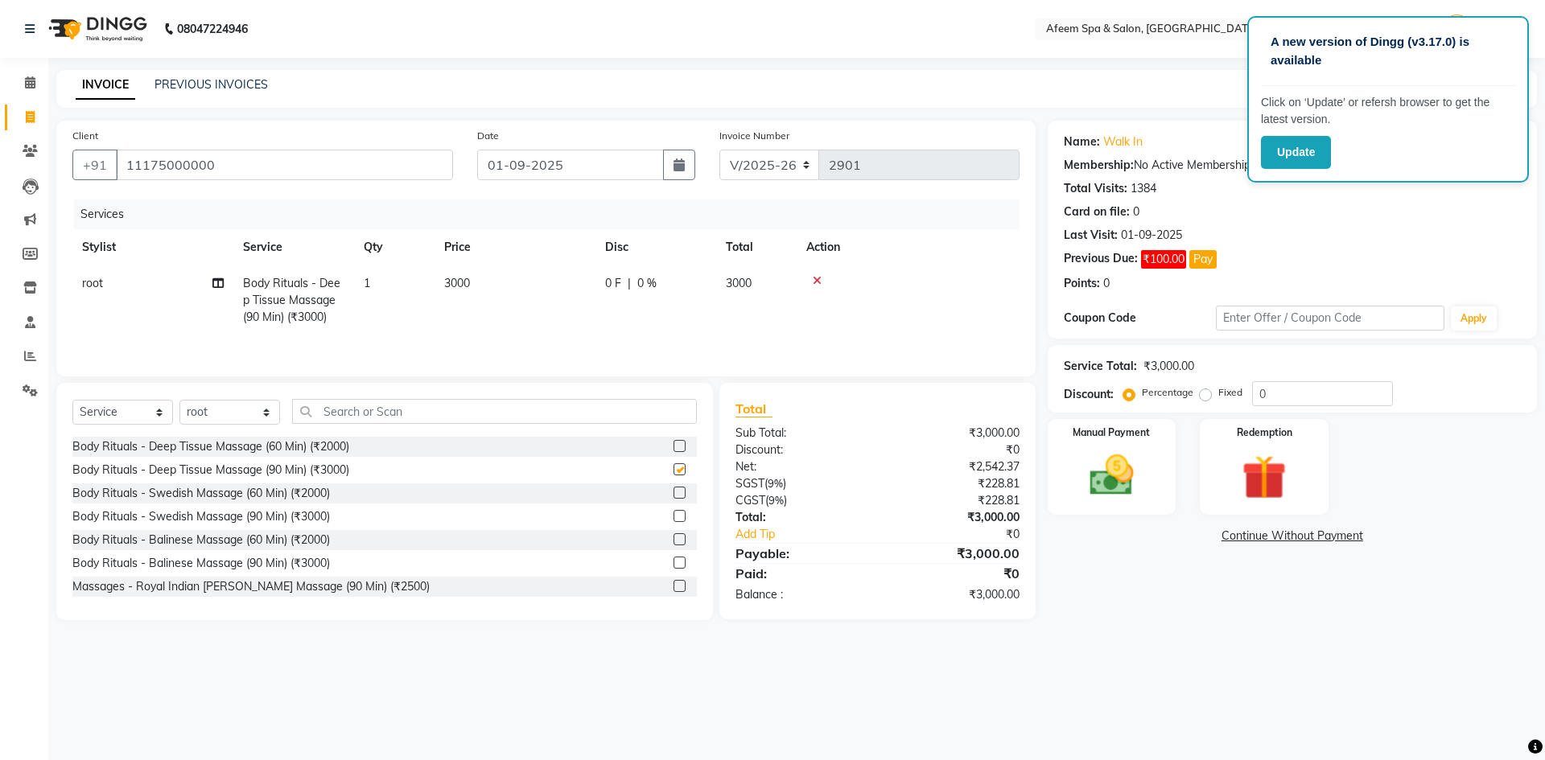
checkbox input "false"
click at [469, 303] on td "3000" at bounding box center [514, 300] width 161 height 70
select select "45314"
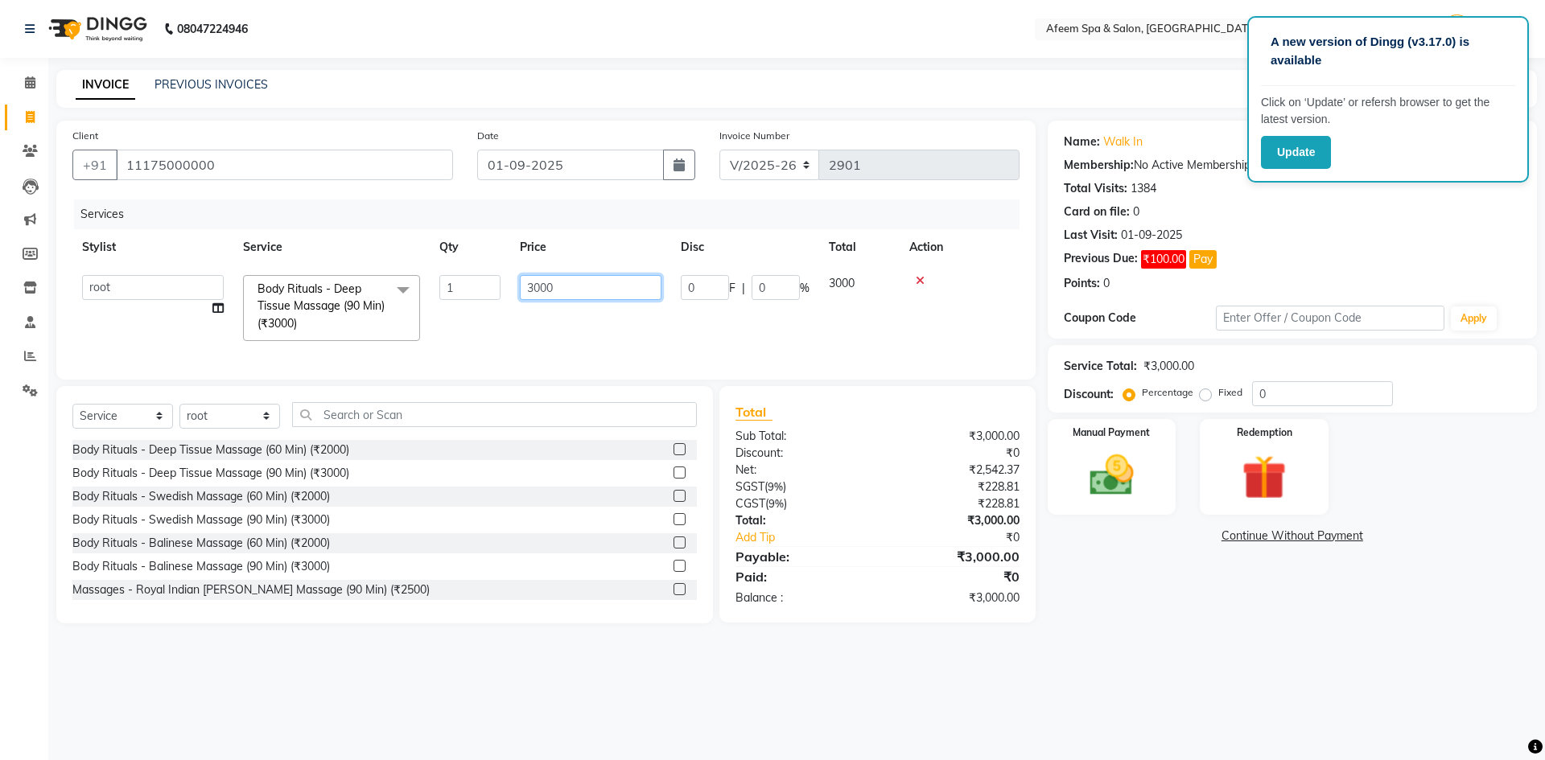
drag, startPoint x: 594, startPoint y: 281, endPoint x: 330, endPoint y: 277, distance: 263.9
click at [342, 281] on tr "aarti bhavna deep [PERSON_NAME] [PERSON_NAME] [PERSON_NAME] Product [PERSON_NAM…" at bounding box center [545, 307] width 947 height 85
type input "5000"
click at [1113, 487] on img at bounding box center [1111, 475] width 75 height 53
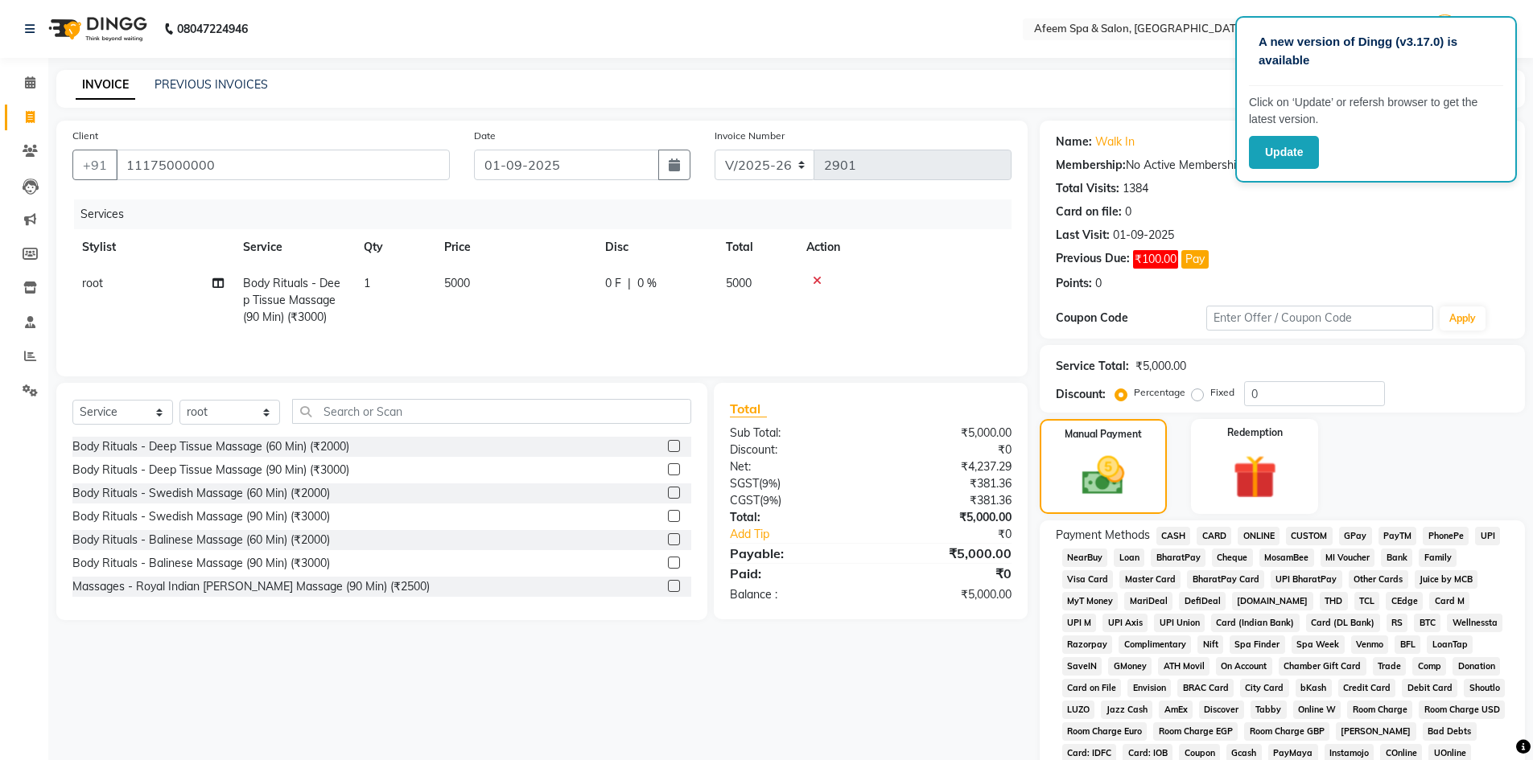
click at [1175, 536] on span "CASH" at bounding box center [1173, 536] width 35 height 19
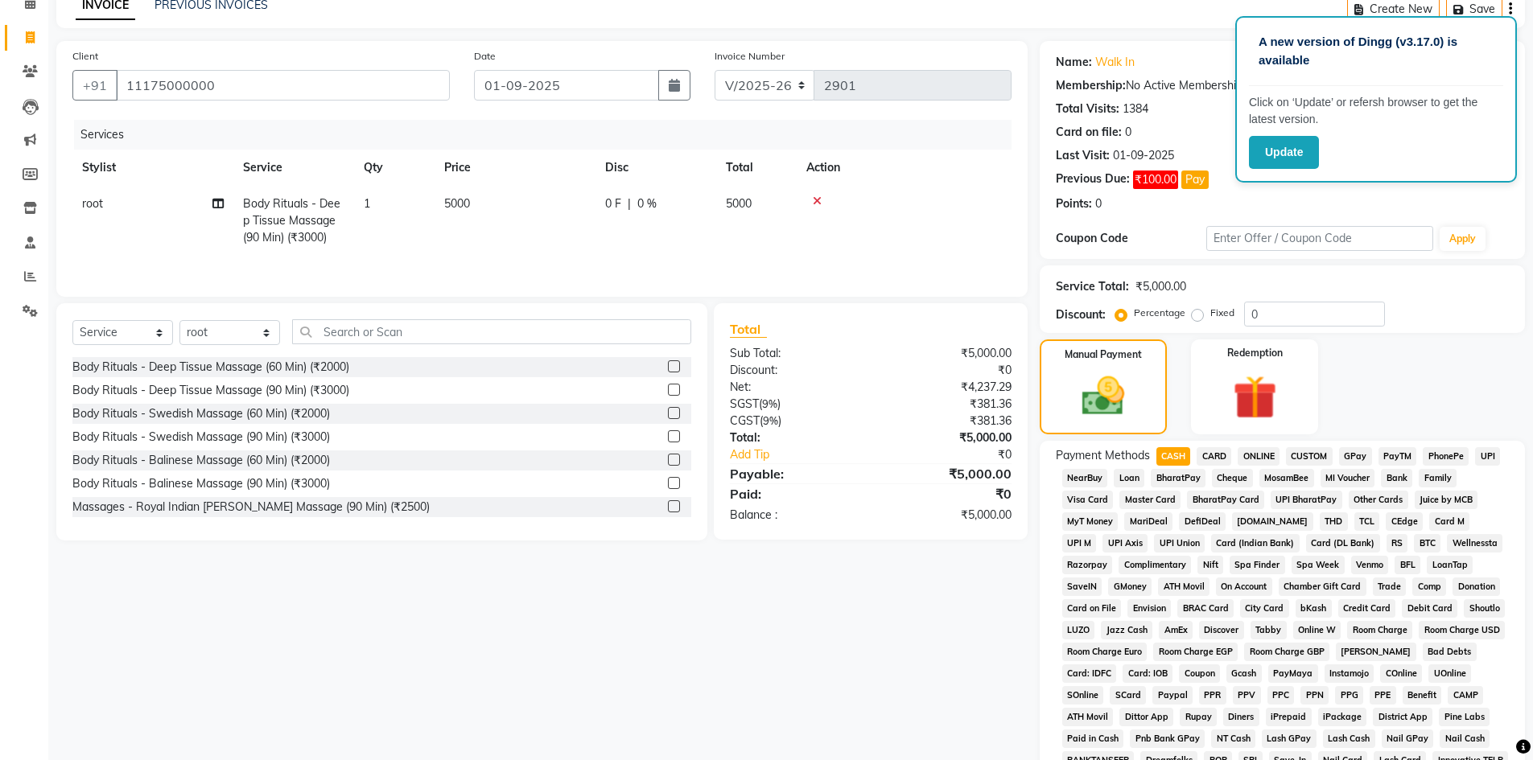
scroll to position [241, 0]
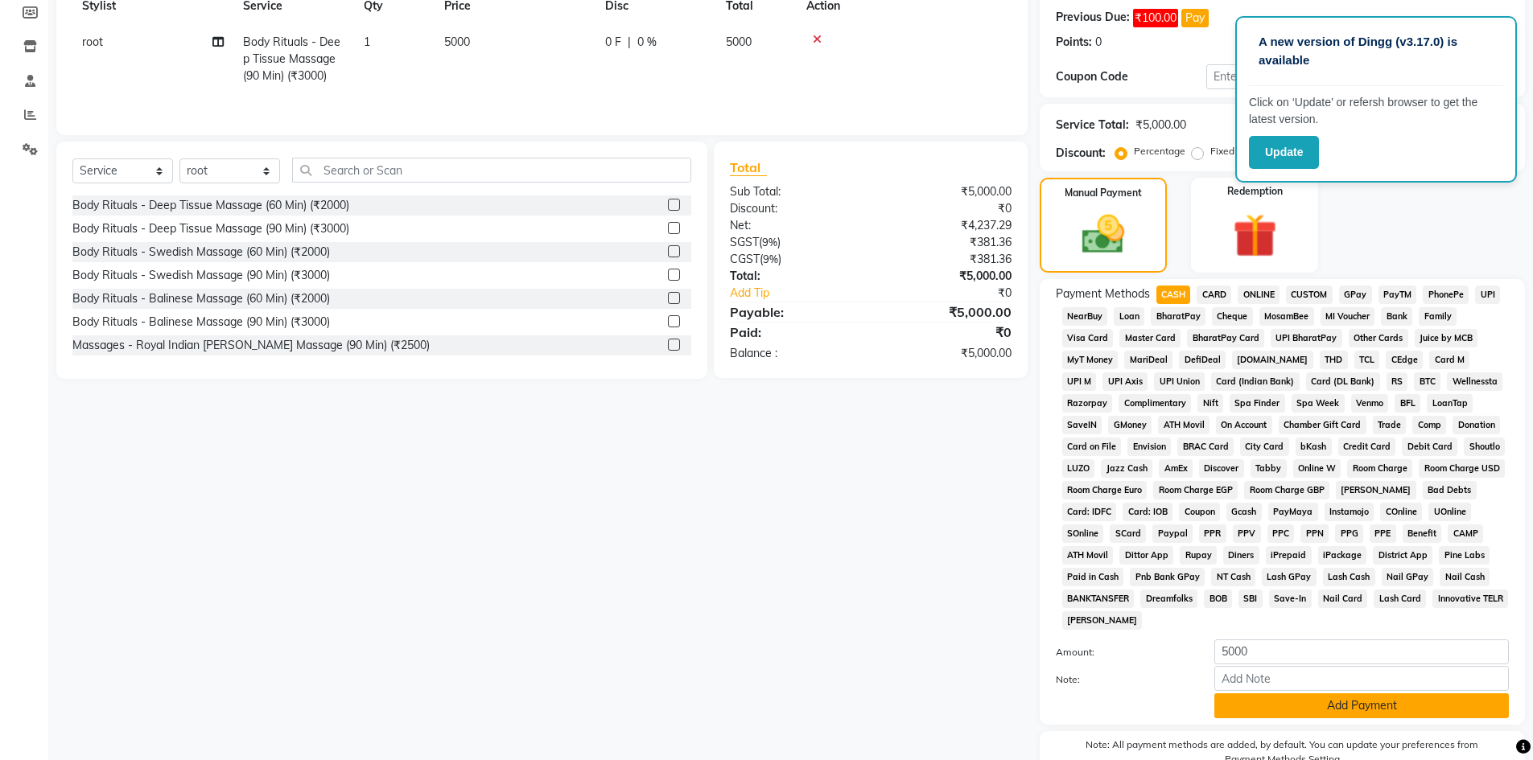
click at [1312, 702] on button "Add Payment" at bounding box center [1361, 706] width 294 height 25
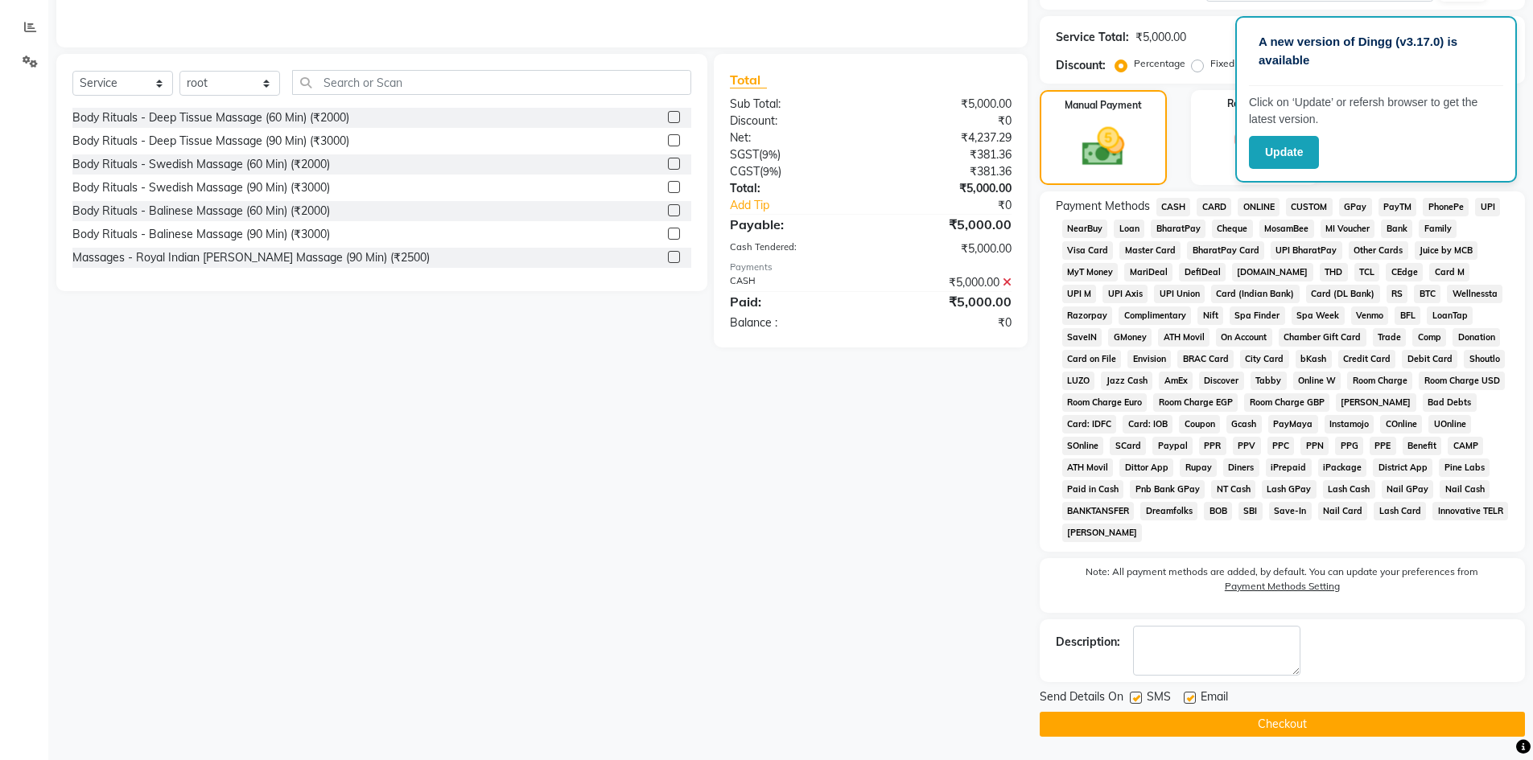
scroll to position [330, 0]
click at [1300, 712] on button "Checkout" at bounding box center [1281, 723] width 485 height 25
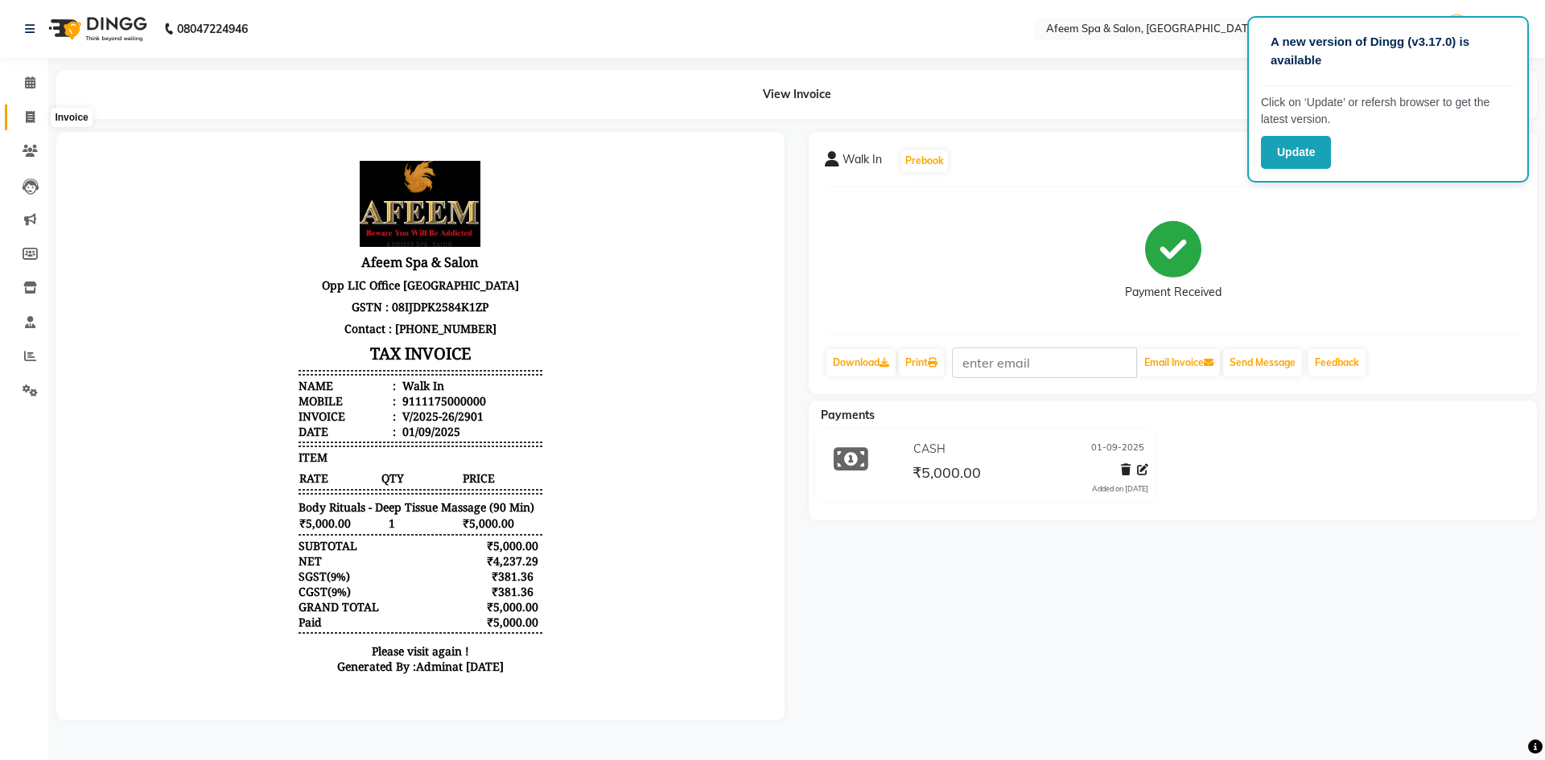
click at [35, 116] on icon at bounding box center [30, 117] width 9 height 12
select select "service"
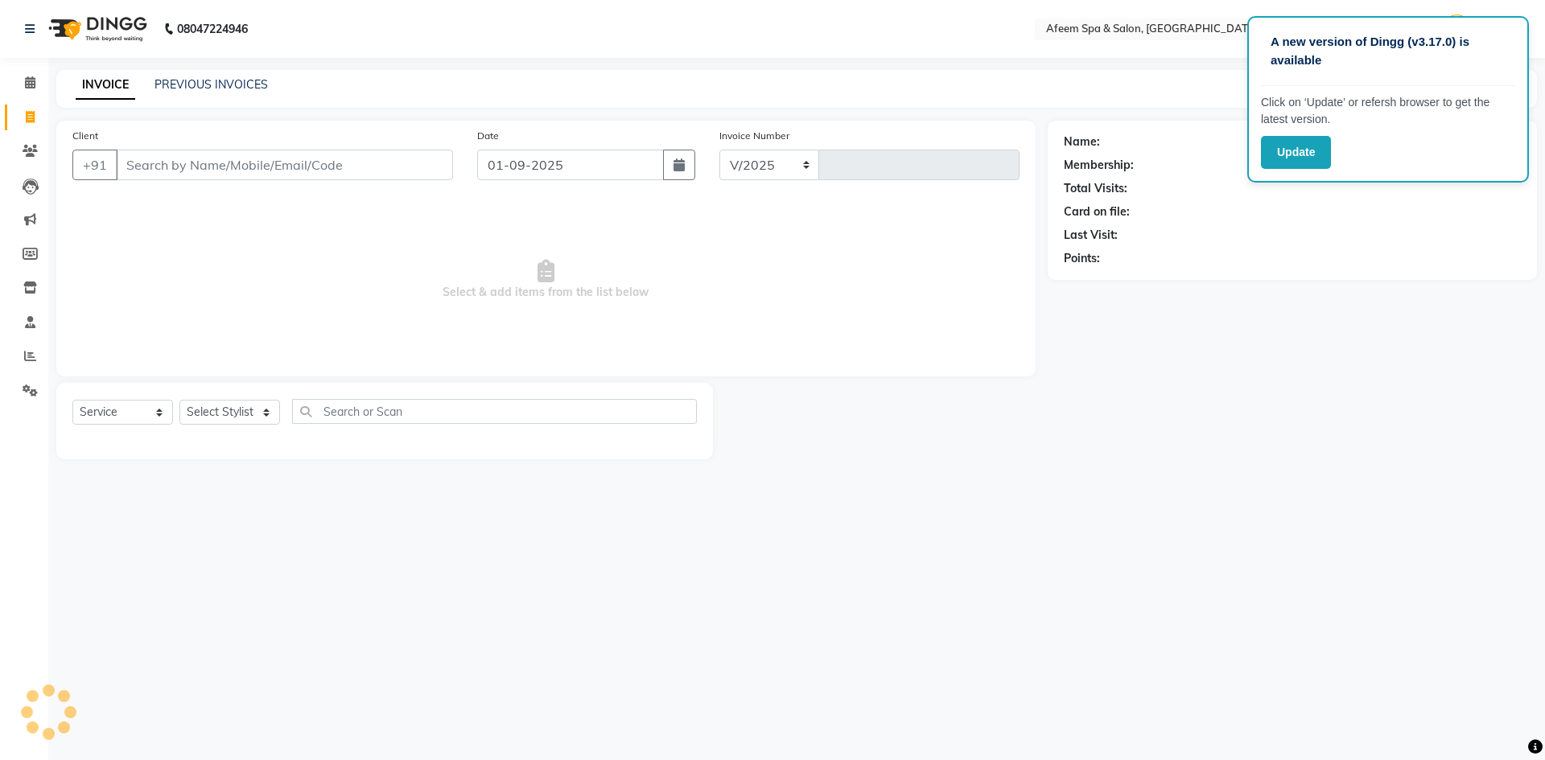
select select "750"
type input "2902"
click at [196, 84] on link "PREVIOUS INVOICES" at bounding box center [210, 84] width 113 height 14
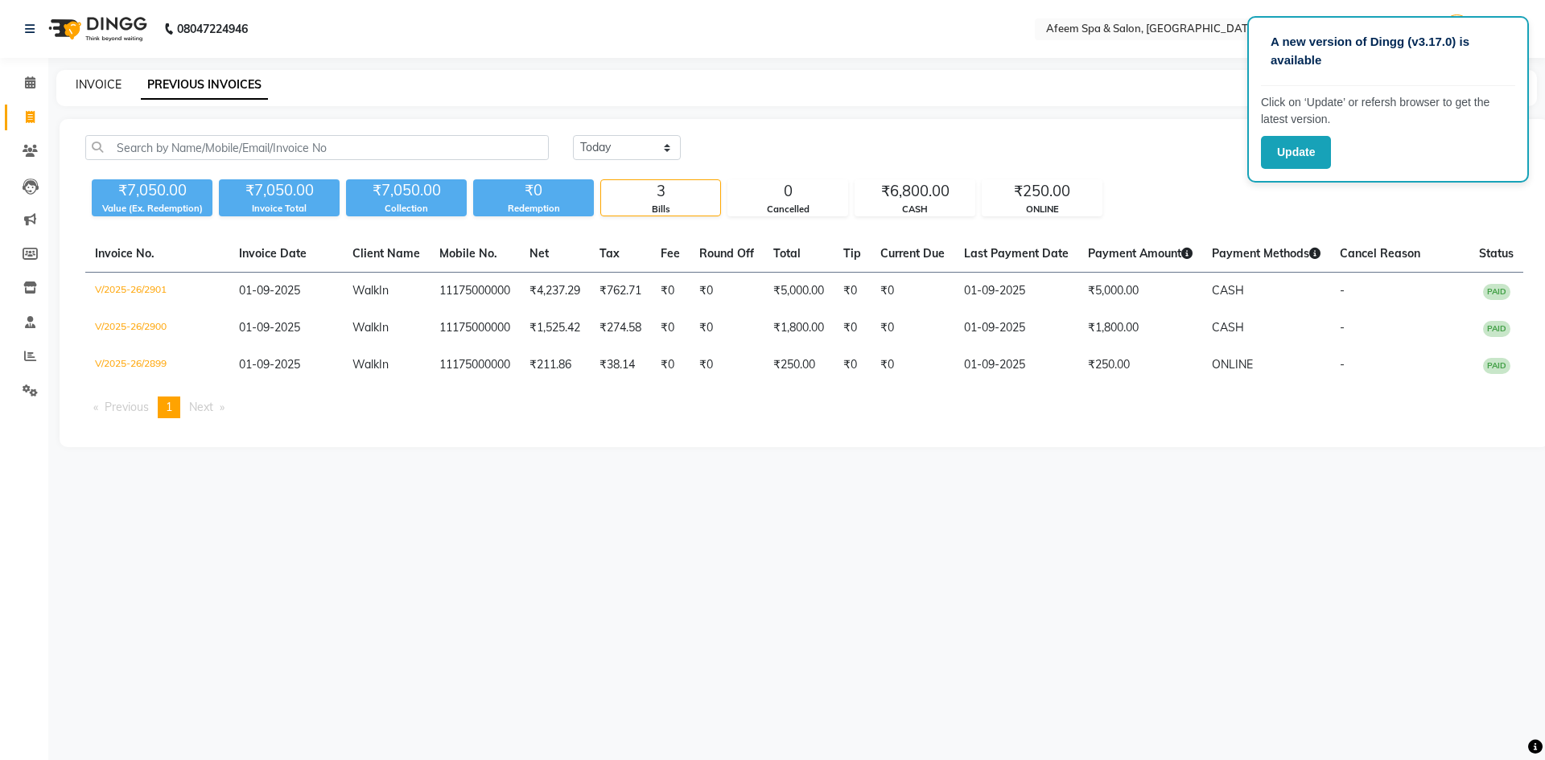
click at [97, 79] on link "INVOICE" at bounding box center [99, 84] width 46 height 14
select select "750"
select select "service"
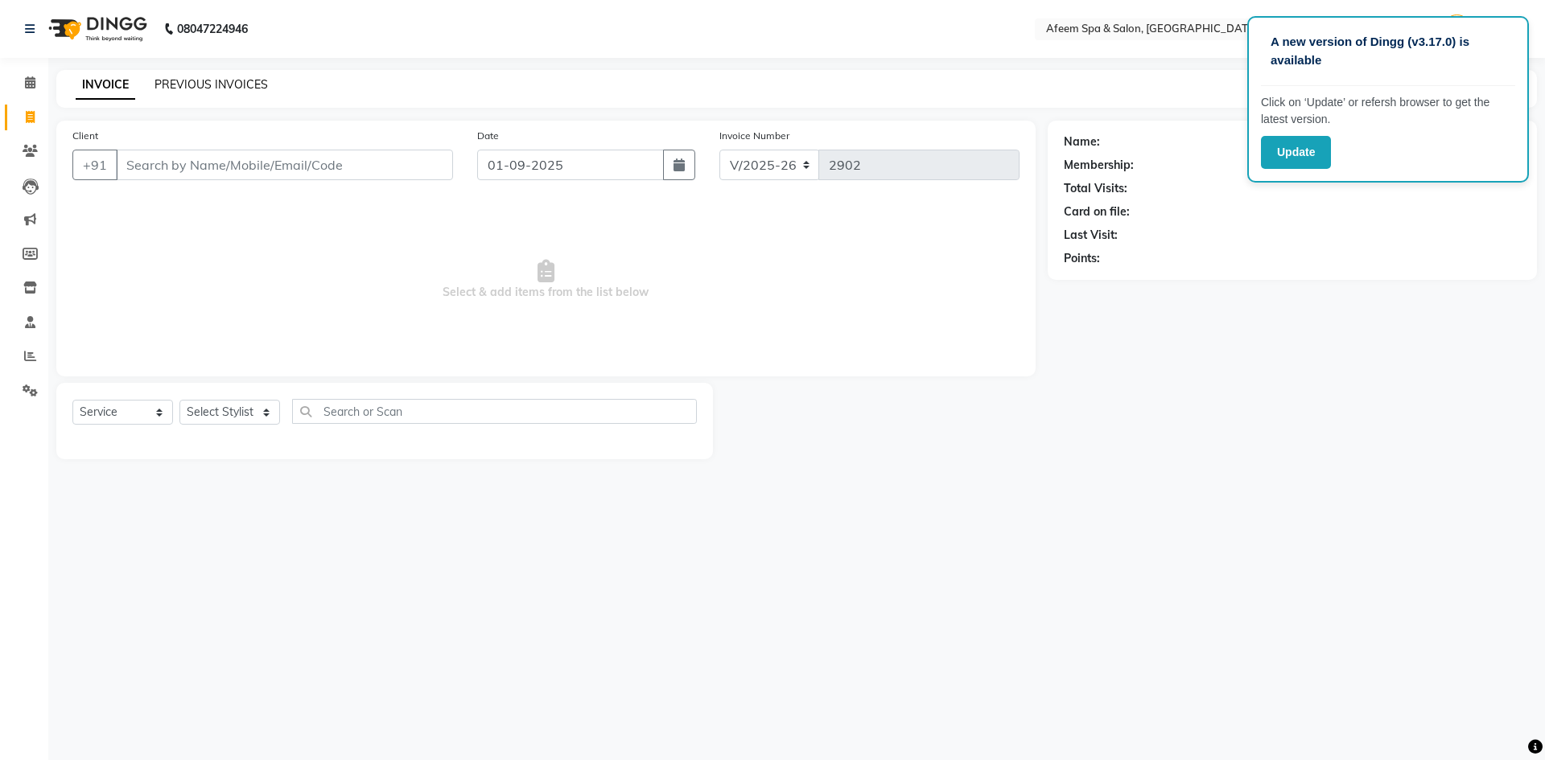
click at [229, 86] on link "PREVIOUS INVOICES" at bounding box center [210, 84] width 113 height 14
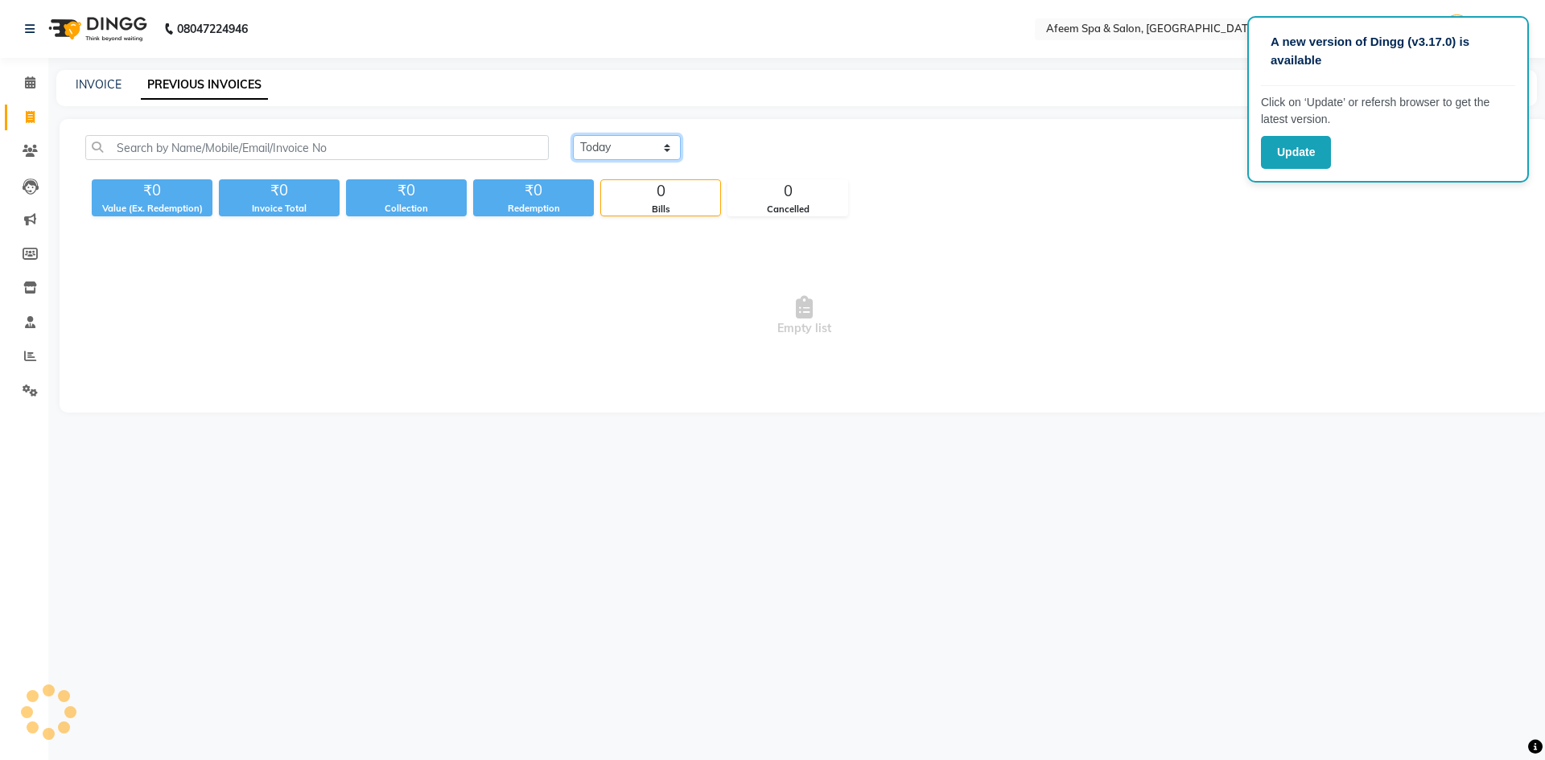
click at [644, 144] on select "[DATE] [DATE] Custom Range" at bounding box center [627, 147] width 108 height 25
select select "range"
click at [573, 135] on select "[DATE] [DATE] Custom Range" at bounding box center [627, 147] width 108 height 25
click at [739, 142] on input "01-09-2025" at bounding box center [758, 148] width 113 height 23
select select "9"
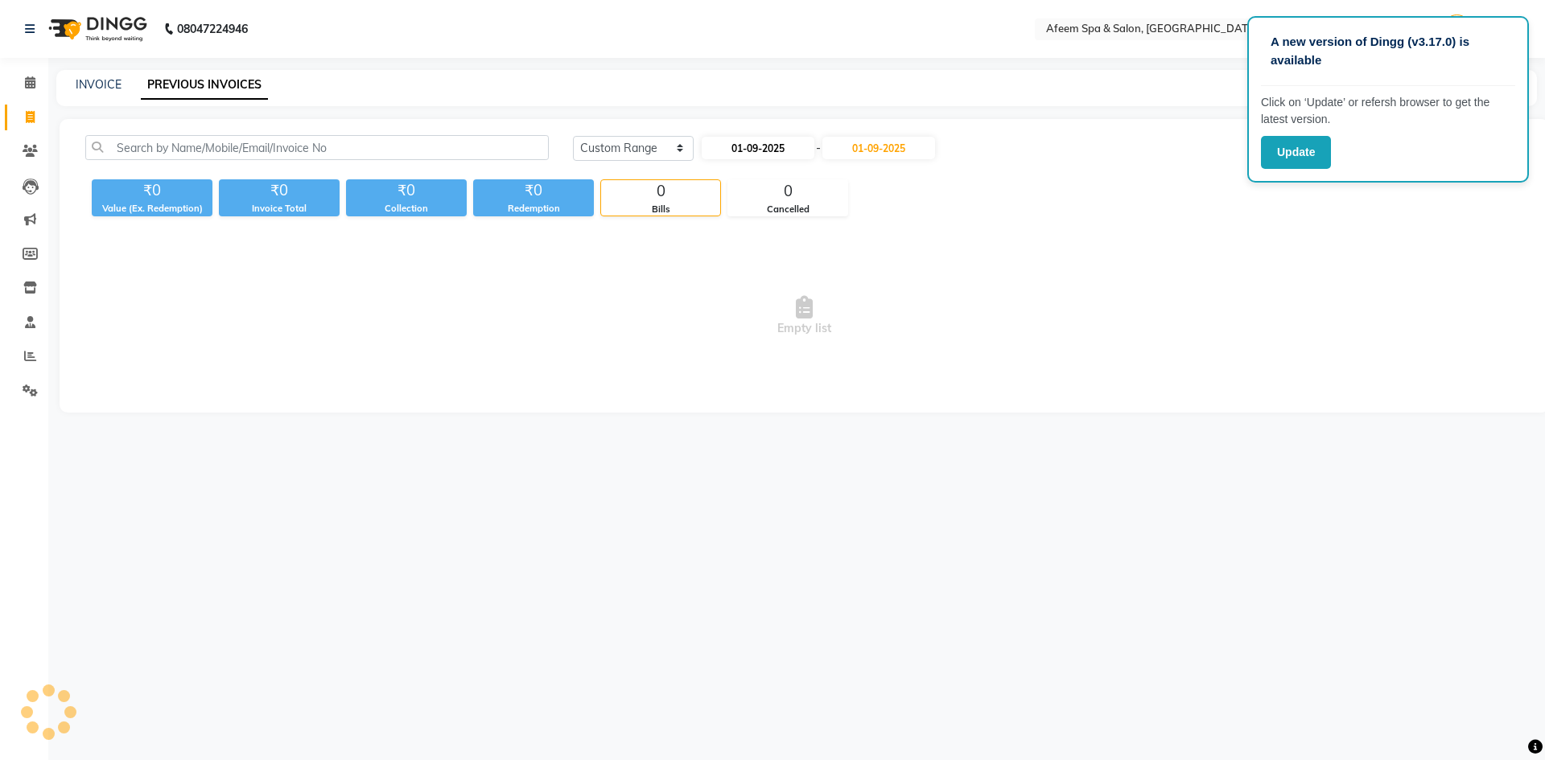
select select "2025"
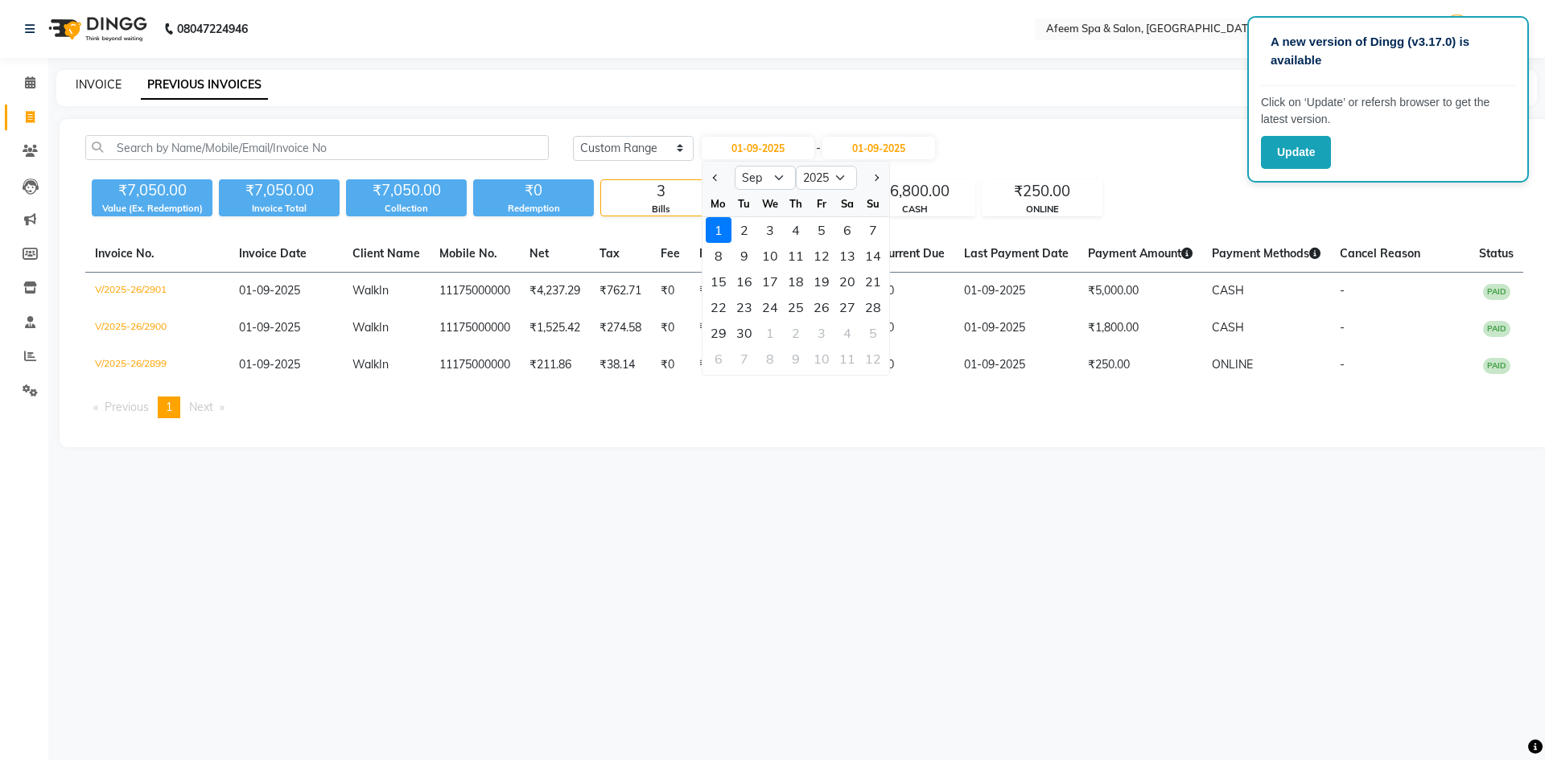
click at [100, 85] on link "INVOICE" at bounding box center [99, 84] width 46 height 14
select select "service"
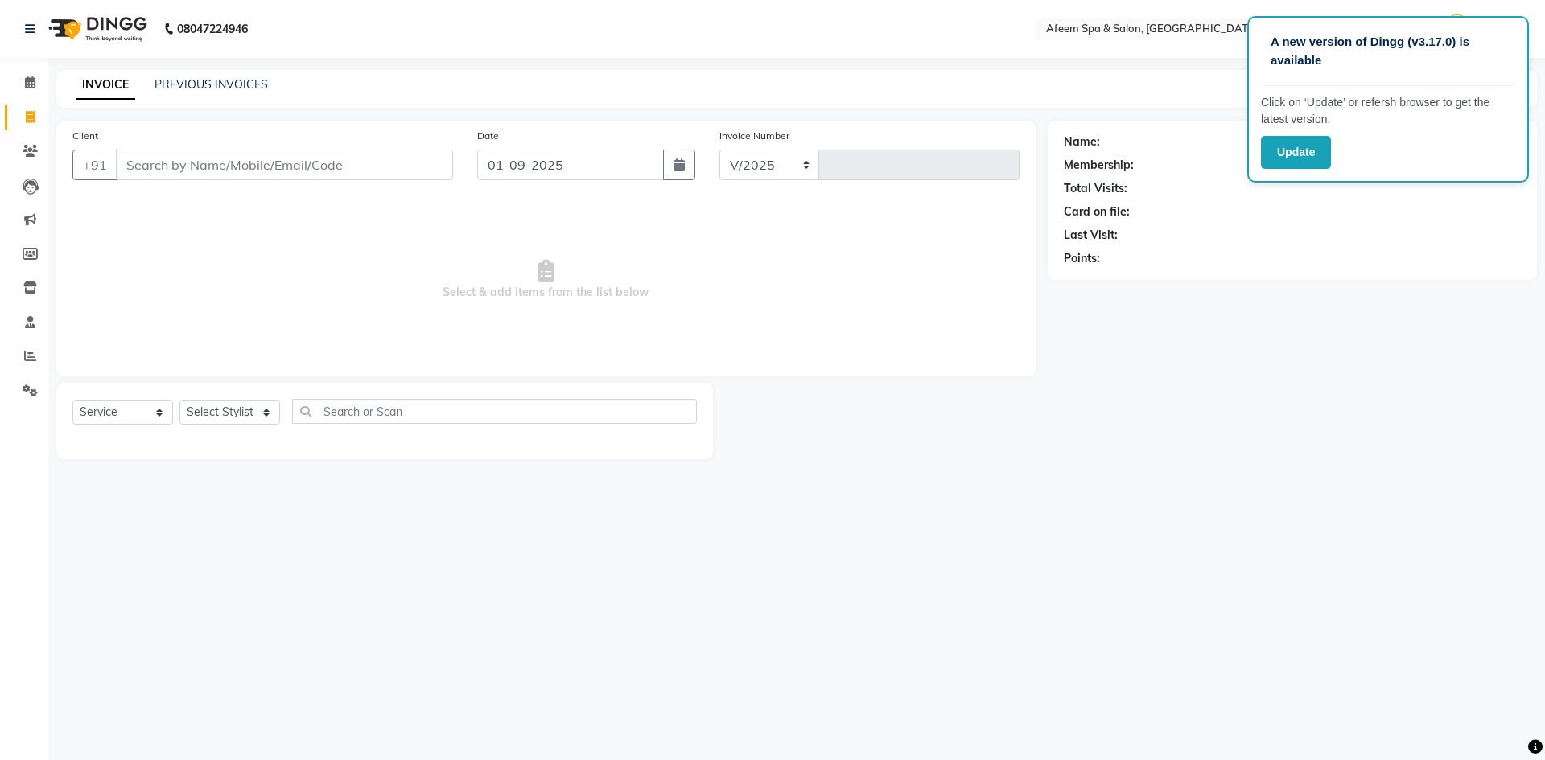
select select "750"
type input "2902"
